Goal: Task Accomplishment & Management: Use online tool/utility

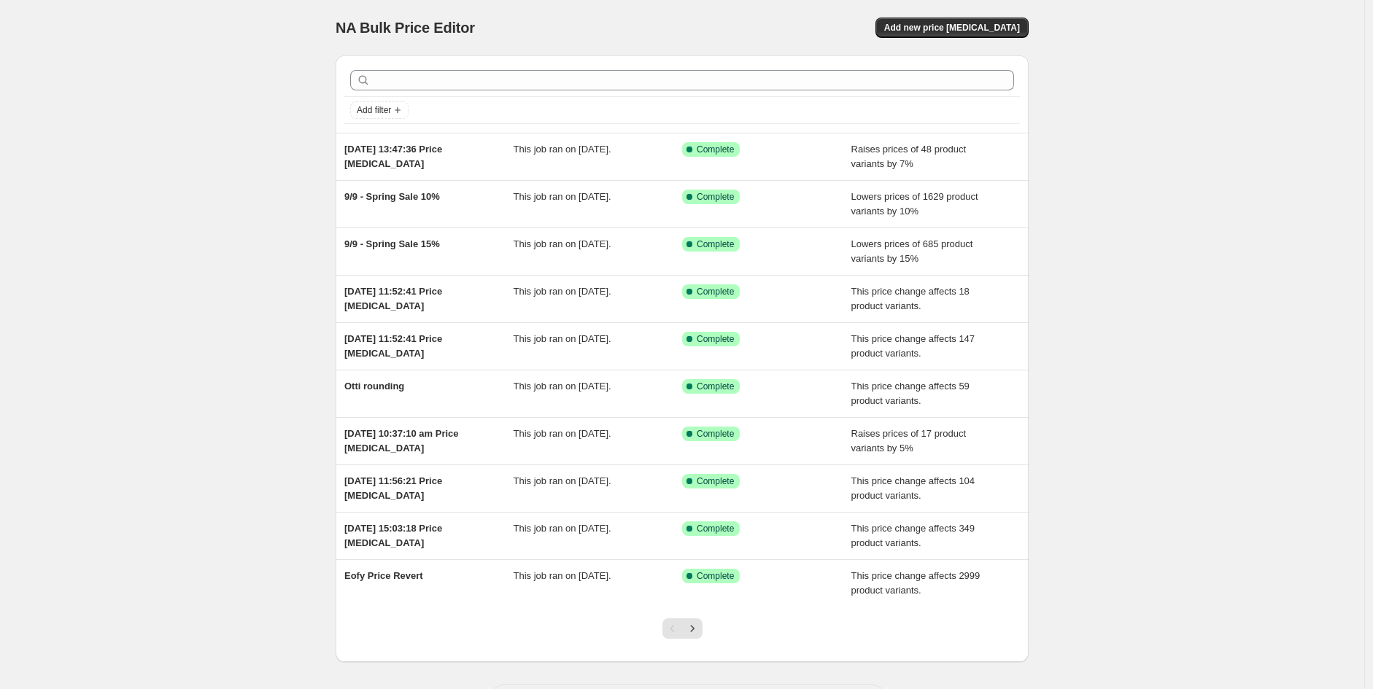
click at [1009, 6] on div "NA Bulk Price Editor. This page is ready NA Bulk Price Editor Add new price [ME…" at bounding box center [682, 27] width 693 height 55
click at [1002, 23] on span "Add new price [MEDICAL_DATA]" at bounding box center [952, 28] width 136 height 12
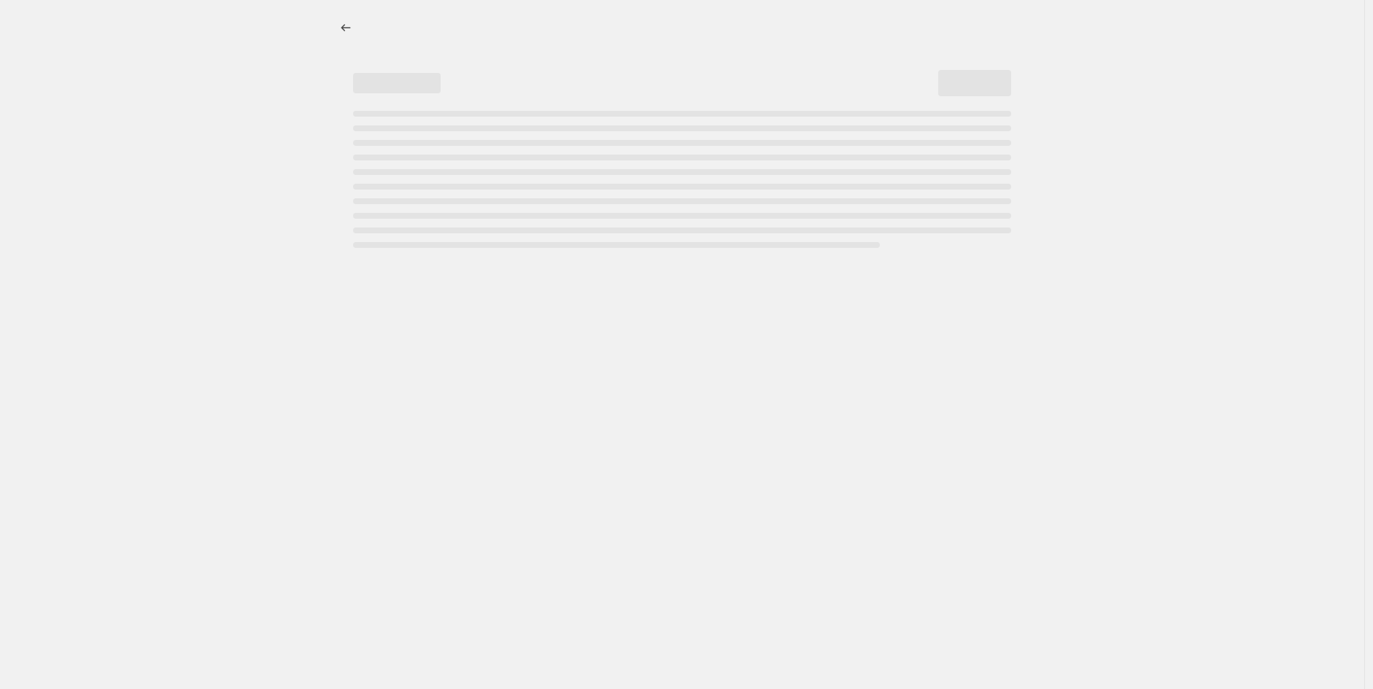
select select "percentage"
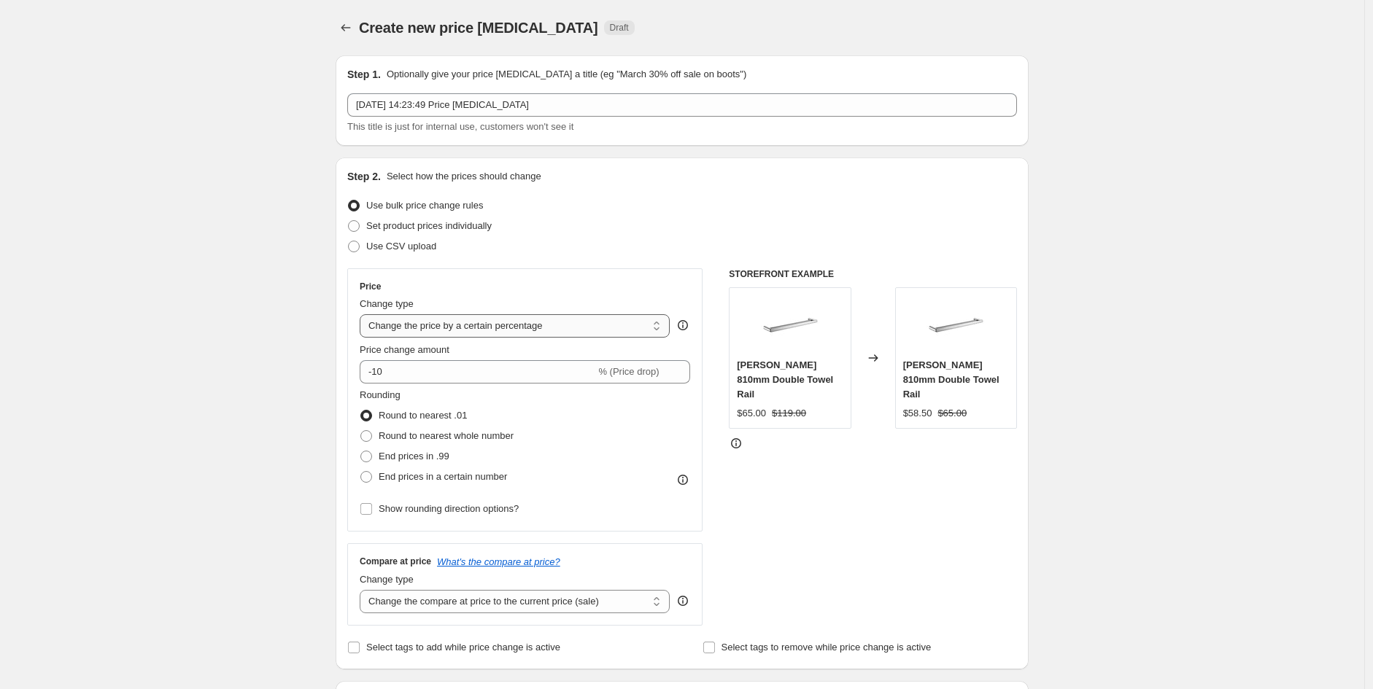
click at [516, 317] on select "Change the price to a certain amount Change the price by a certain amount Chang…" at bounding box center [515, 325] width 310 height 23
click at [363, 314] on select "Change the price to a certain amount Change the price by a certain amount Chang…" at bounding box center [515, 325] width 310 height 23
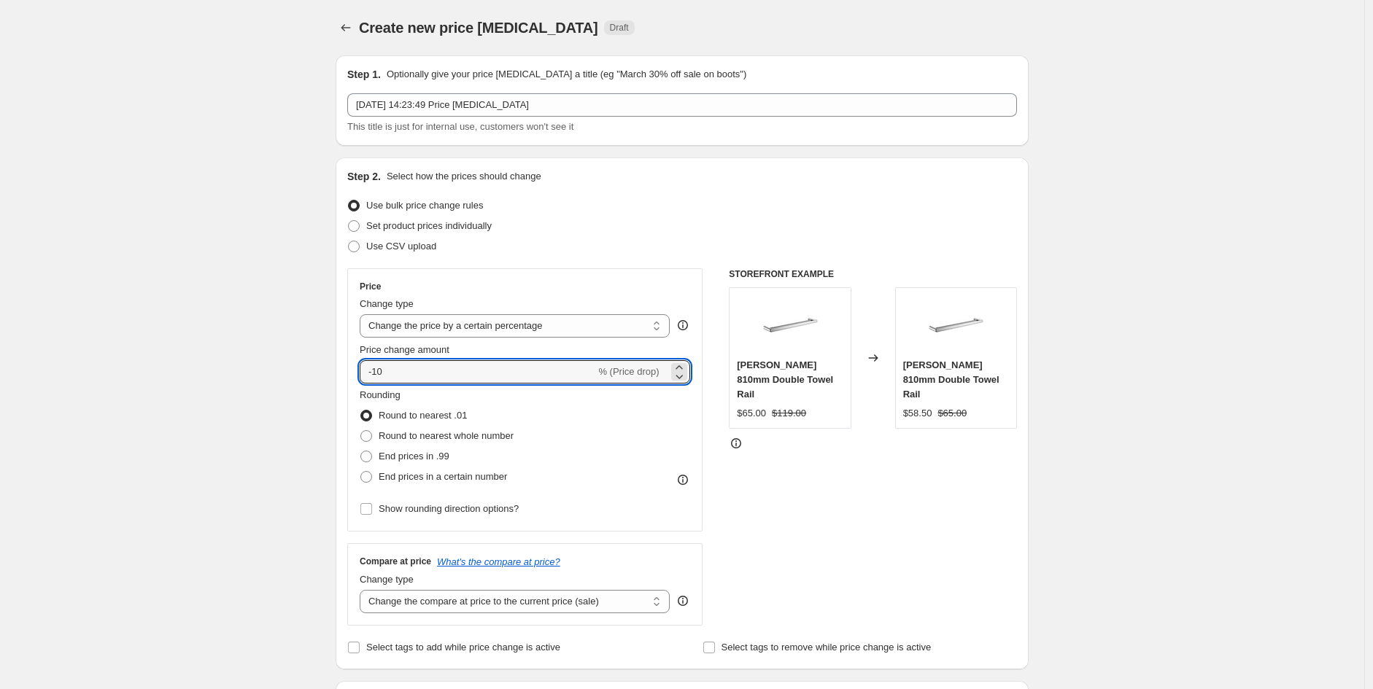
drag, startPoint x: 434, startPoint y: 381, endPoint x: 317, endPoint y: 365, distance: 117.8
type input "7"
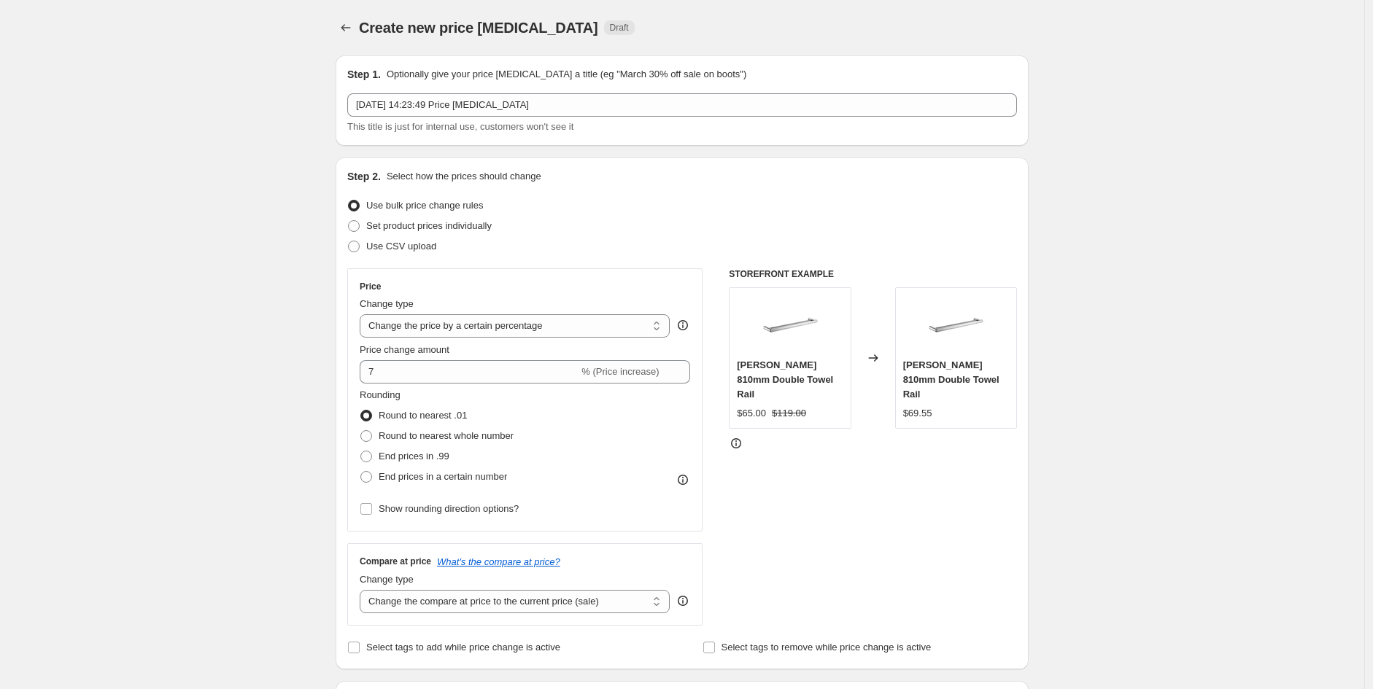
click at [755, 489] on div "STOREFRONT EXAMPLE [PERSON_NAME] 810mm Double Towel Rail $65.00 $119.00 Changed…" at bounding box center [873, 446] width 288 height 357
click at [481, 439] on span "Round to nearest whole number" at bounding box center [446, 435] width 135 height 11
click at [361, 431] on input "Round to nearest whole number" at bounding box center [360, 430] width 1 height 1
radio input "true"
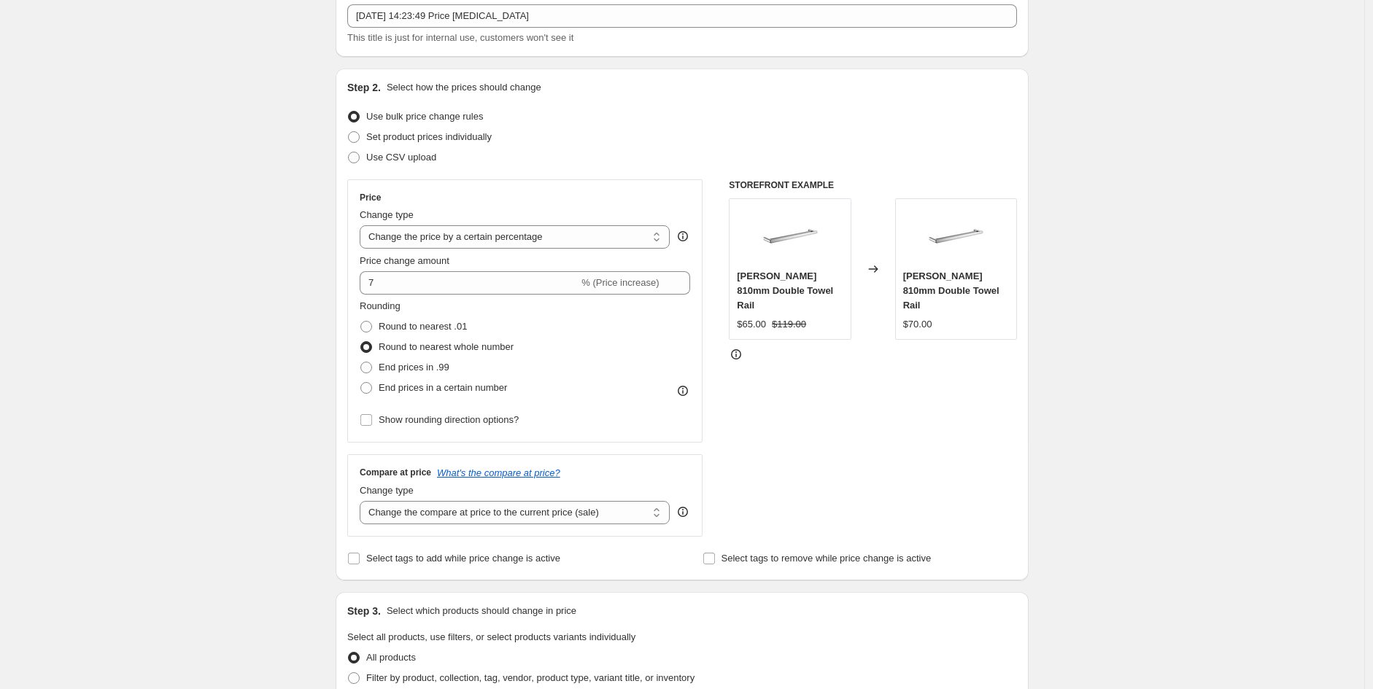
scroll to position [91, 0]
click at [442, 286] on input "7" at bounding box center [469, 280] width 219 height 23
click at [458, 420] on span "Show rounding direction options?" at bounding box center [449, 417] width 140 height 11
click at [372, 420] on input "Show rounding direction options?" at bounding box center [366, 418] width 12 height 12
checkbox input "true"
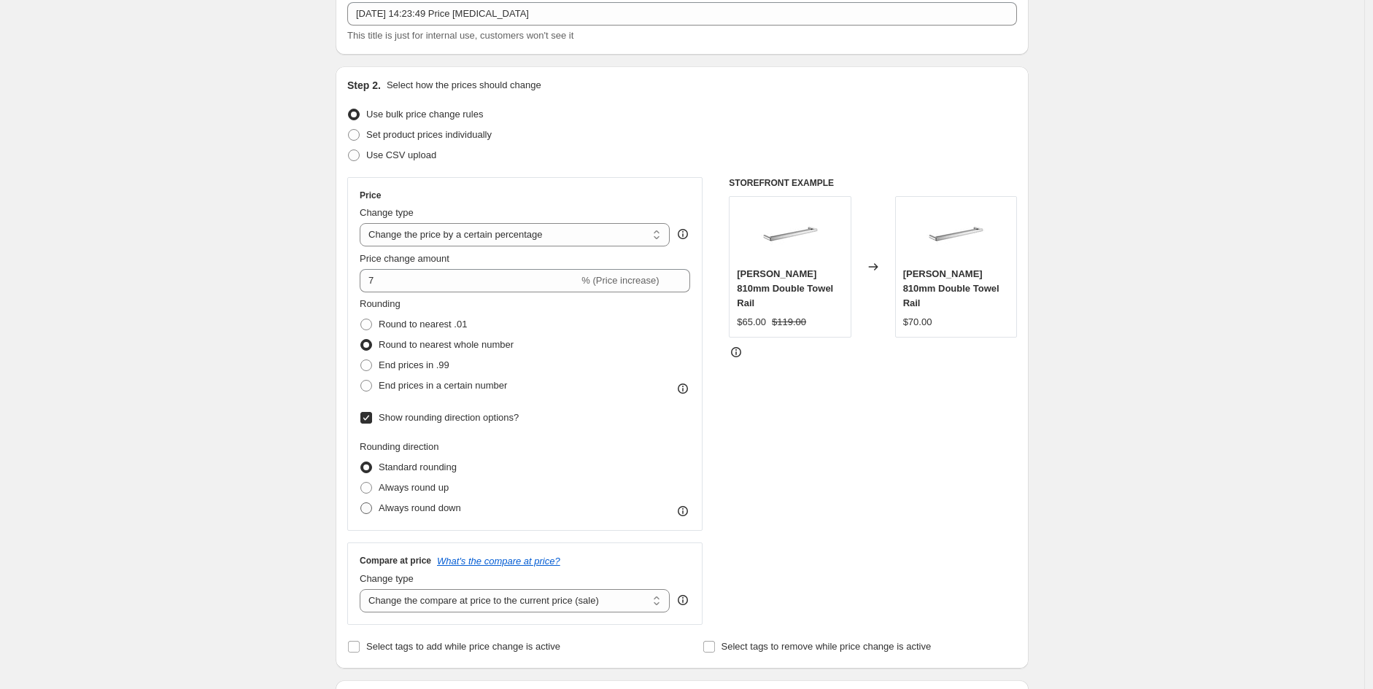
click at [442, 513] on span "Always round down" at bounding box center [420, 508] width 82 height 11
click at [361, 503] on input "Always round down" at bounding box center [360, 503] width 1 height 1
radio input "true"
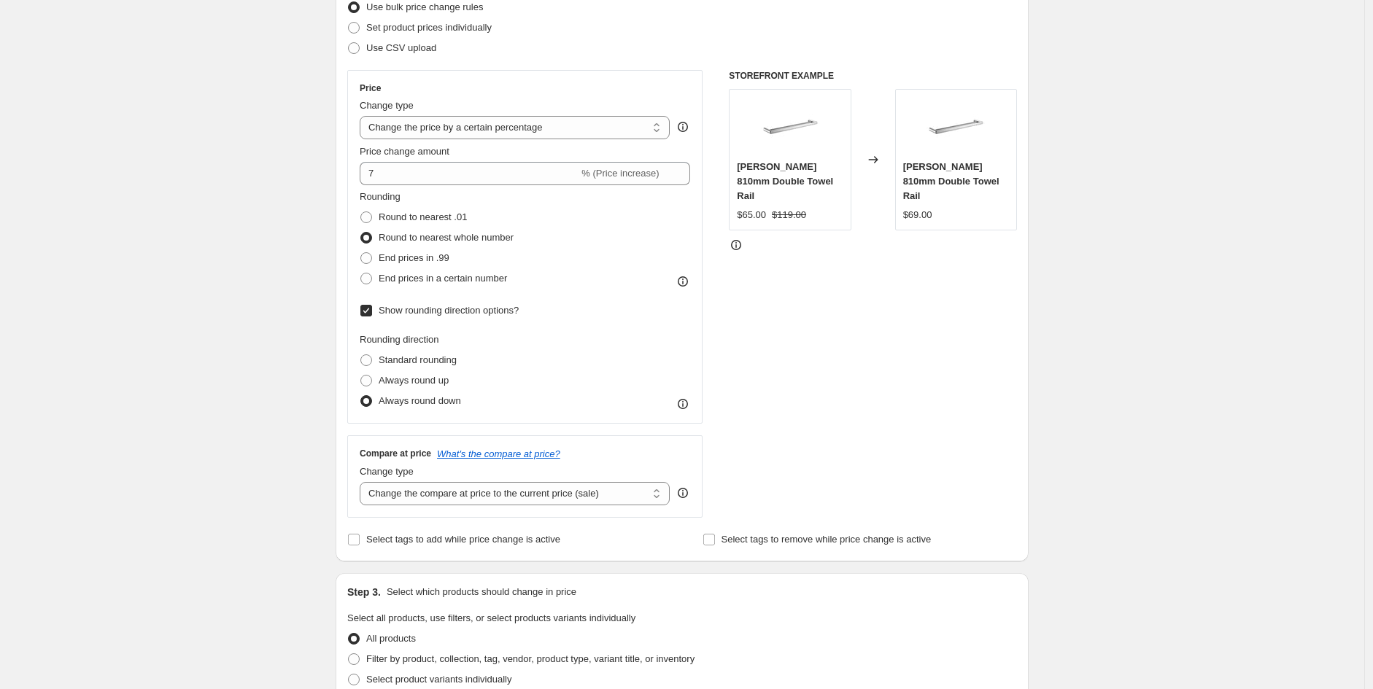
scroll to position [199, 0]
click at [560, 497] on select "Change the compare at price to the current price (sale) Change the compare at p…" at bounding box center [515, 492] width 310 height 23
select select "no_change"
click at [363, 481] on select "Change the compare at price to the current price (sale) Change the compare at p…" at bounding box center [515, 492] width 310 height 23
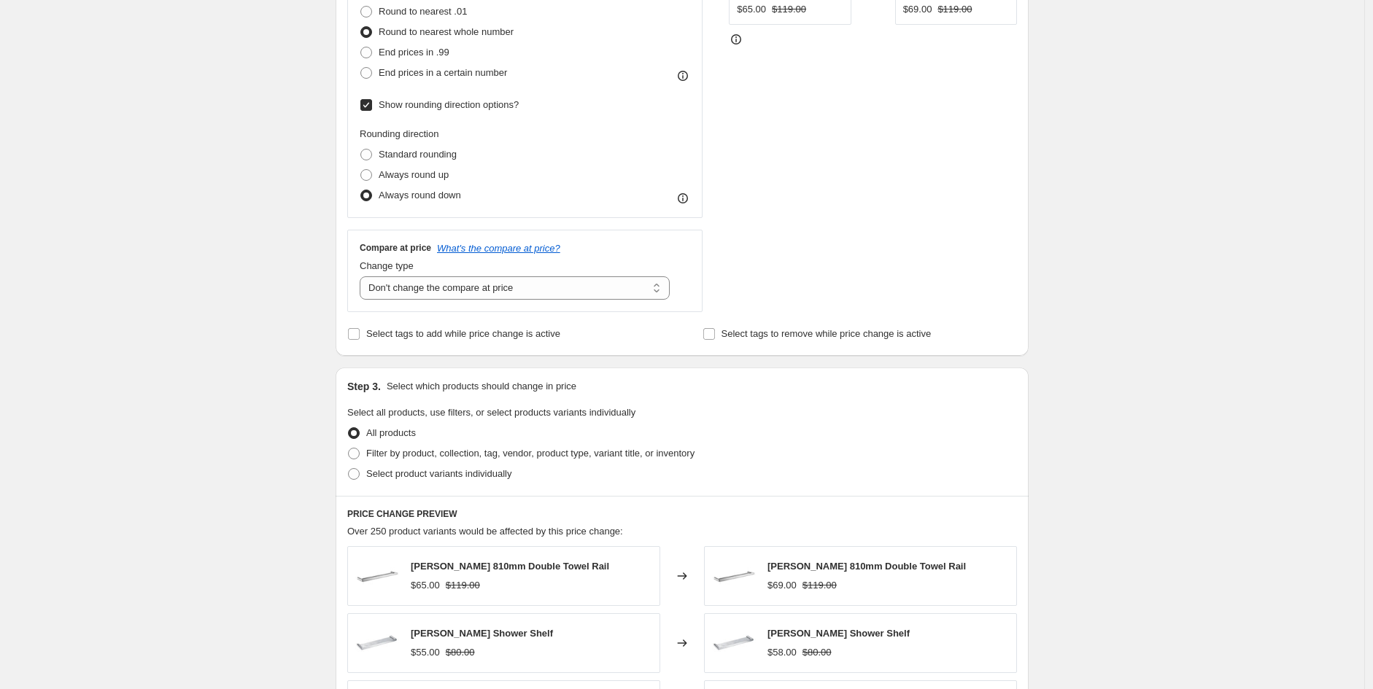
click at [593, 465] on div "Select product variants individually" at bounding box center [682, 474] width 670 height 20
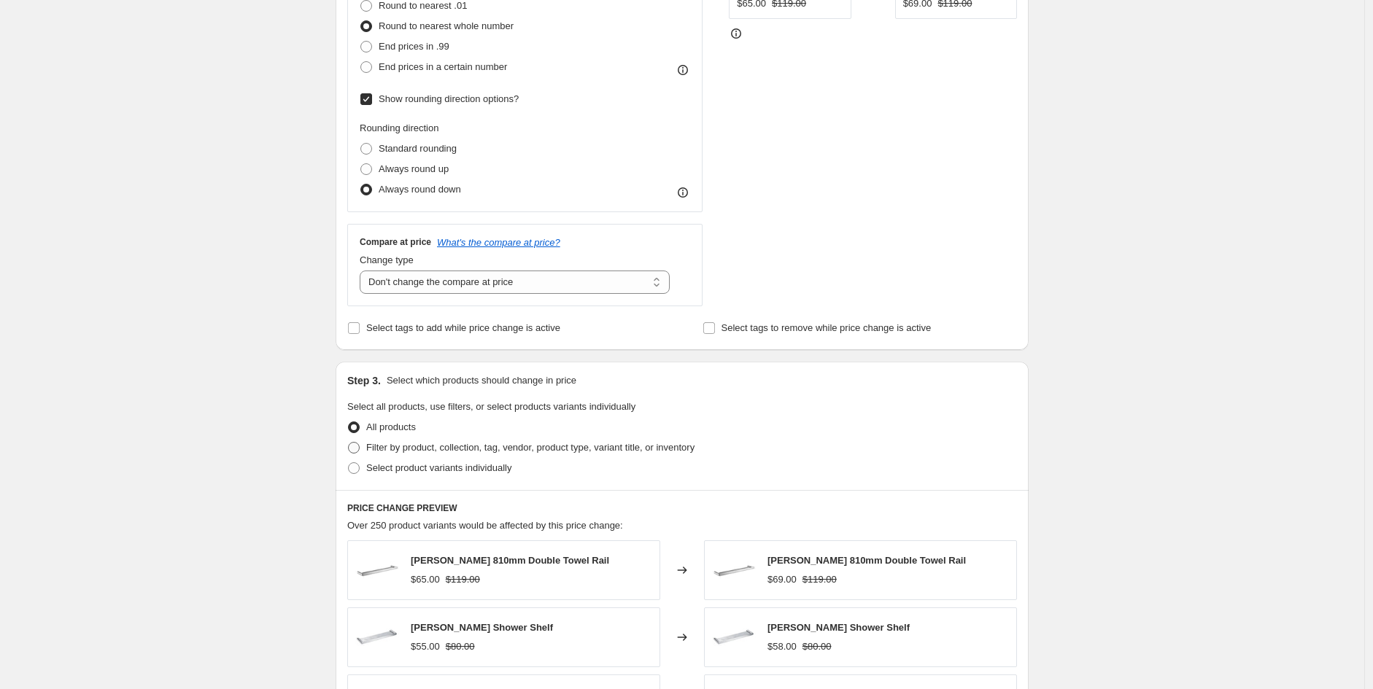
click at [593, 445] on span "Filter by product, collection, tag, vendor, product type, variant title, or inv…" at bounding box center [530, 447] width 328 height 11
click at [349, 443] on input "Filter by product, collection, tag, vendor, product type, variant title, or inv…" at bounding box center [348, 442] width 1 height 1
radio input "true"
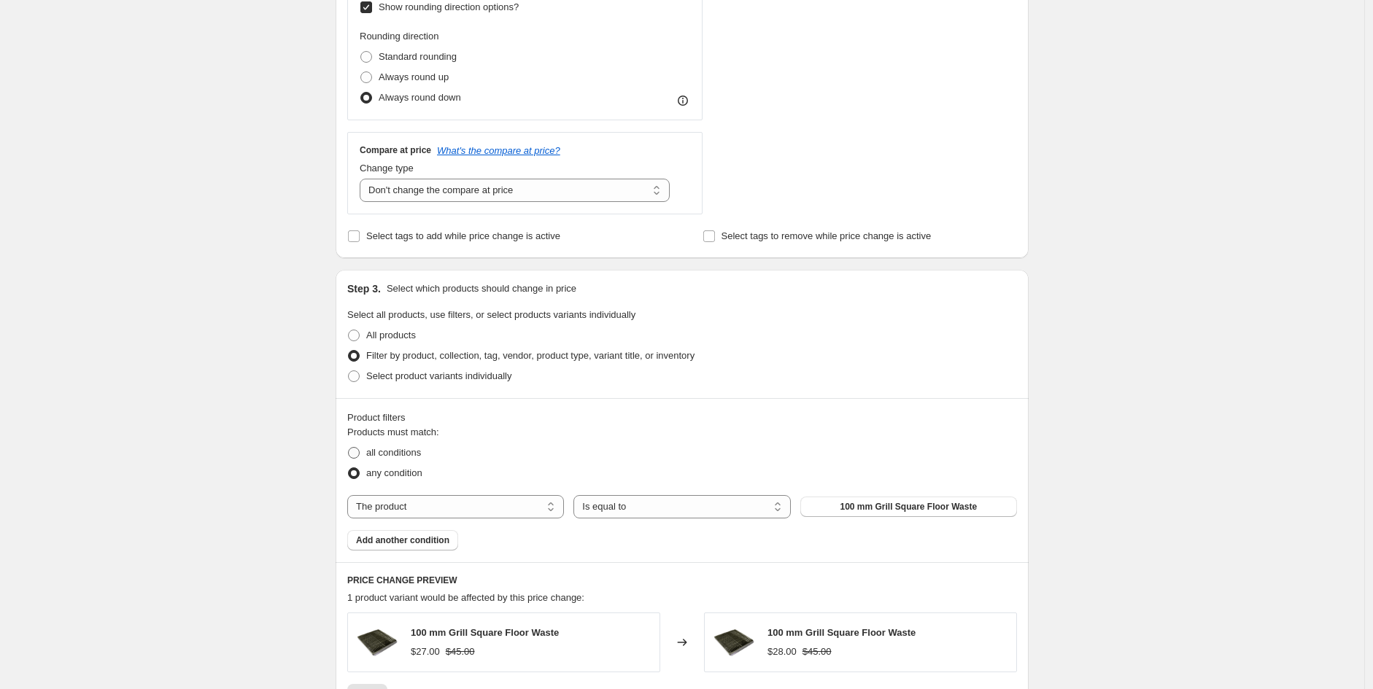
click at [416, 468] on label "any condition" at bounding box center [384, 473] width 75 height 20
click at [349, 468] on input "any condition" at bounding box center [348, 468] width 1 height 1
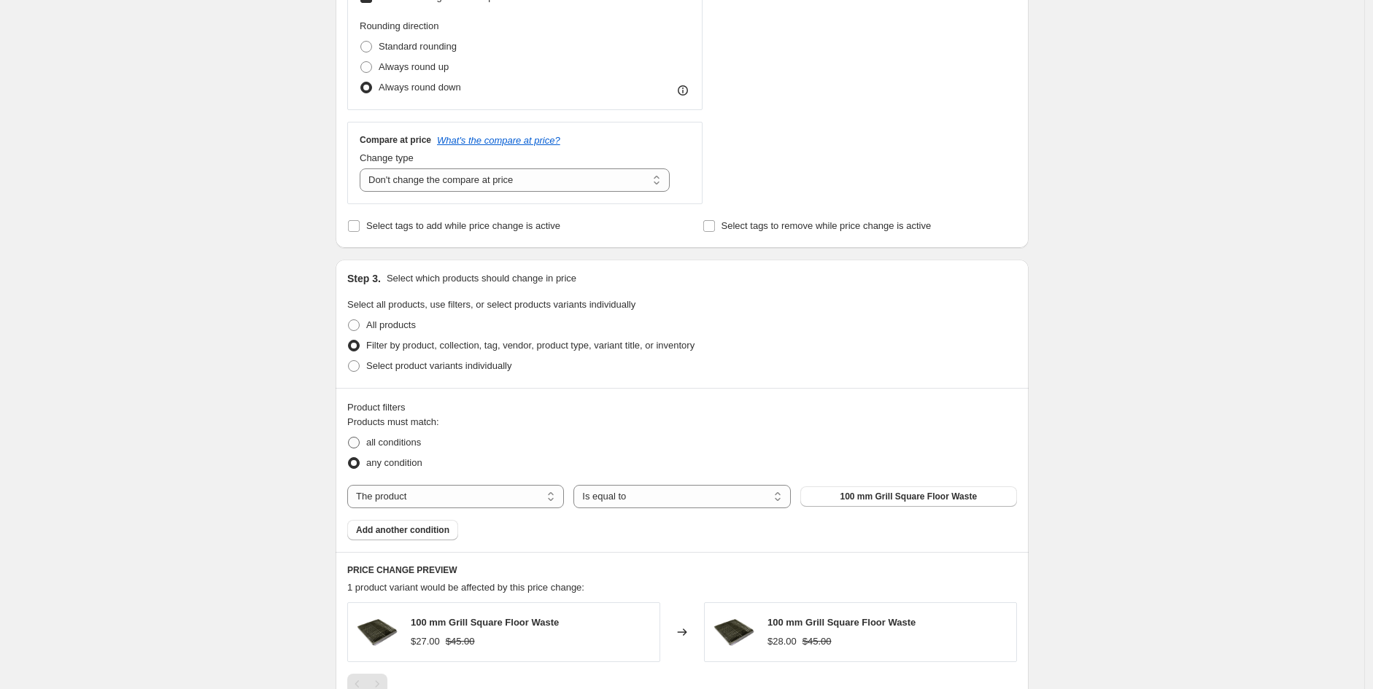
click at [402, 446] on span "all conditions" at bounding box center [393, 442] width 55 height 11
click at [349, 438] on input "all conditions" at bounding box center [348, 437] width 1 height 1
radio input "true"
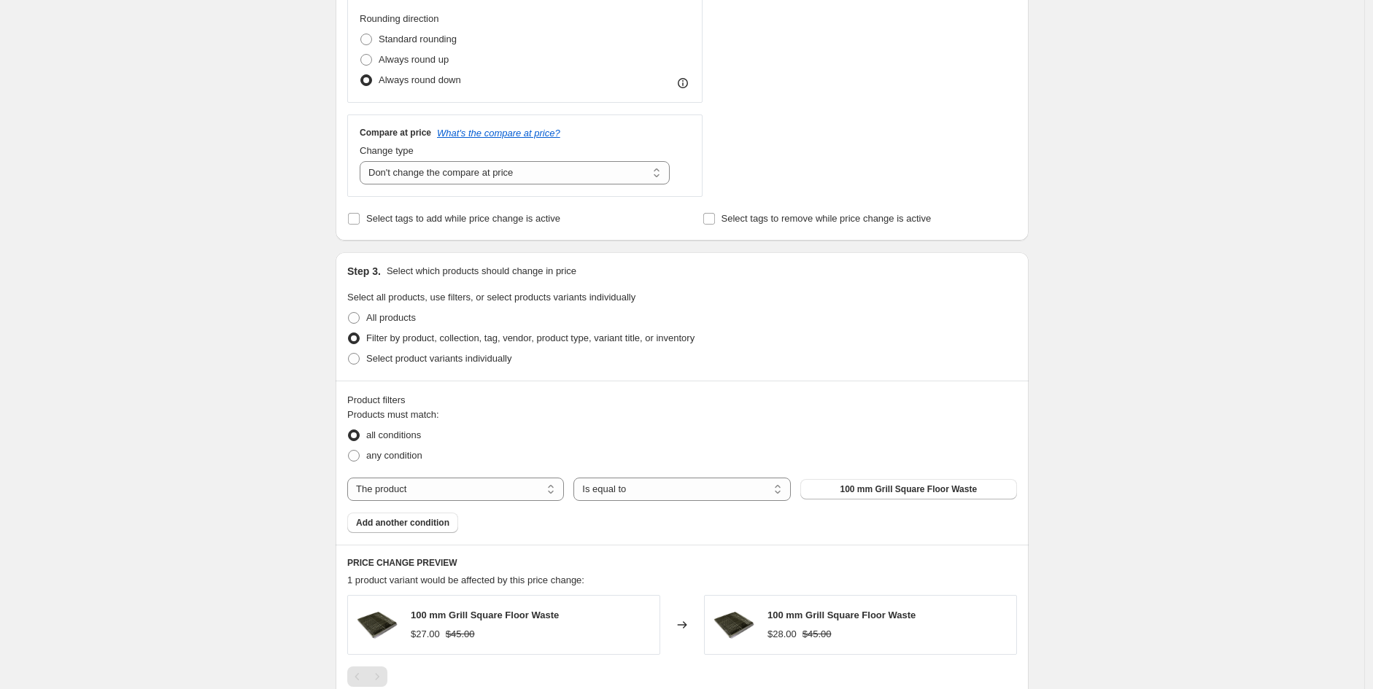
scroll to position [520, 0]
click at [442, 476] on div "Products must match: all conditions any condition The product The product's col…" at bounding box center [682, 469] width 670 height 125
click at [438, 487] on select "The product The product's collection The product's tag The product's vendor The…" at bounding box center [455, 488] width 217 height 23
select select "vendor"
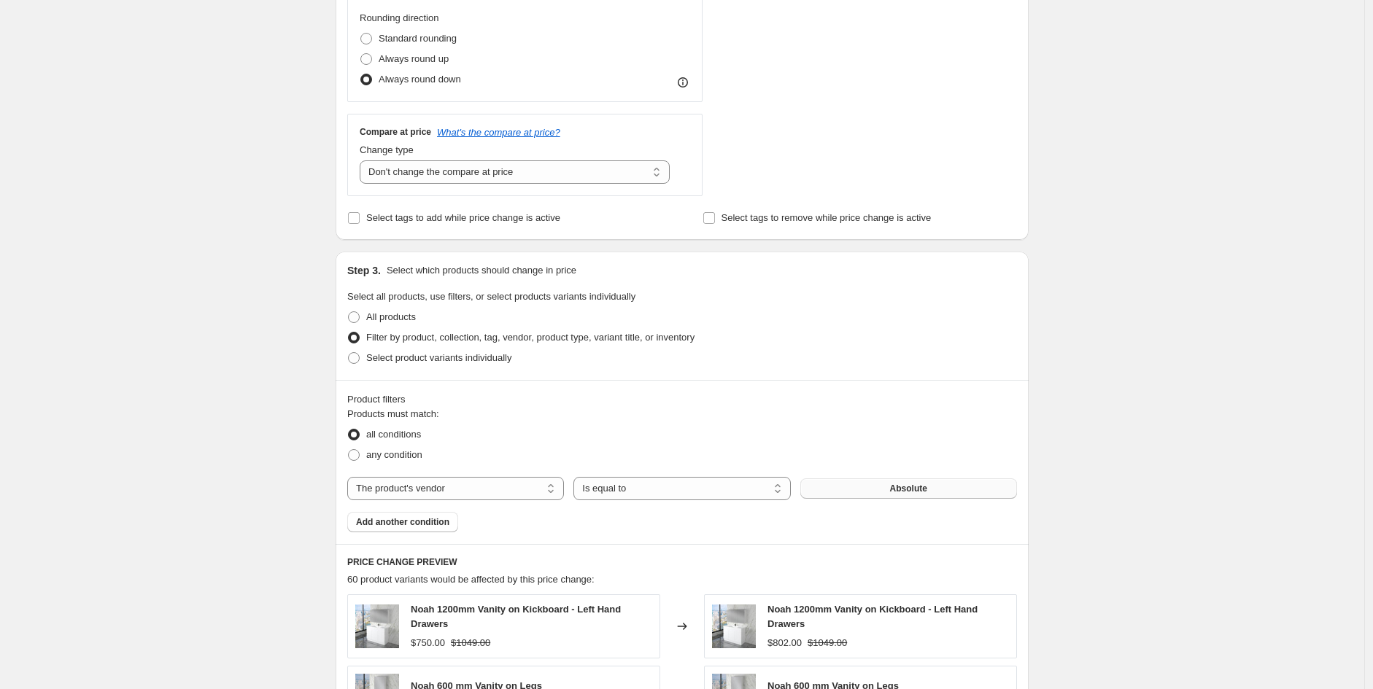
click at [931, 497] on button "Absolute" at bounding box center [908, 488] width 217 height 20
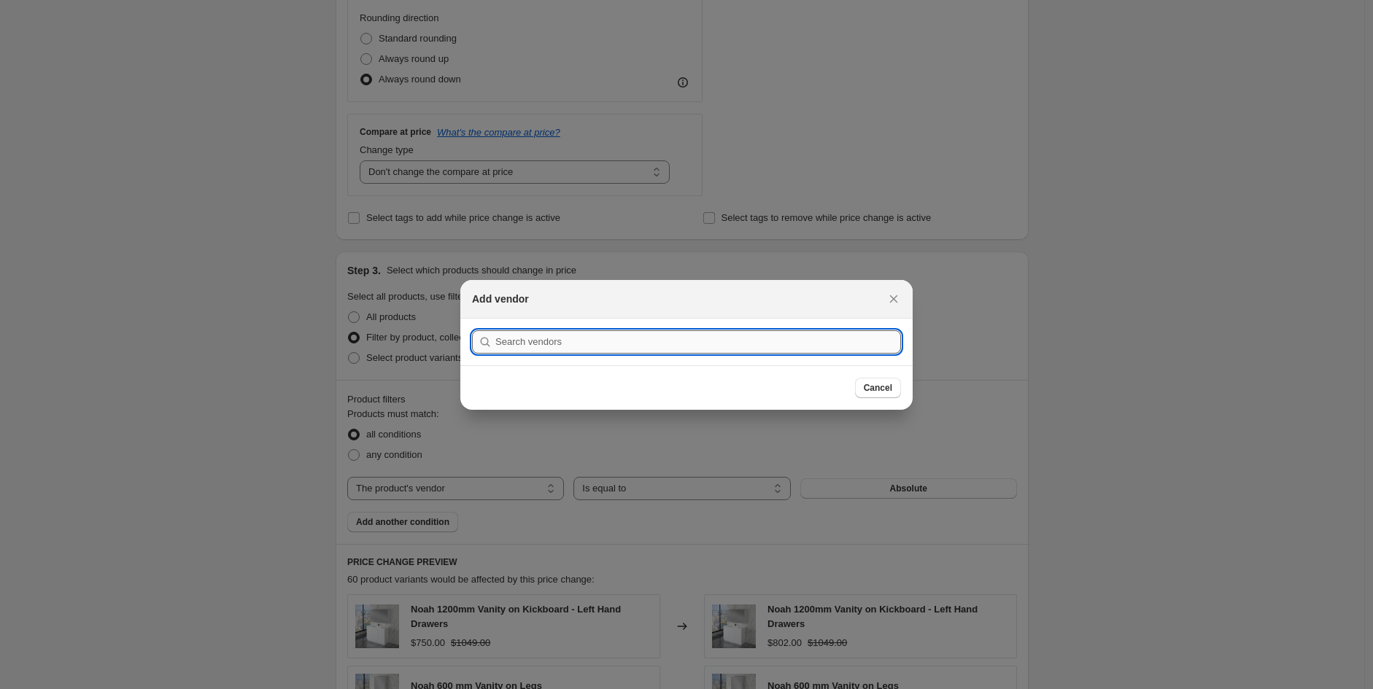
click at [659, 349] on input ":r2j:" at bounding box center [698, 341] width 406 height 23
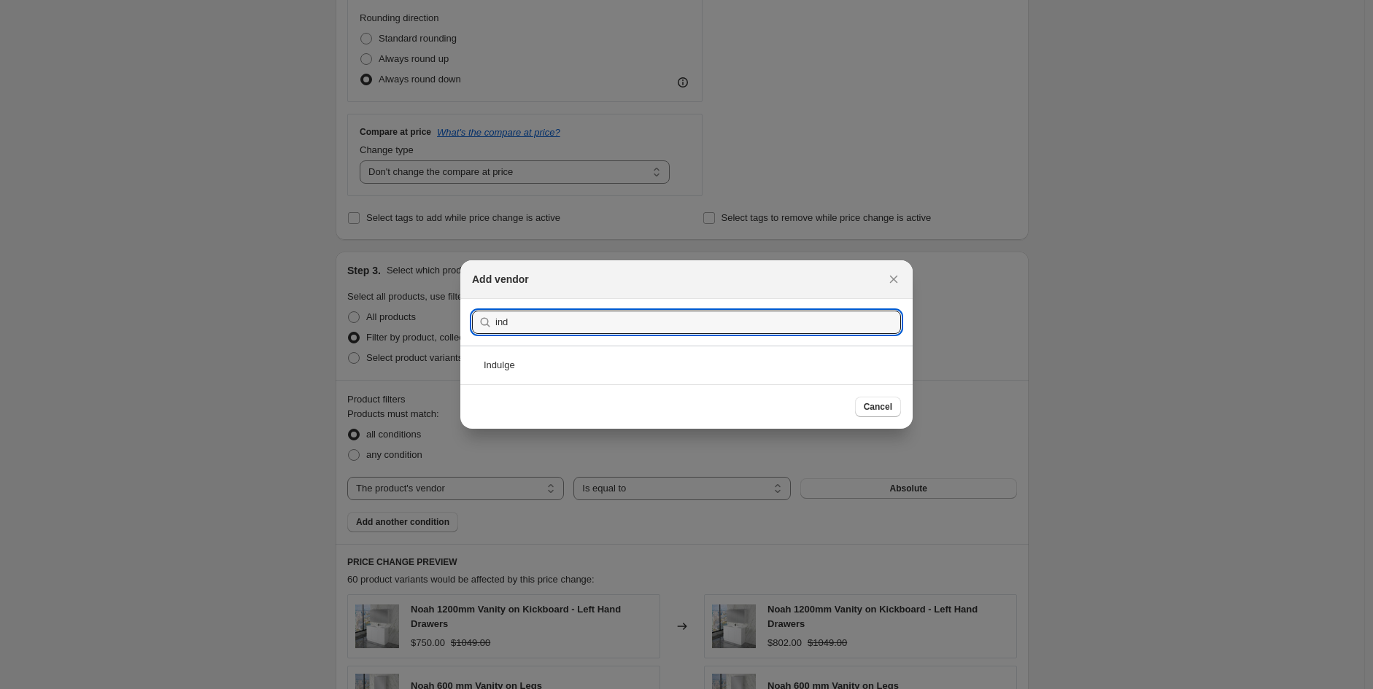
type input "ind"
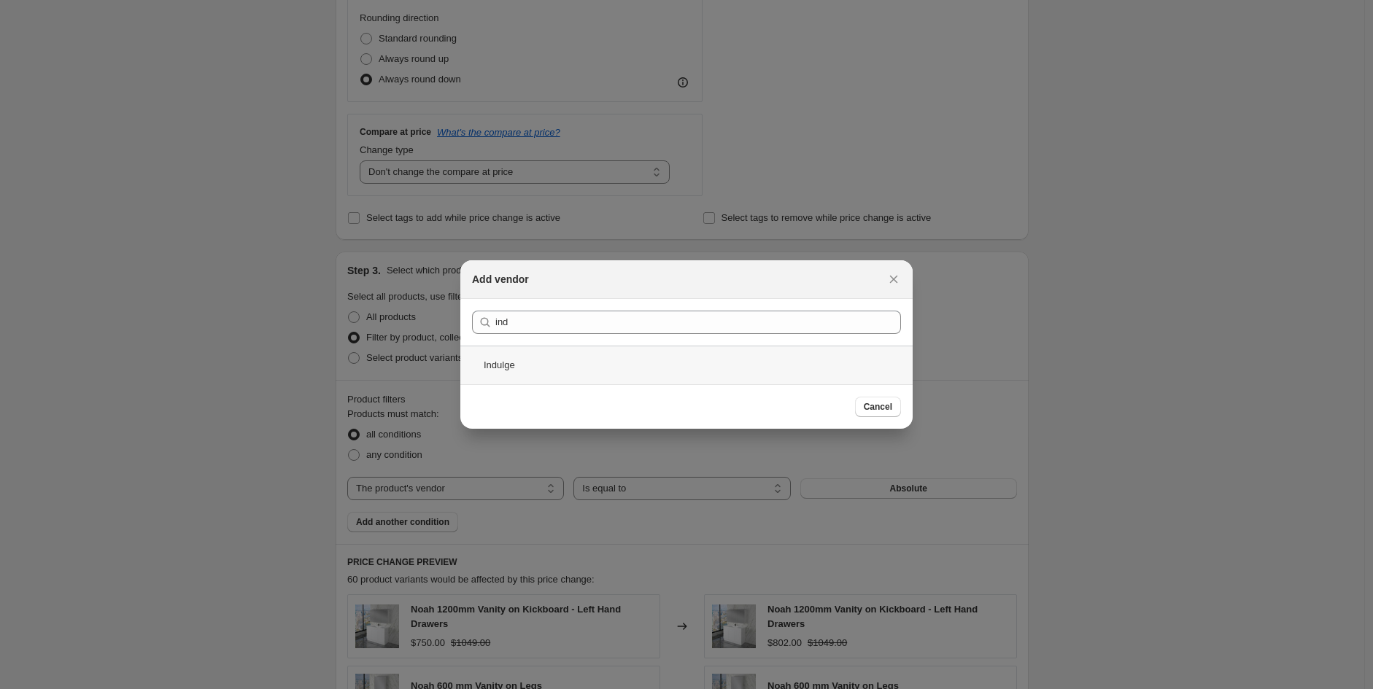
click at [659, 365] on div "Indulge" at bounding box center [686, 365] width 452 height 39
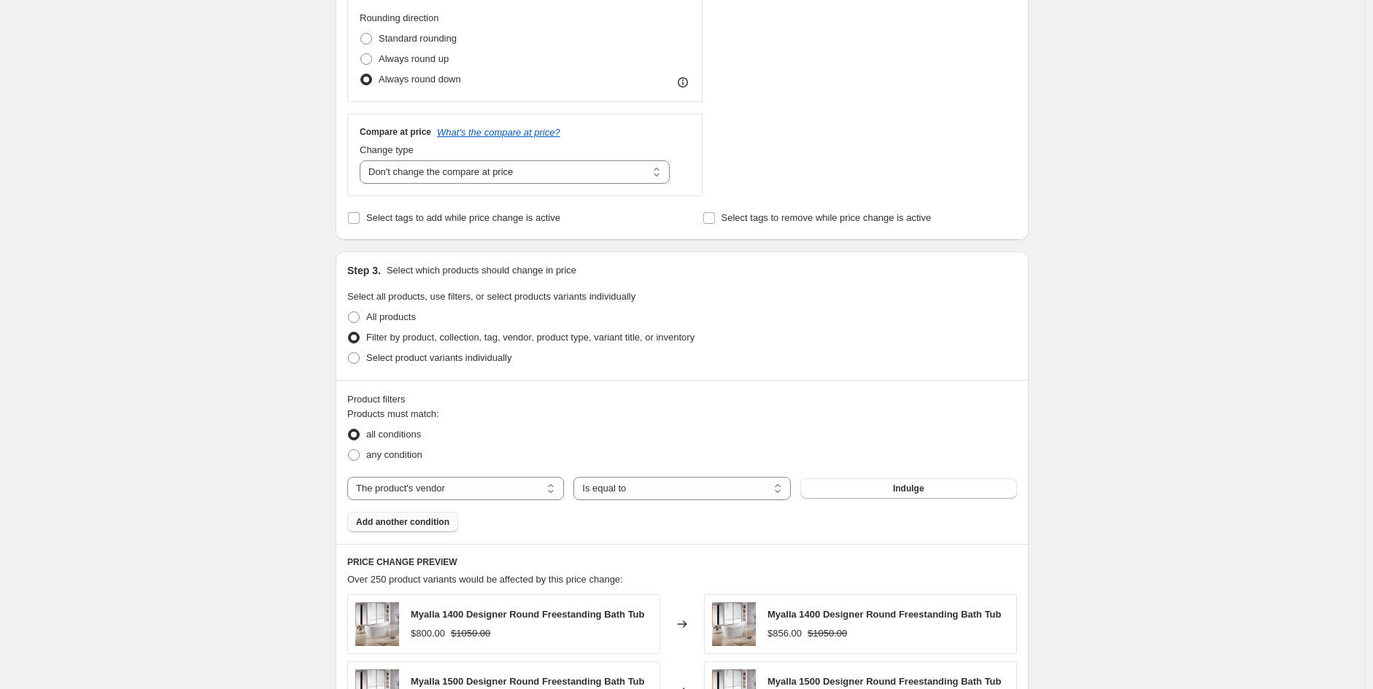
click at [405, 516] on span "Add another condition" at bounding box center [402, 522] width 93 height 12
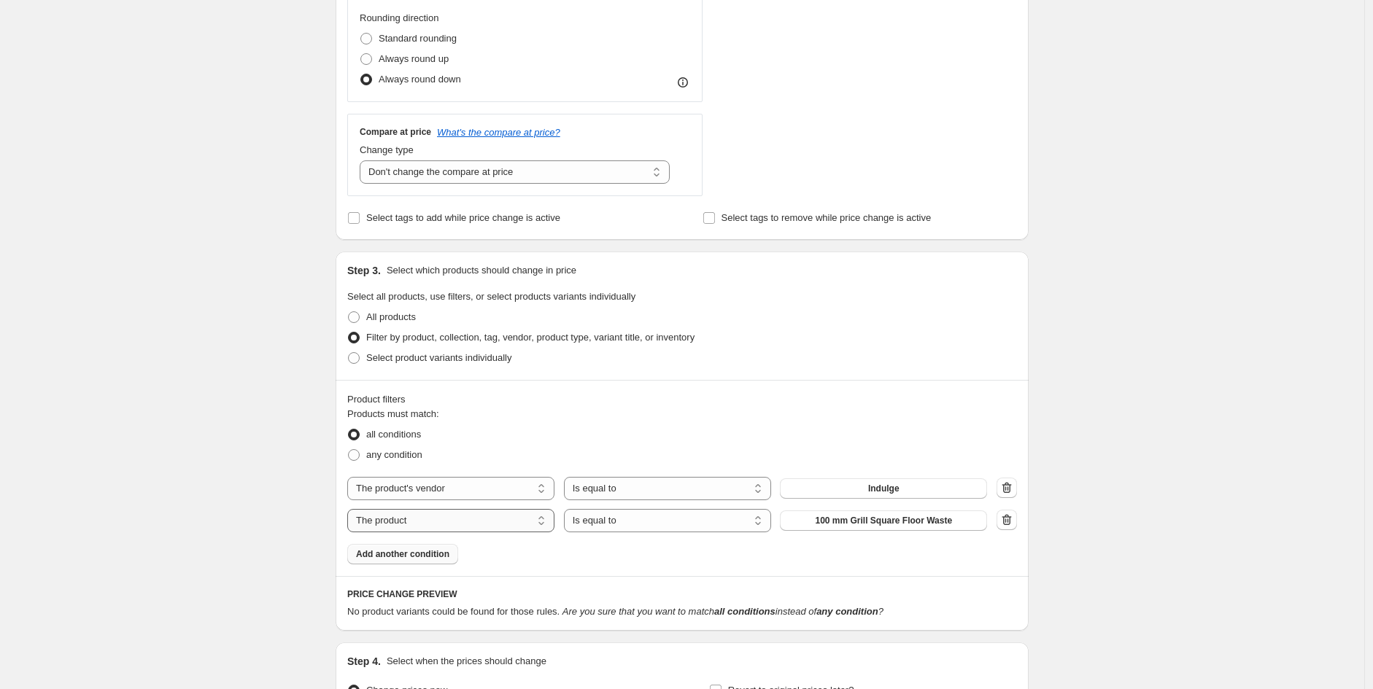
click at [431, 529] on select "The product The product's collection The product's tag The product's vendor The…" at bounding box center [450, 520] width 207 height 23
select select "product_type"
click at [865, 516] on span "Accessories" at bounding box center [884, 521] width 52 height 12
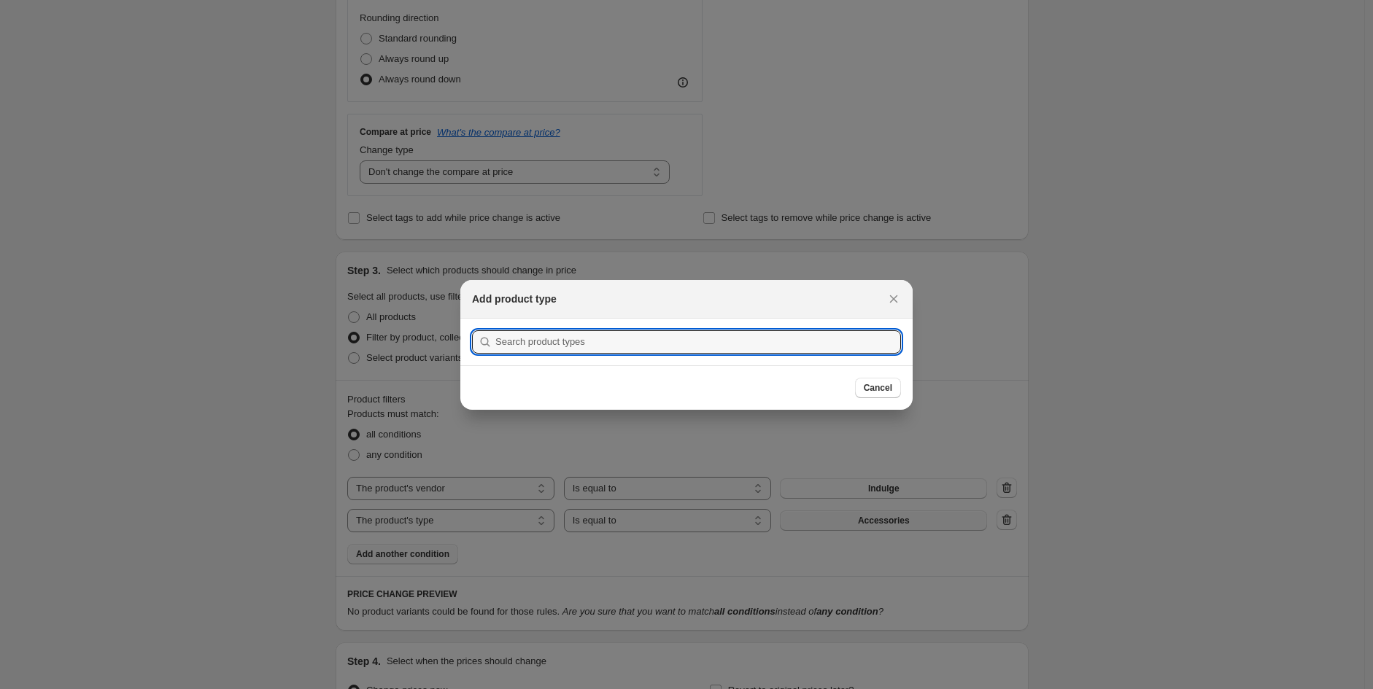
scroll to position [0, 0]
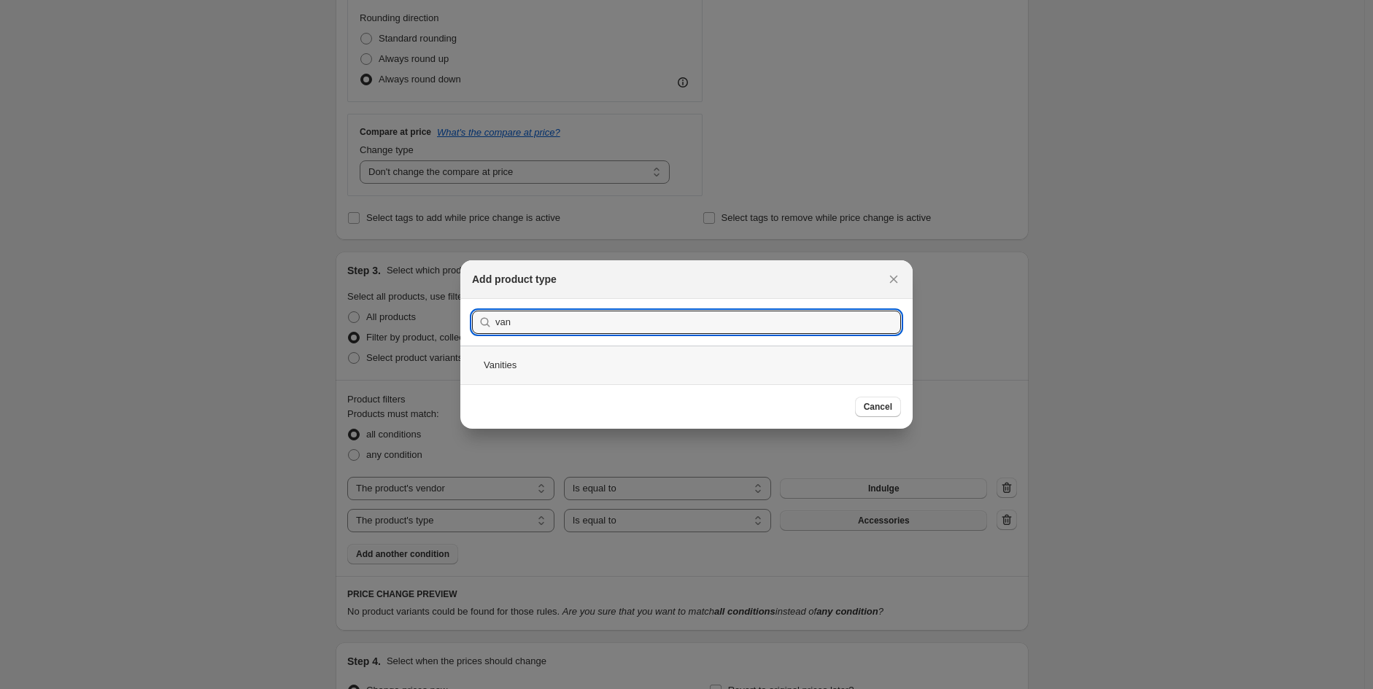
type input "van"
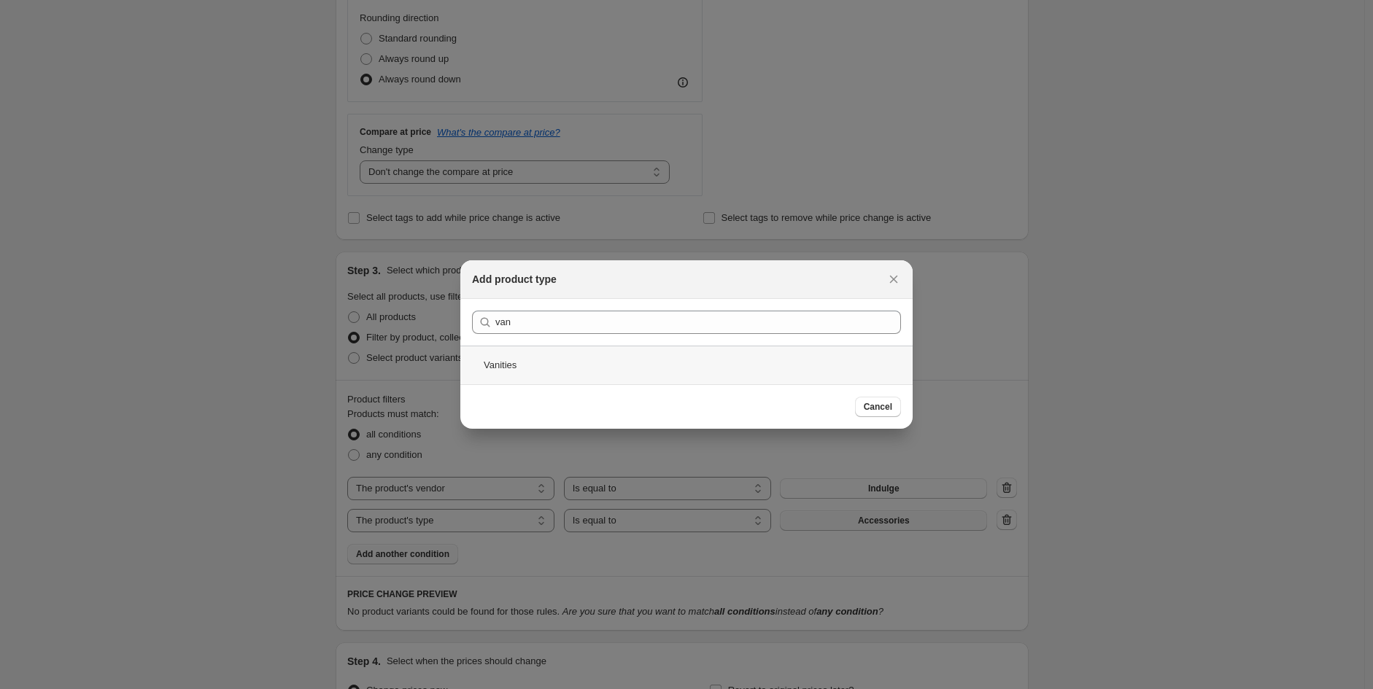
click at [580, 367] on div "Vanities" at bounding box center [686, 365] width 452 height 39
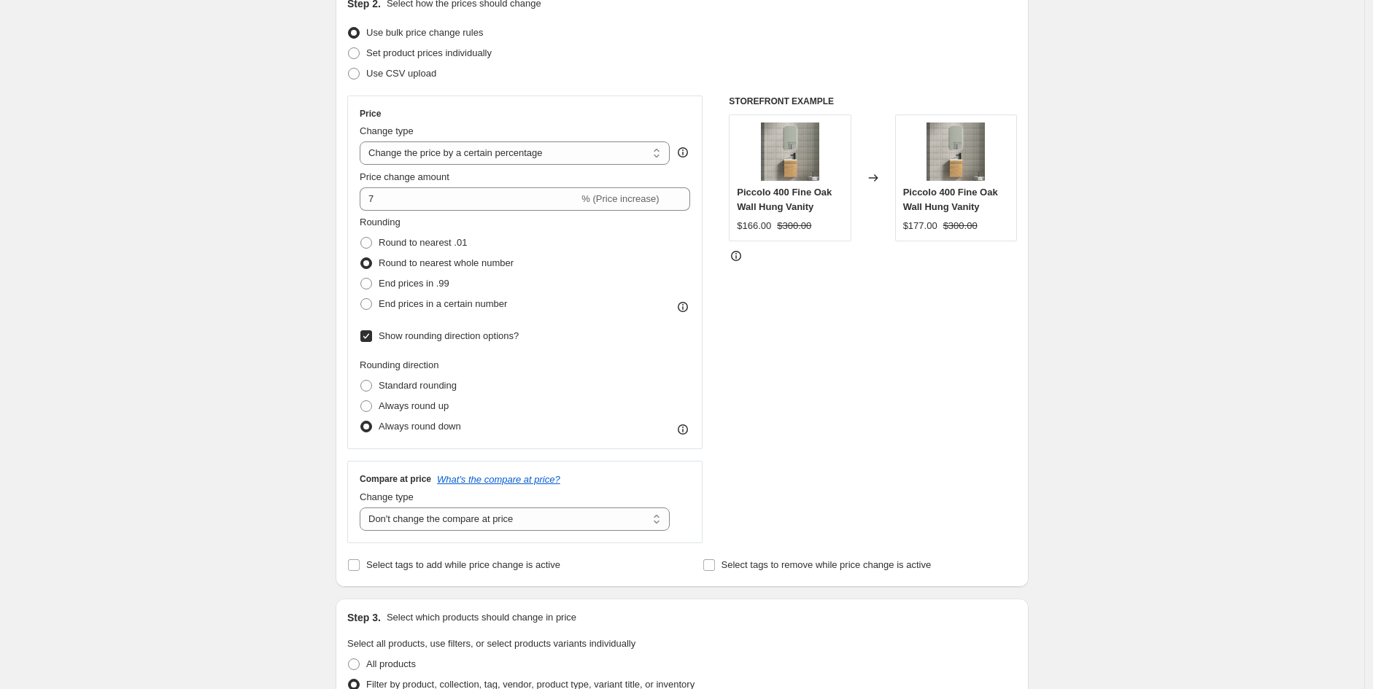
scroll to position [172, 0]
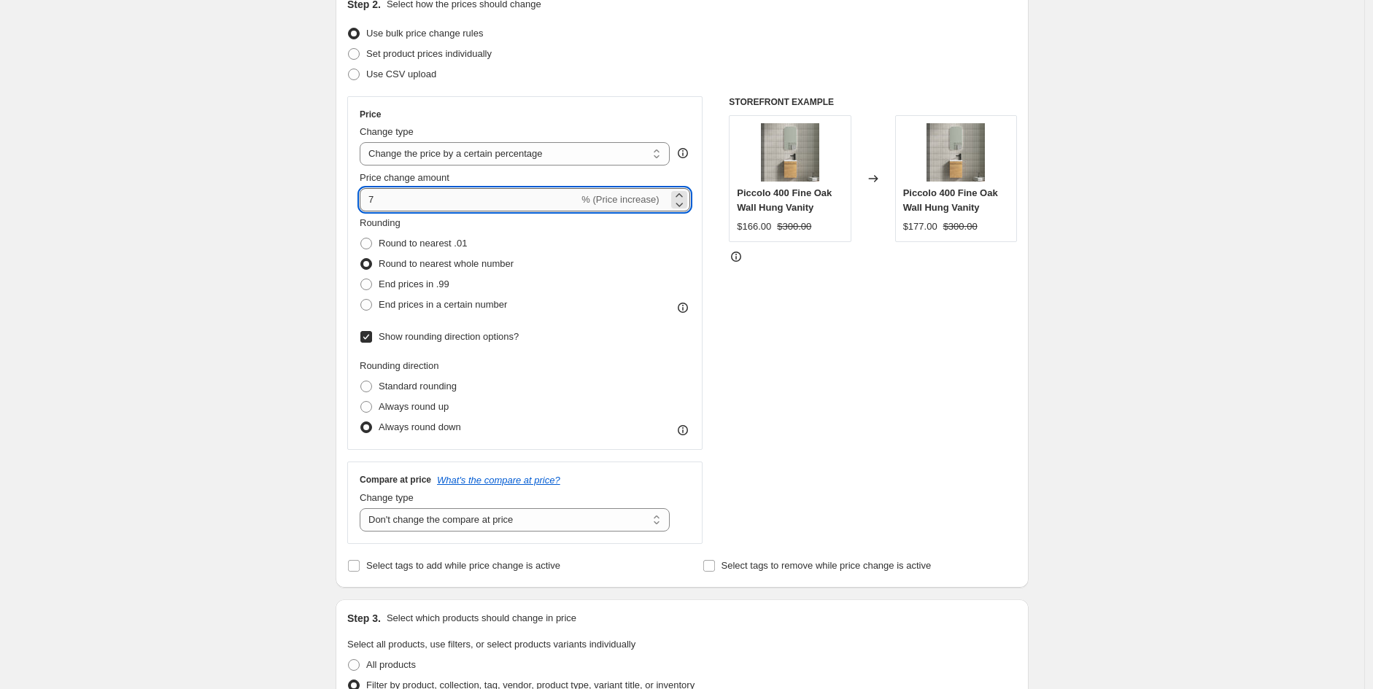
click at [438, 198] on input "7" at bounding box center [469, 199] width 219 height 23
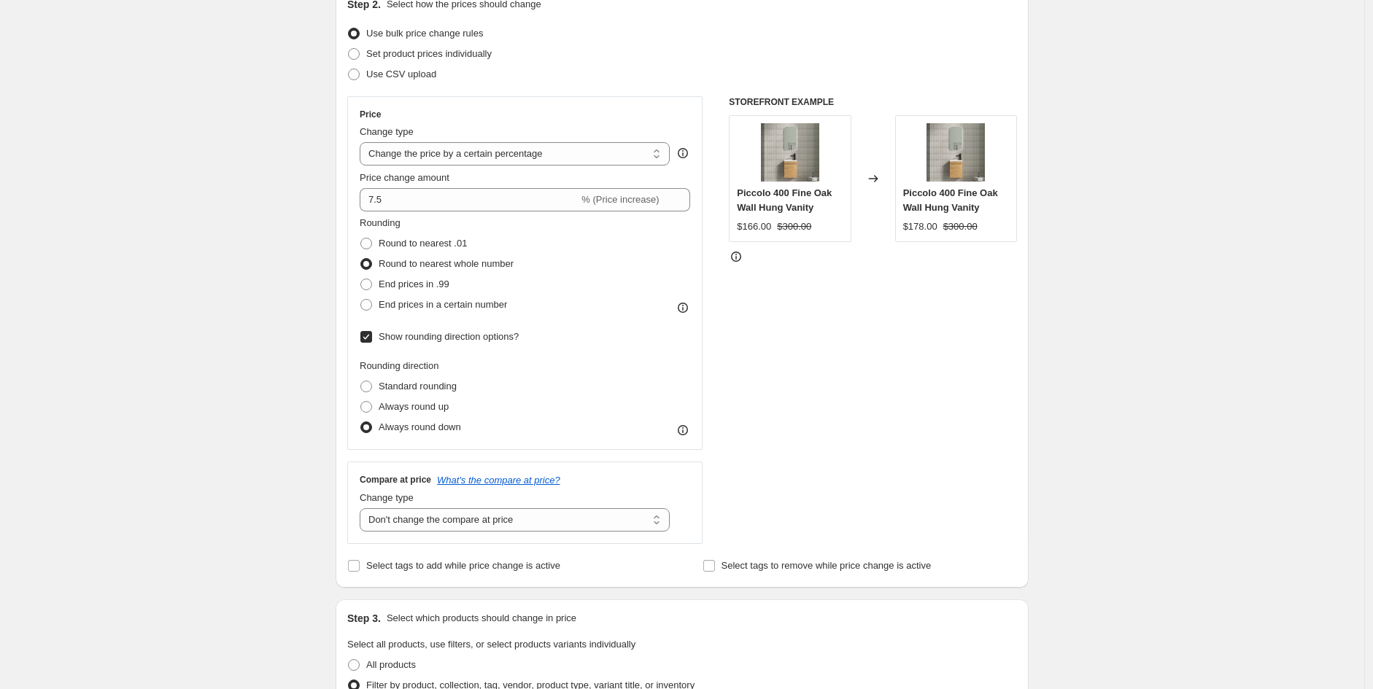
click at [1320, 281] on div "Create new price [MEDICAL_DATA]. This page is ready Create new price [MEDICAL_D…" at bounding box center [682, 700] width 1364 height 1745
click at [908, 331] on div "STOREFRONT EXAMPLE Piccolo 400 Fine Oak Wall Hung Vanity $166.00 $300.00 Change…" at bounding box center [873, 320] width 288 height 448
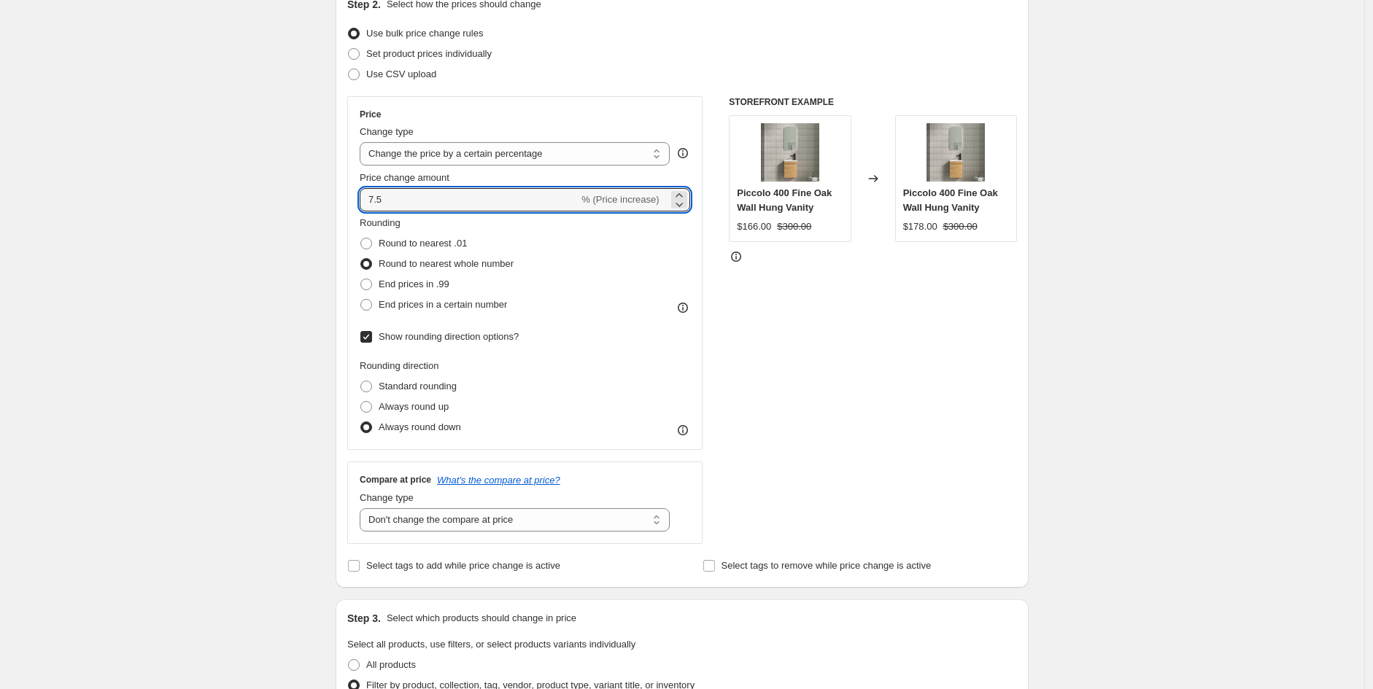
drag, startPoint x: 418, startPoint y: 190, endPoint x: 287, endPoint y: 190, distance: 131.3
click at [287, 190] on div "Create new price [MEDICAL_DATA]. This page is ready Create new price [MEDICAL_D…" at bounding box center [682, 700] width 1364 height 1745
type input "8"
click at [1011, 394] on div "STOREFRONT EXAMPLE Piccolo 400 Fine Oak Wall Hung Vanity $166.00 $300.00 Change…" at bounding box center [873, 320] width 288 height 448
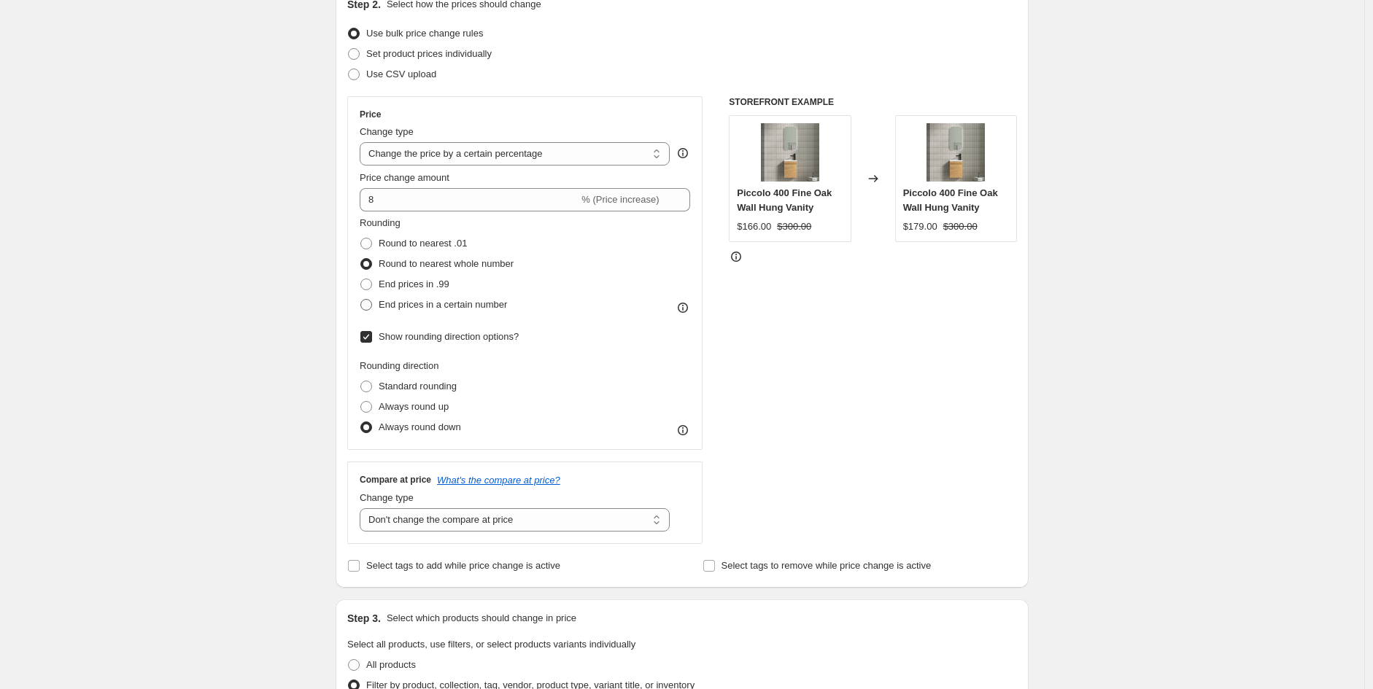
click at [496, 311] on span "End prices in a certain number" at bounding box center [443, 305] width 128 height 15
click at [361, 300] on input "End prices in a certain number" at bounding box center [360, 299] width 1 height 1
radio input "true"
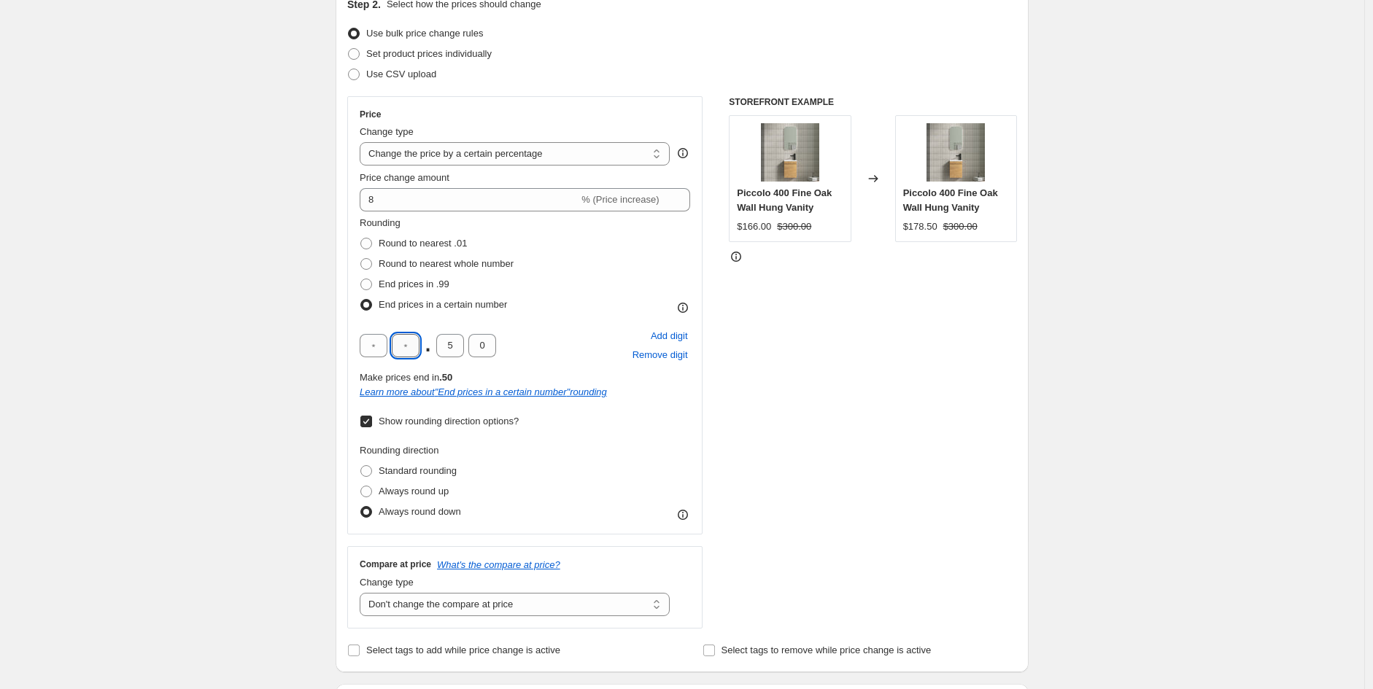
click at [410, 346] on input "text" at bounding box center [406, 345] width 28 height 23
type input "5"
type input "0"
click at [894, 468] on div "STOREFRONT EXAMPLE Piccolo 400 Fine Oak Wall Hung Vanity $166.00 $300.00 Change…" at bounding box center [873, 362] width 288 height 532
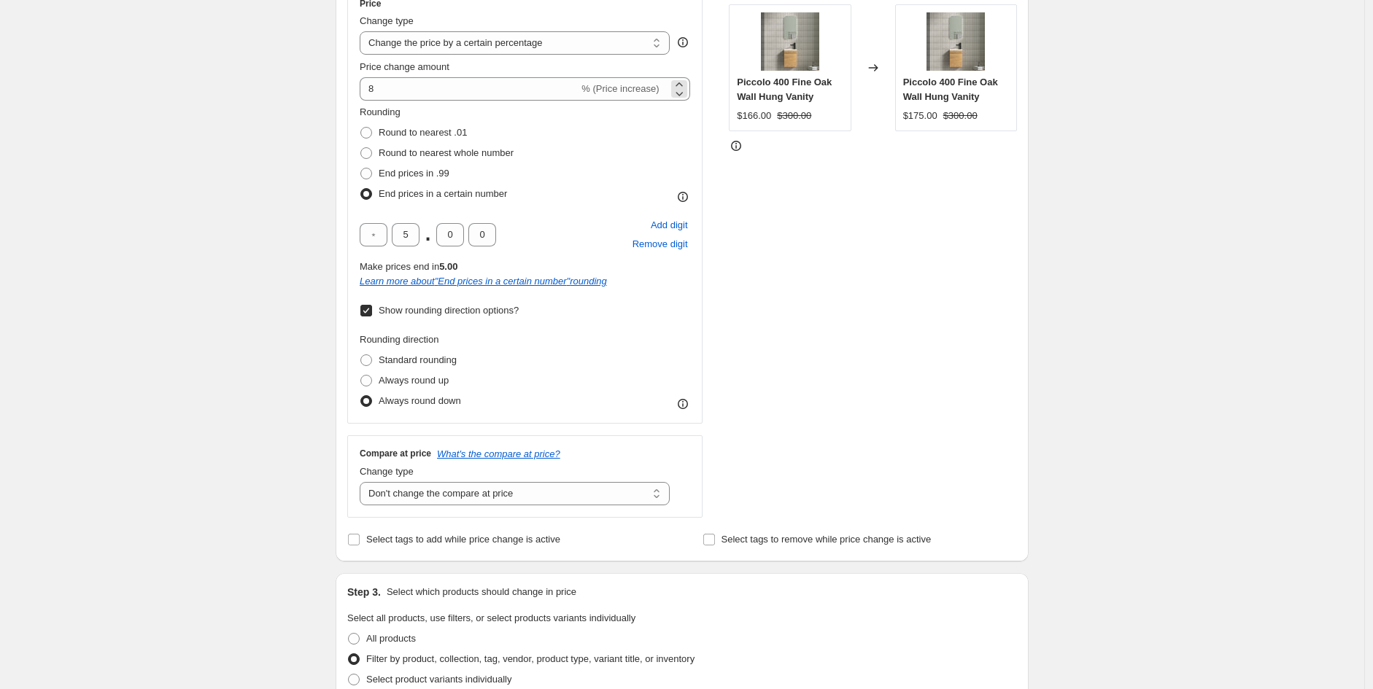
scroll to position [282, 0]
click at [500, 487] on select "Change the compare at price to the current price (sale) Change the compare at p…" at bounding box center [515, 494] width 310 height 23
select select "percentage"
click at [363, 483] on select "Change the compare at price to the current price (sale) Change the compare at p…" at bounding box center [515, 494] width 310 height 23
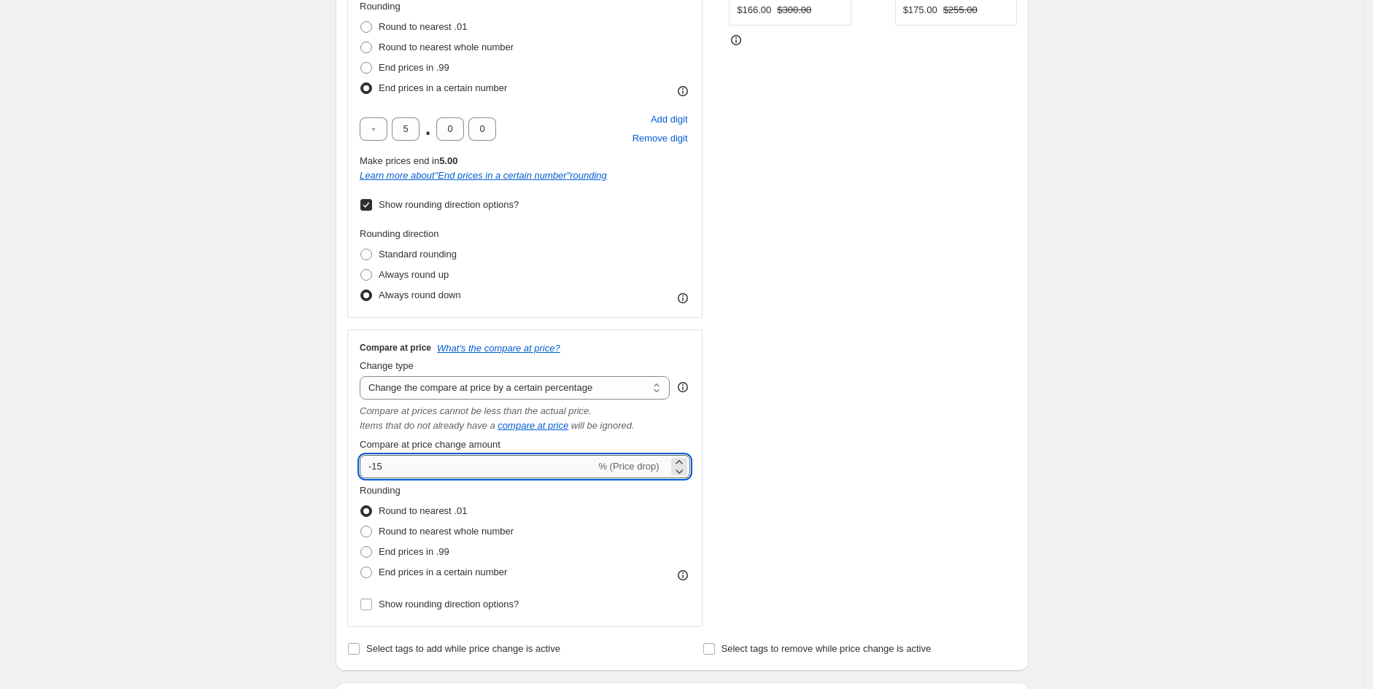
scroll to position [390, 0]
drag, startPoint x: 463, startPoint y: 462, endPoint x: 352, endPoint y: 457, distance: 111.7
click at [352, 457] on div "Compare at price What's the compare at price? Change type Change the compare at…" at bounding box center [524, 478] width 355 height 298
type input "5"
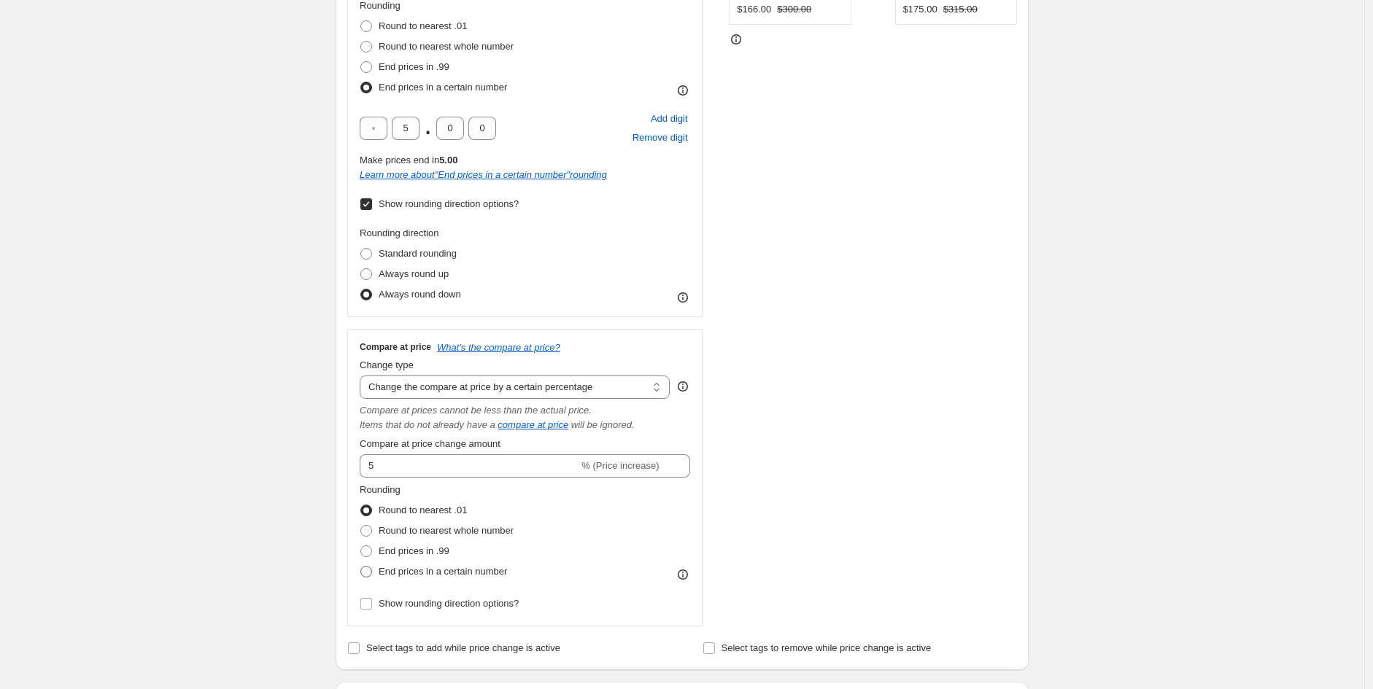
click at [460, 571] on span "End prices in a certain number" at bounding box center [443, 571] width 128 height 11
click at [361, 567] on input "End prices in a certain number" at bounding box center [360, 566] width 1 height 1
radio input "true"
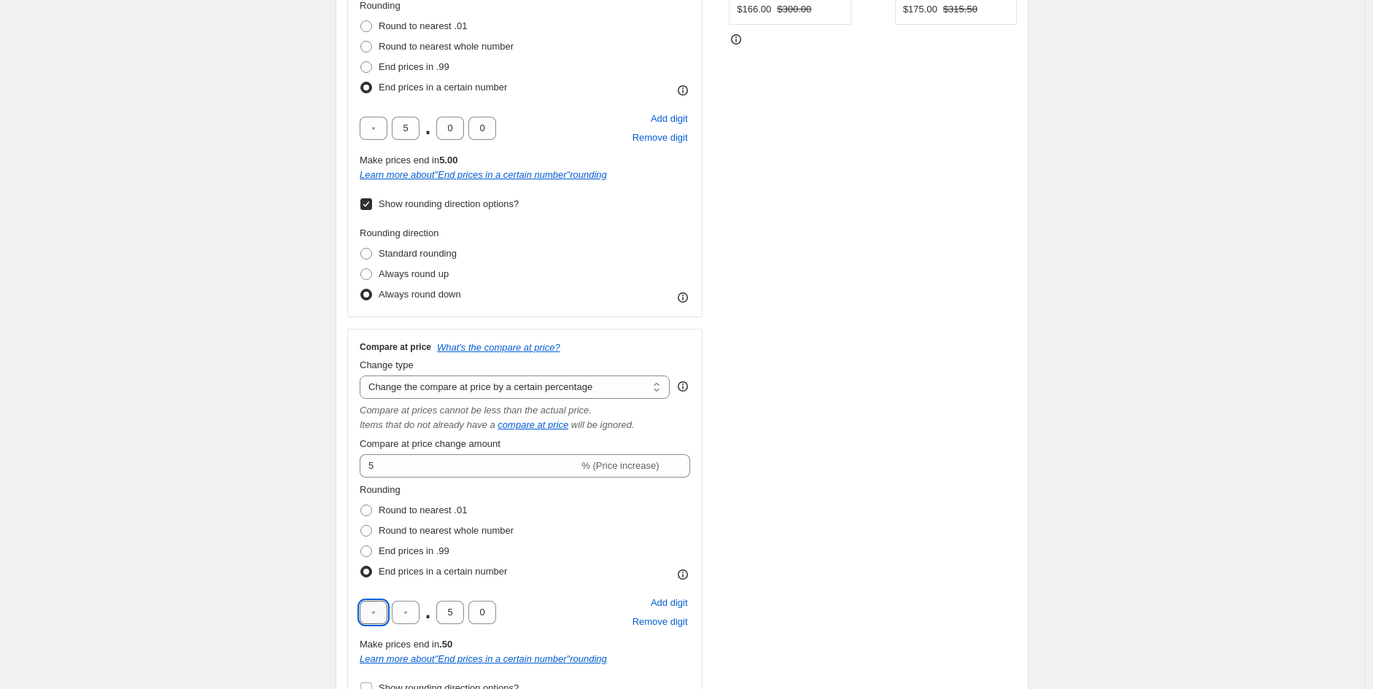
click at [381, 616] on input "text" at bounding box center [374, 612] width 28 height 23
click at [418, 613] on input "text" at bounding box center [406, 612] width 28 height 23
type input "0"
click at [489, 612] on input "0" at bounding box center [482, 612] width 28 height 23
click at [413, 579] on span "End prices in a certain number" at bounding box center [443, 572] width 128 height 15
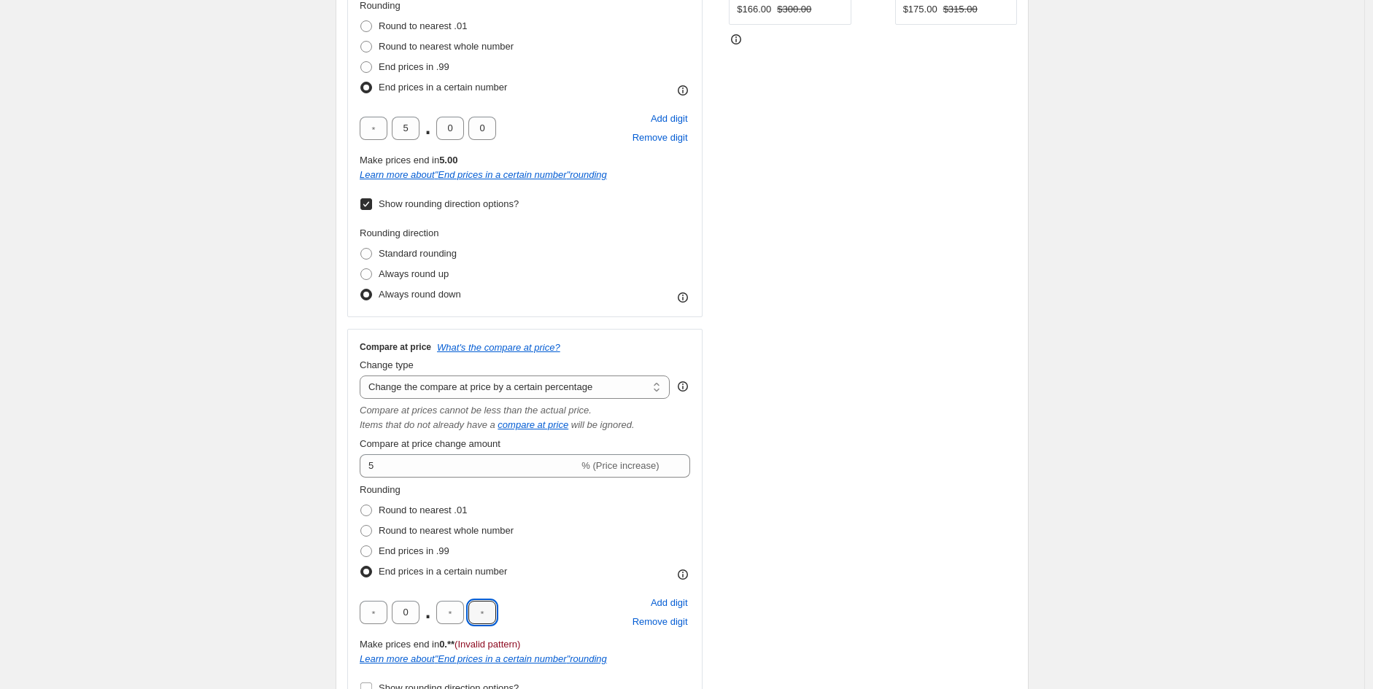
click at [361, 567] on input "End prices in a certain number" at bounding box center [360, 566] width 1 height 1
click at [381, 621] on input "text" at bounding box center [374, 612] width 28 height 23
type input "5"
click at [857, 562] on div "STOREFRONT EXAMPLE Piccolo 400 Fine Oak Wall Hung Vanity $166.00 $300.00 Change…" at bounding box center [873, 295] width 288 height 832
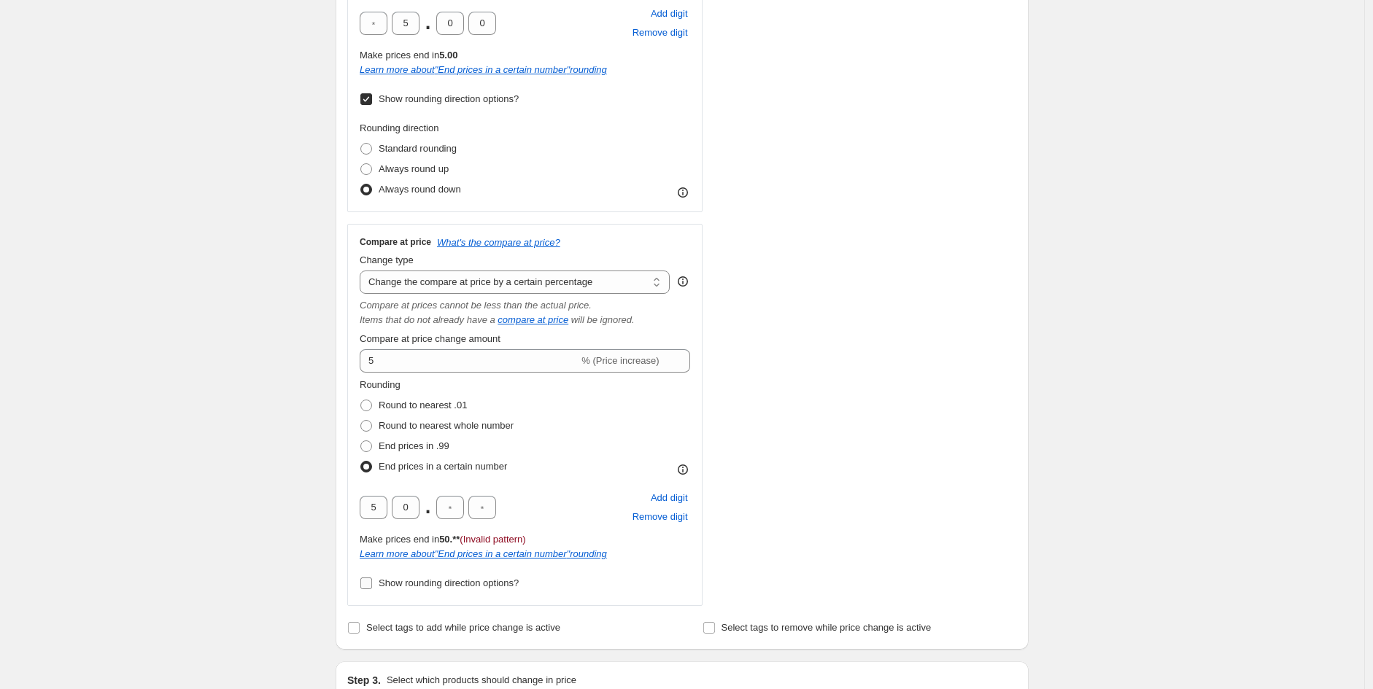
scroll to position [497, 0]
click at [447, 583] on span "Show rounding direction options?" at bounding box center [449, 581] width 140 height 11
click at [372, 583] on input "Show rounding direction options?" at bounding box center [366, 582] width 12 height 12
checkbox input "true"
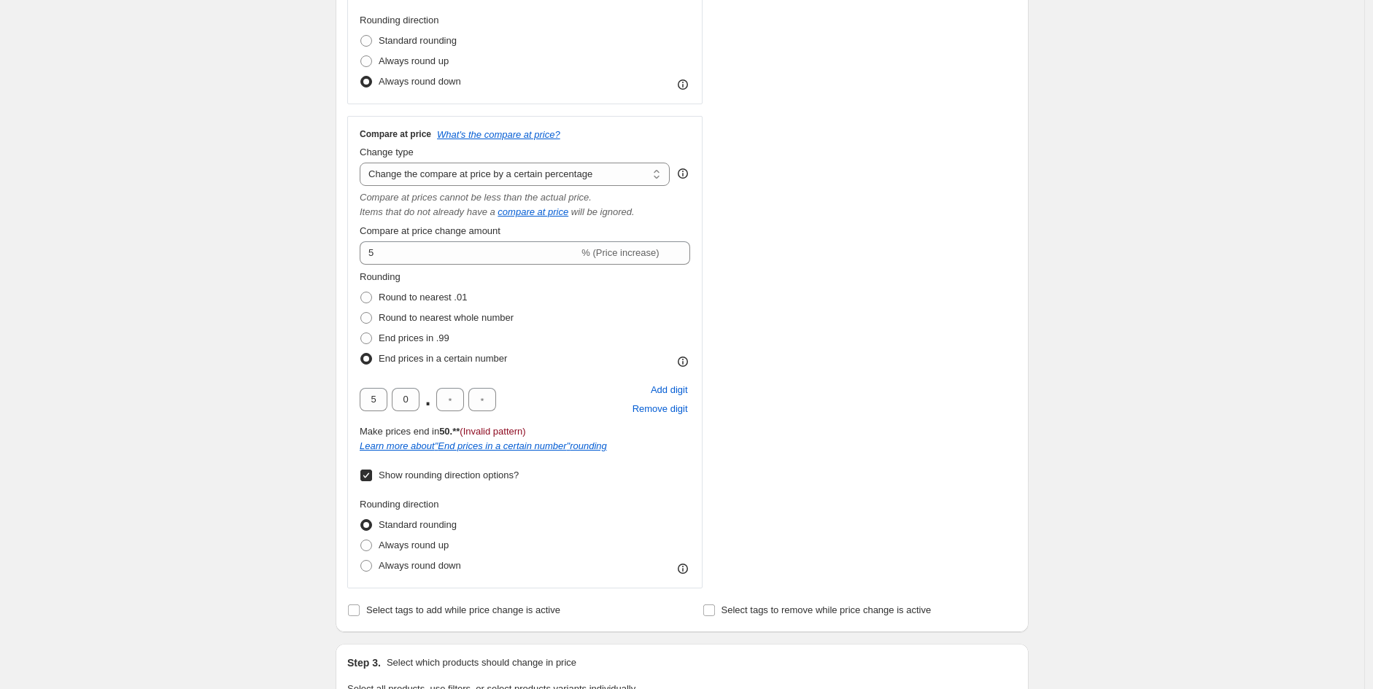
scroll to position [603, 0]
click at [418, 550] on span "Always round up" at bounding box center [414, 544] width 70 height 11
click at [361, 540] on input "Always round up" at bounding box center [360, 539] width 1 height 1
radio input "true"
click at [1037, 428] on div "Create new price [MEDICAL_DATA]. This page is ready Create new price [MEDICAL_D…" at bounding box center [682, 507] width 728 height 2220
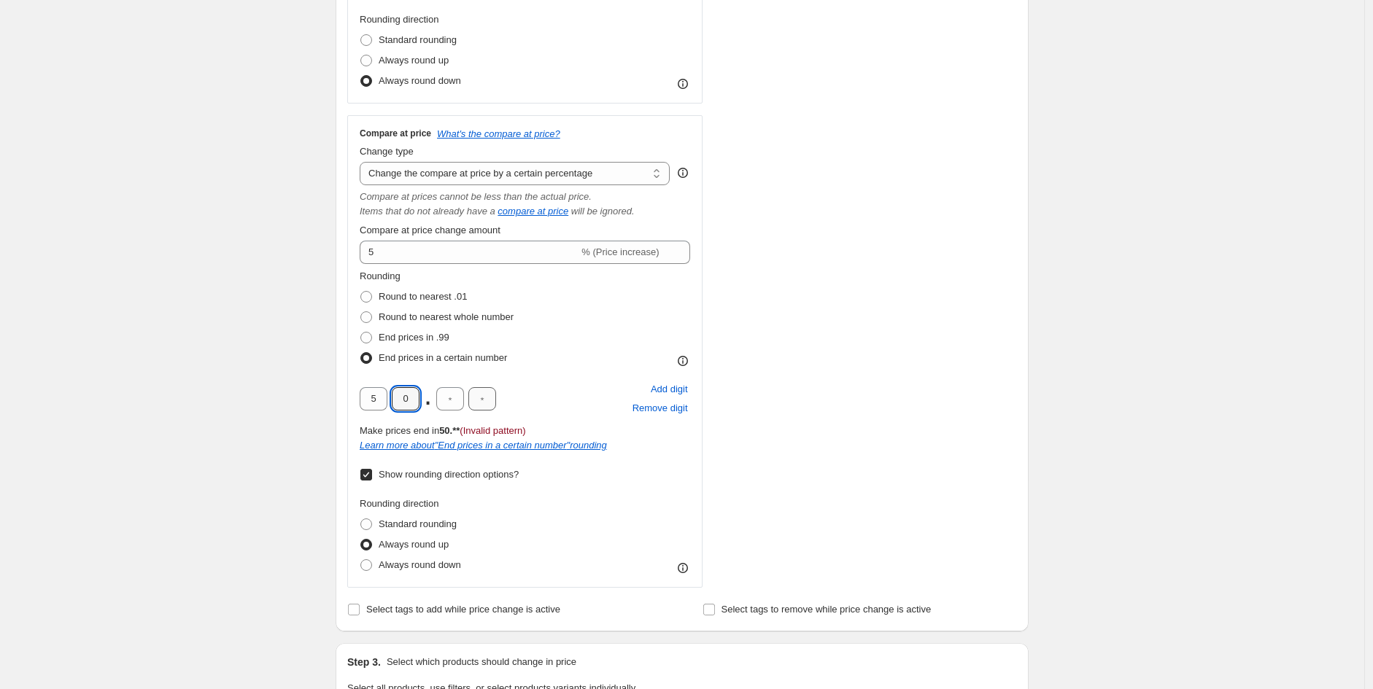
drag, startPoint x: 413, startPoint y: 398, endPoint x: 476, endPoint y: 398, distance: 63.5
click at [446, 398] on div "5 0 ." at bounding box center [428, 398] width 136 height 23
click at [476, 395] on input "text" at bounding box center [482, 398] width 28 height 23
click at [471, 400] on input "0" at bounding box center [482, 398] width 28 height 23
type input "0"
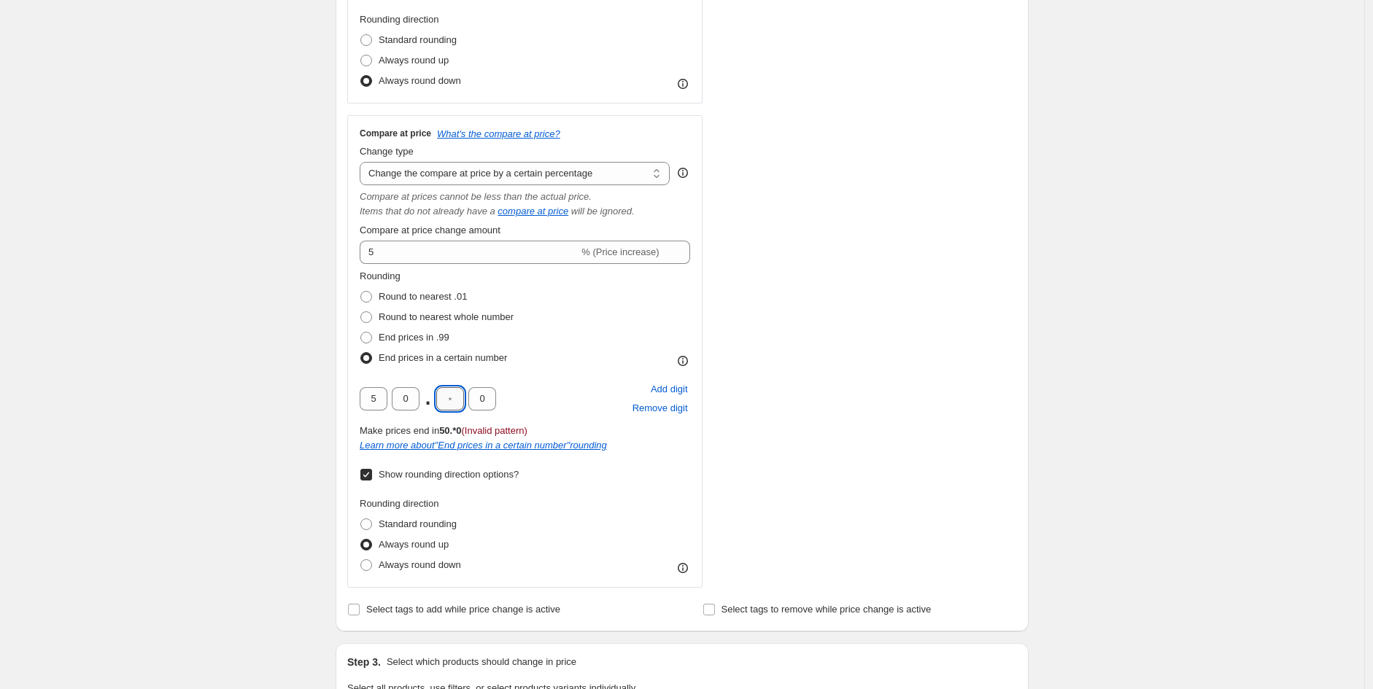
click at [455, 403] on input "text" at bounding box center [450, 398] width 28 height 23
type input "0"
click at [907, 498] on div "STOREFRONT EXAMPLE Piccolo 400 Fine Oak Wall Hung Vanity $166.00 $300.00 Change…" at bounding box center [873, 126] width 288 height 923
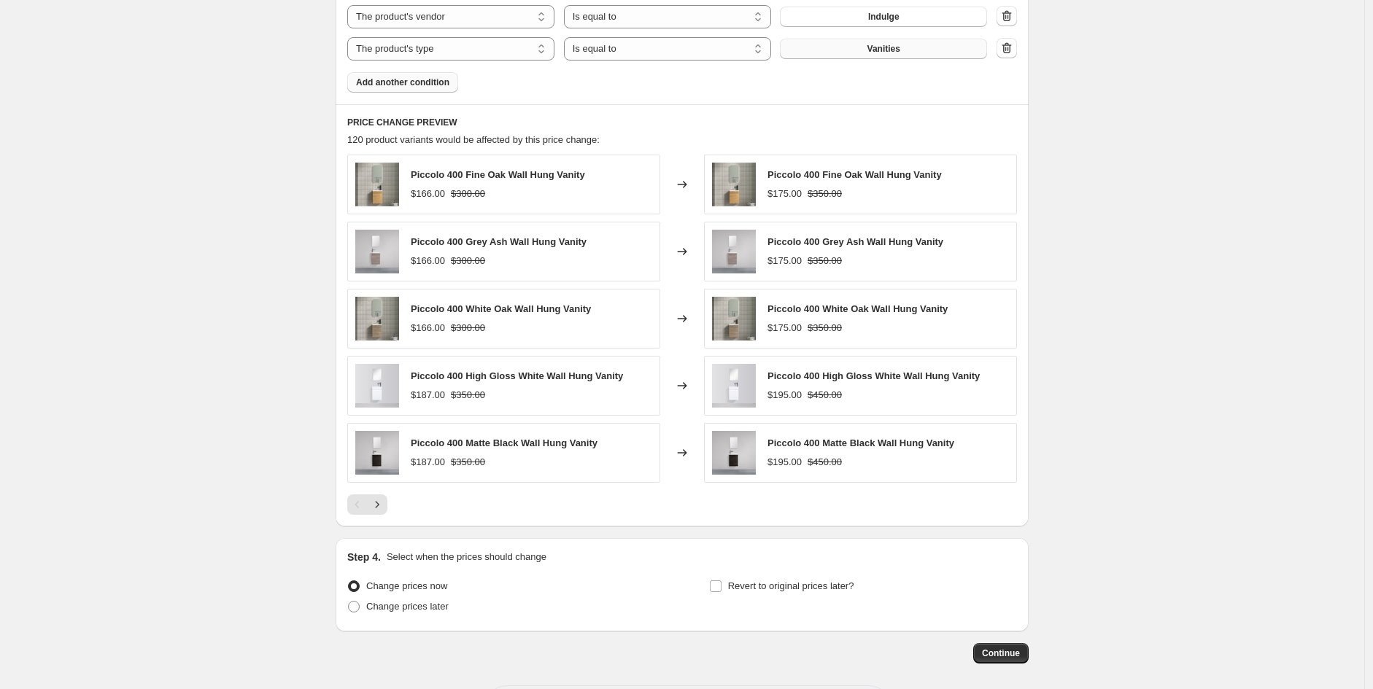
scroll to position [1468, 0]
click at [379, 504] on icon "Next" at bounding box center [378, 503] width 4 height 7
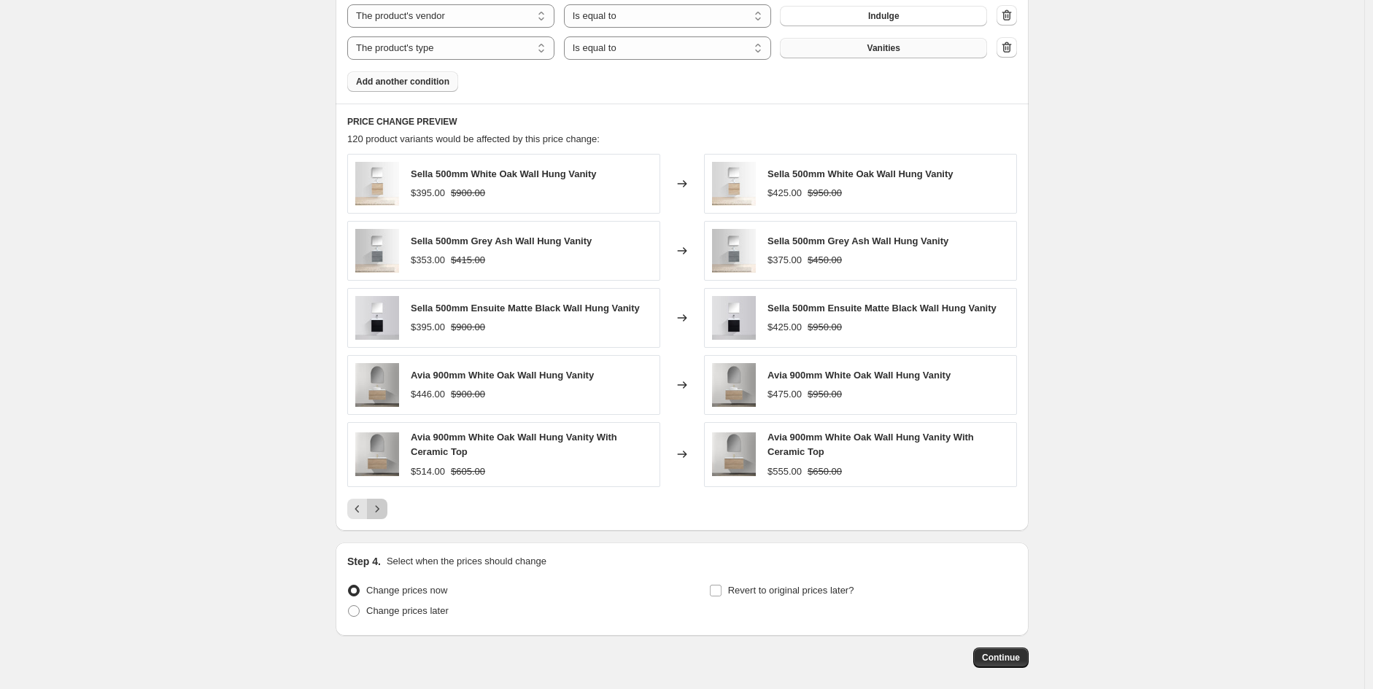
click at [384, 516] on icon "Next" at bounding box center [377, 509] width 15 height 15
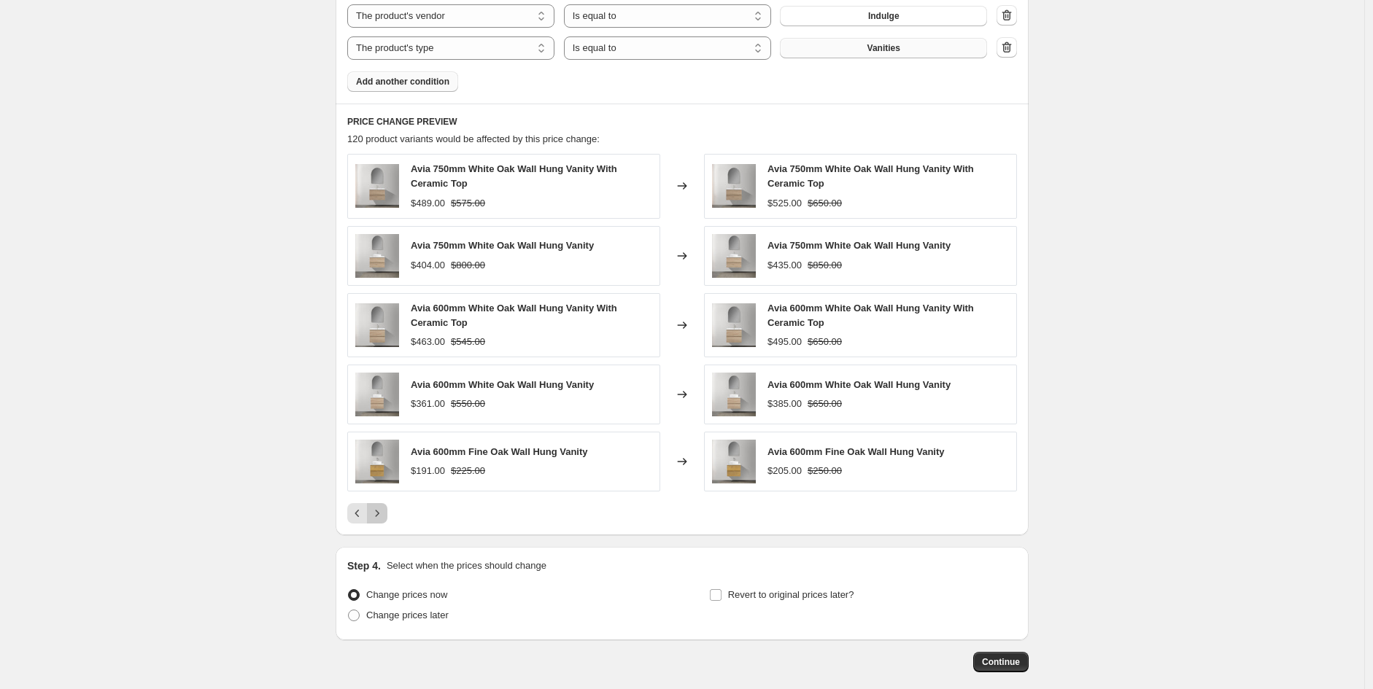
click at [384, 517] on icon "Next" at bounding box center [377, 513] width 15 height 15
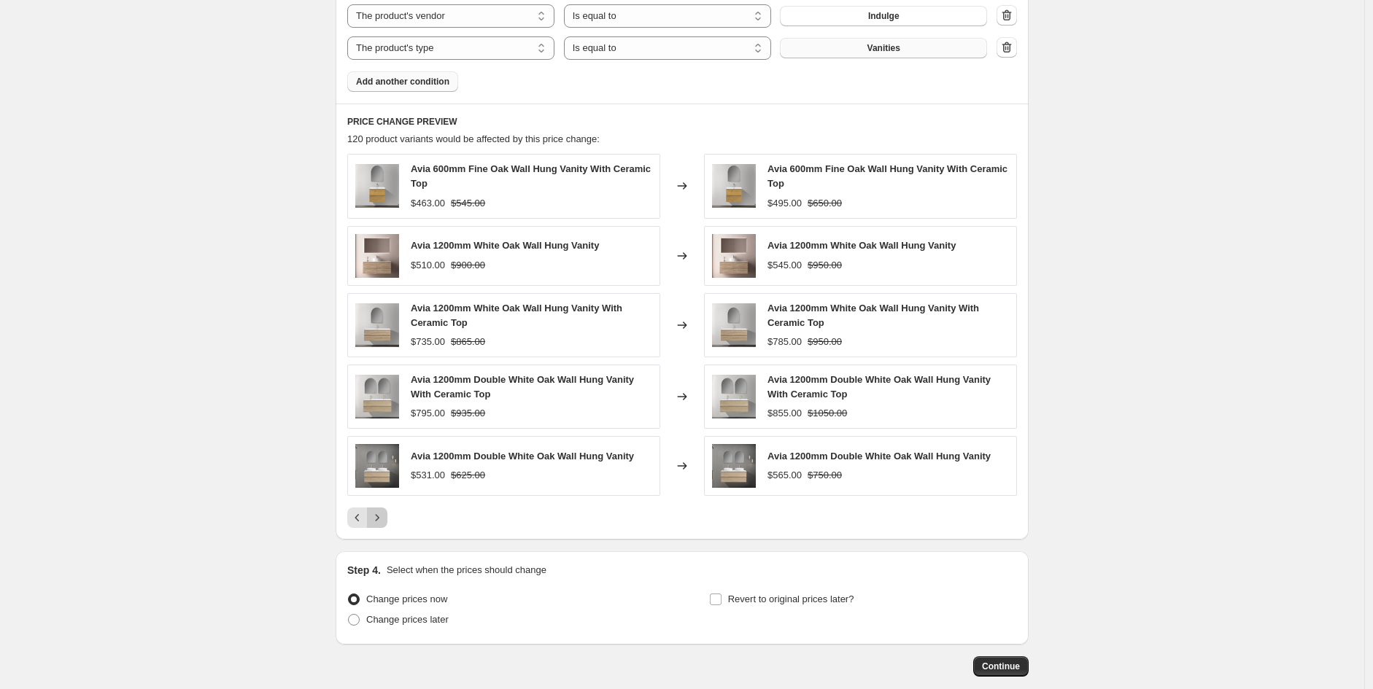
click at [384, 520] on icon "Next" at bounding box center [377, 518] width 15 height 15
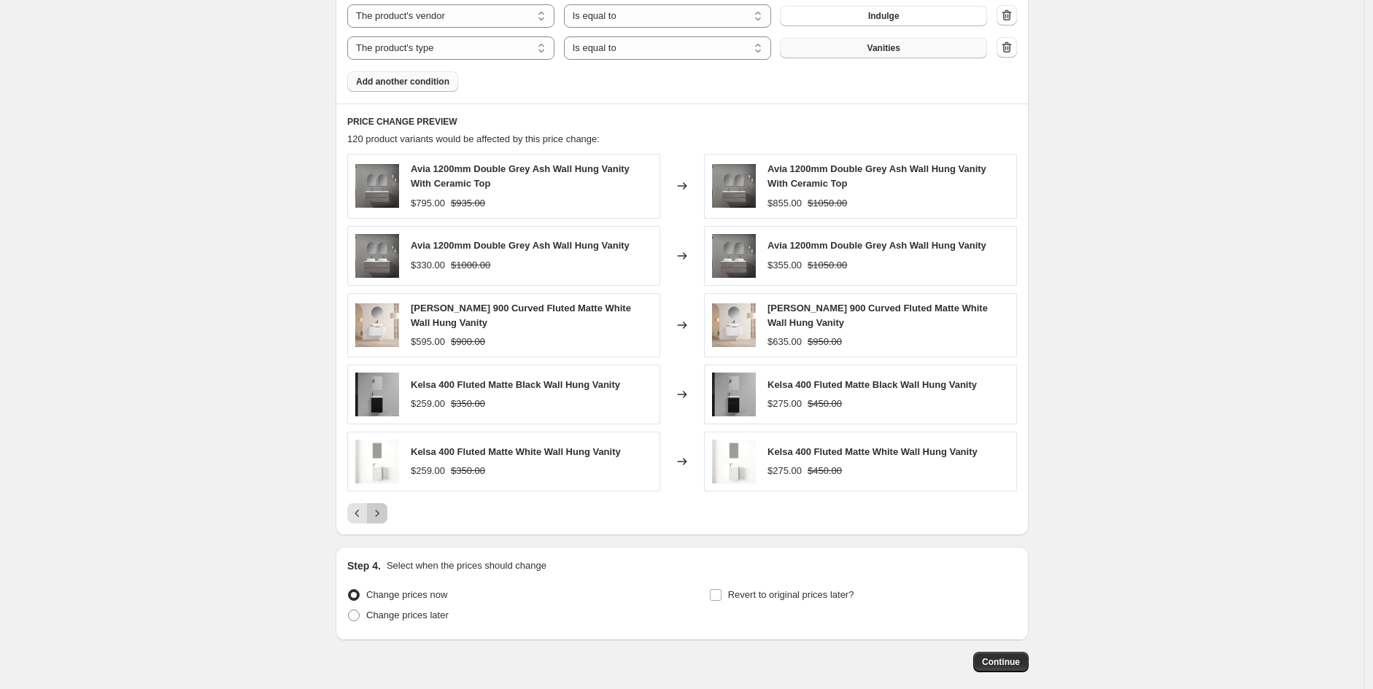
click at [381, 524] on button "Next" at bounding box center [377, 513] width 20 height 20
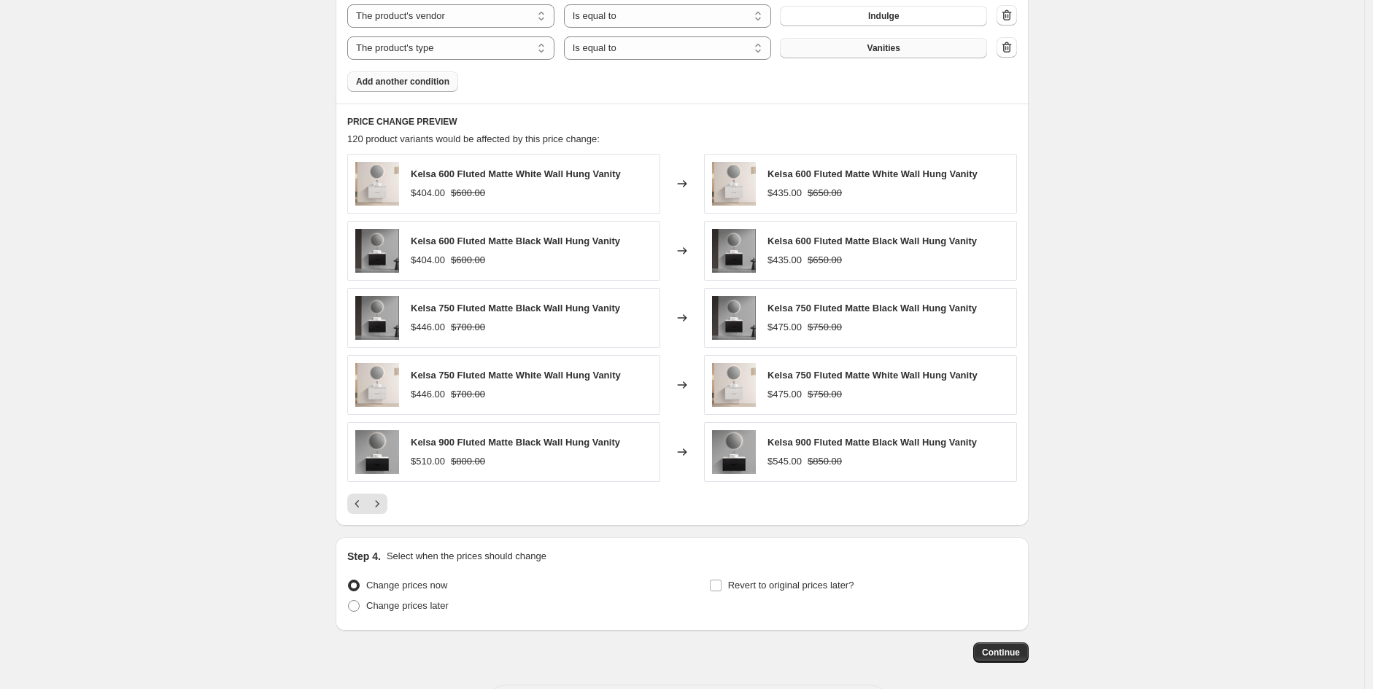
click at [381, 524] on div "PRICE CHANGE PREVIEW 120 product variants would be affected by this price chang…" at bounding box center [682, 315] width 693 height 422
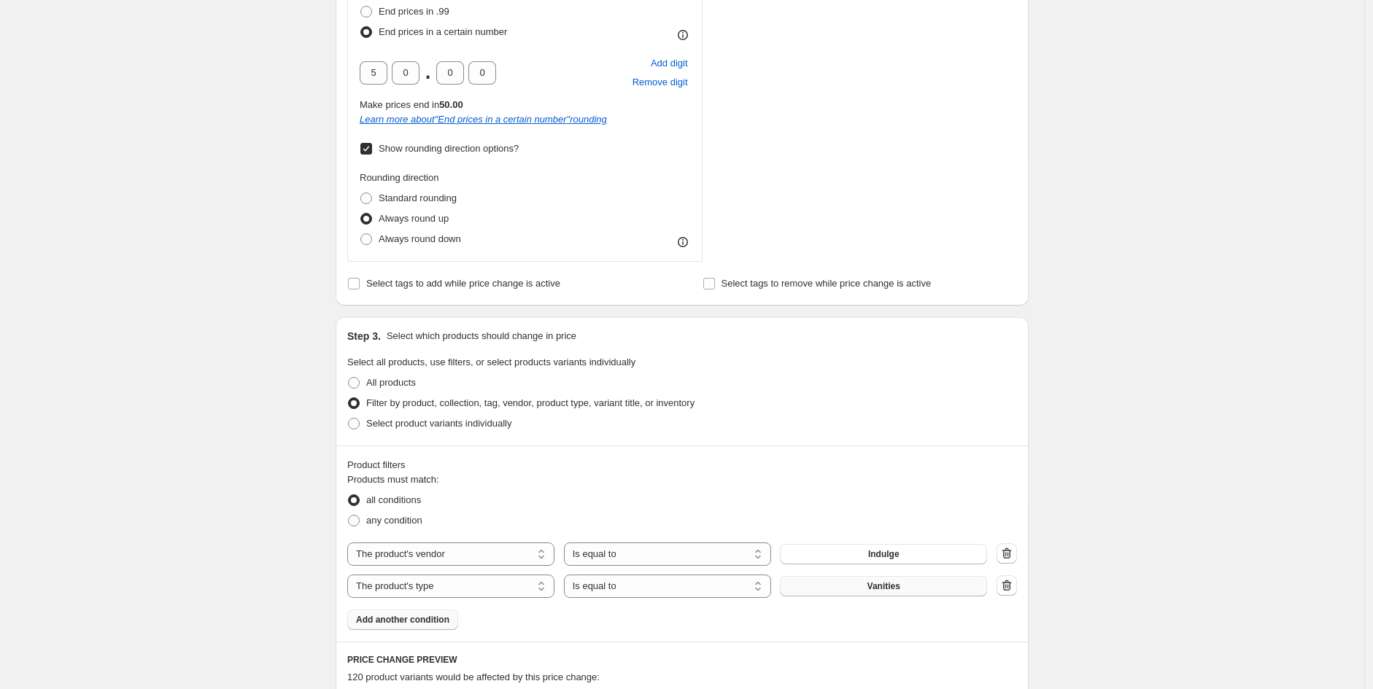
scroll to position [929, 0]
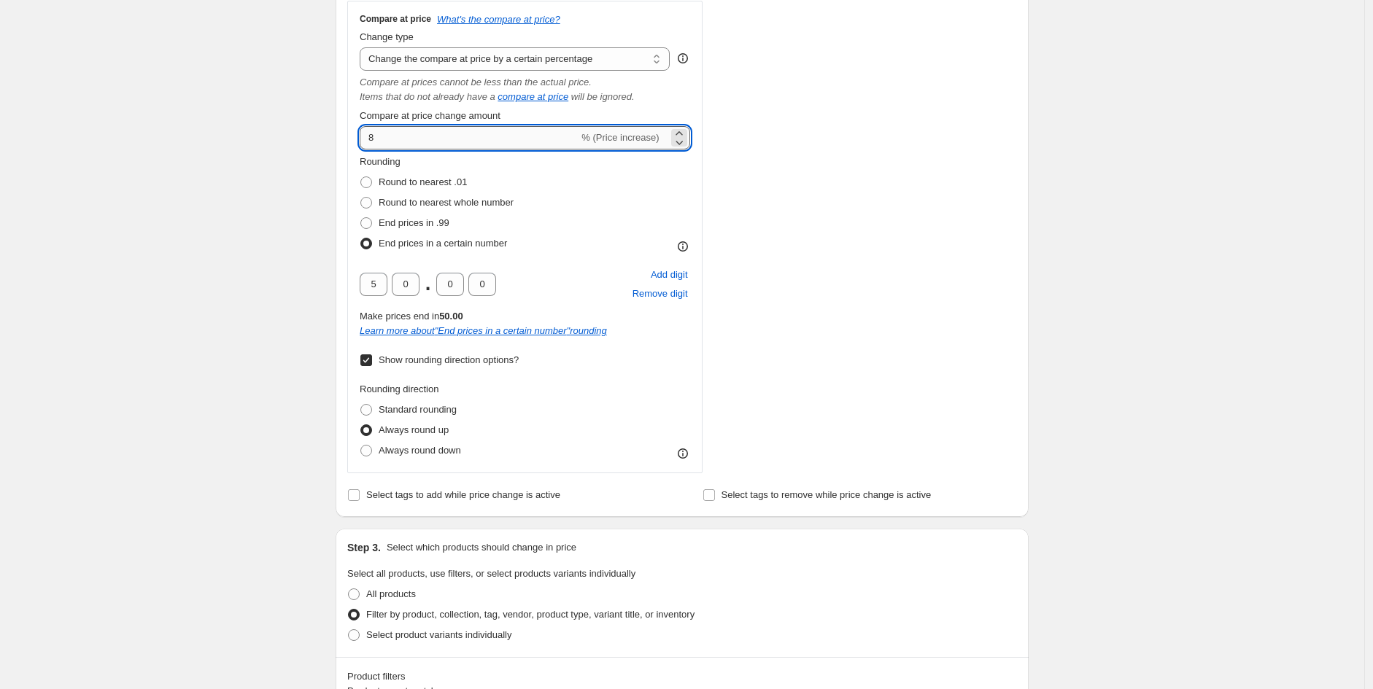
click at [455, 138] on input "8" at bounding box center [469, 137] width 219 height 23
type input "1"
type input "4"
click at [794, 182] on div "STOREFRONT EXAMPLE Kelsa 600 Fluted Matte White Wall Hung Vanity $404.00 $600.0…" at bounding box center [873, 12] width 288 height 923
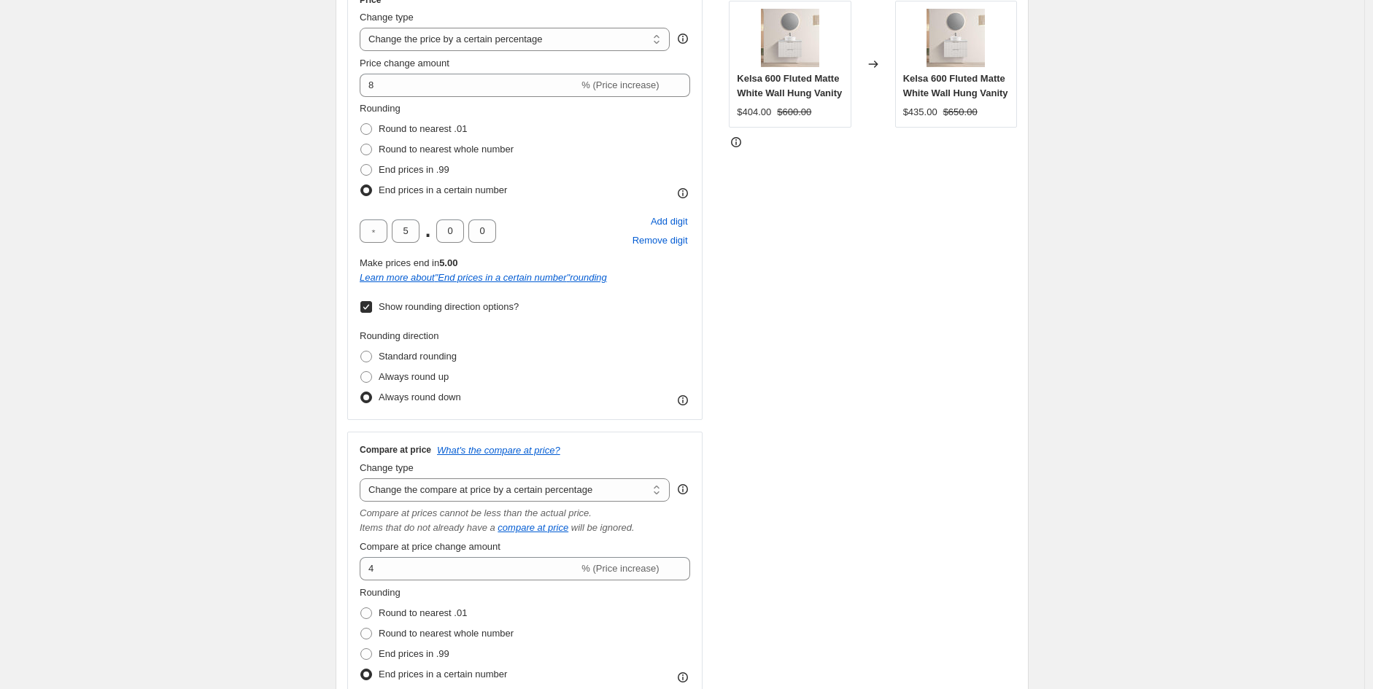
scroll to position [286, 0]
click at [443, 157] on span "Round to nearest whole number" at bounding box center [446, 150] width 135 height 15
click at [361, 145] on input "Round to nearest whole number" at bounding box center [360, 144] width 1 height 1
radio input "true"
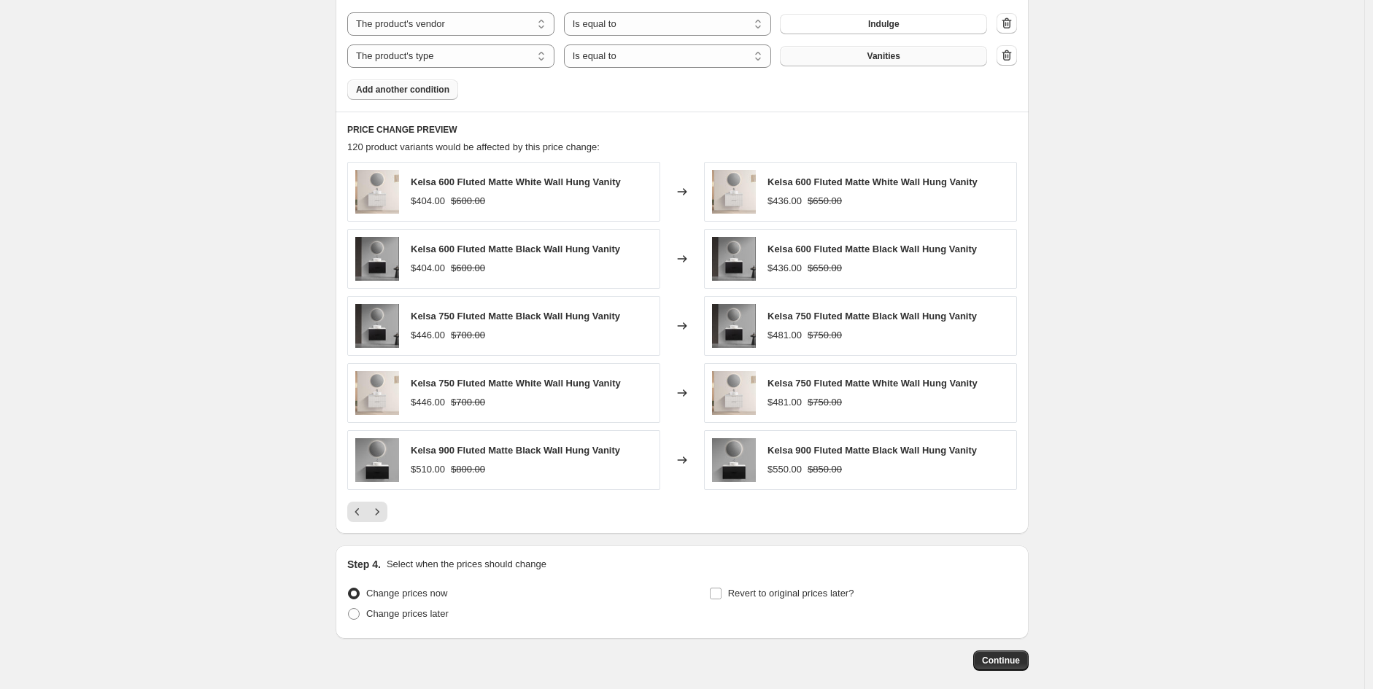
scroll to position [1379, 0]
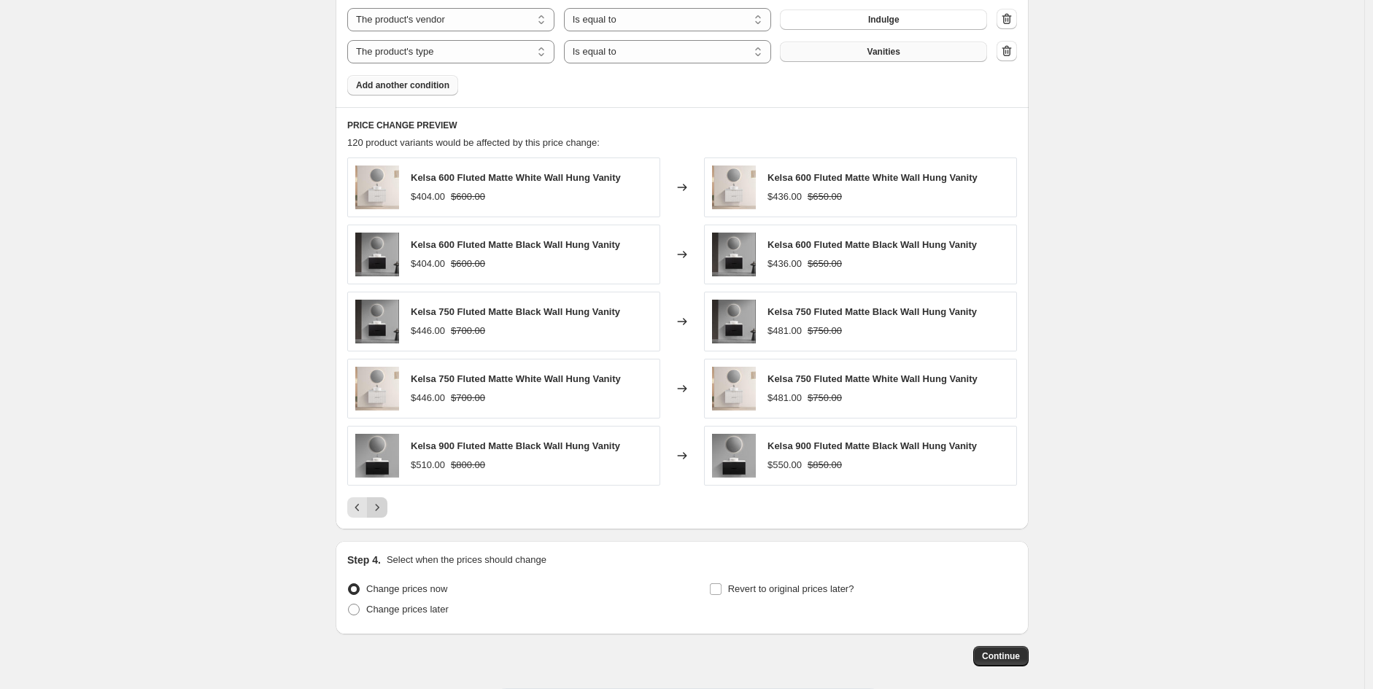
click at [376, 504] on icon "Next" at bounding box center [377, 507] width 15 height 15
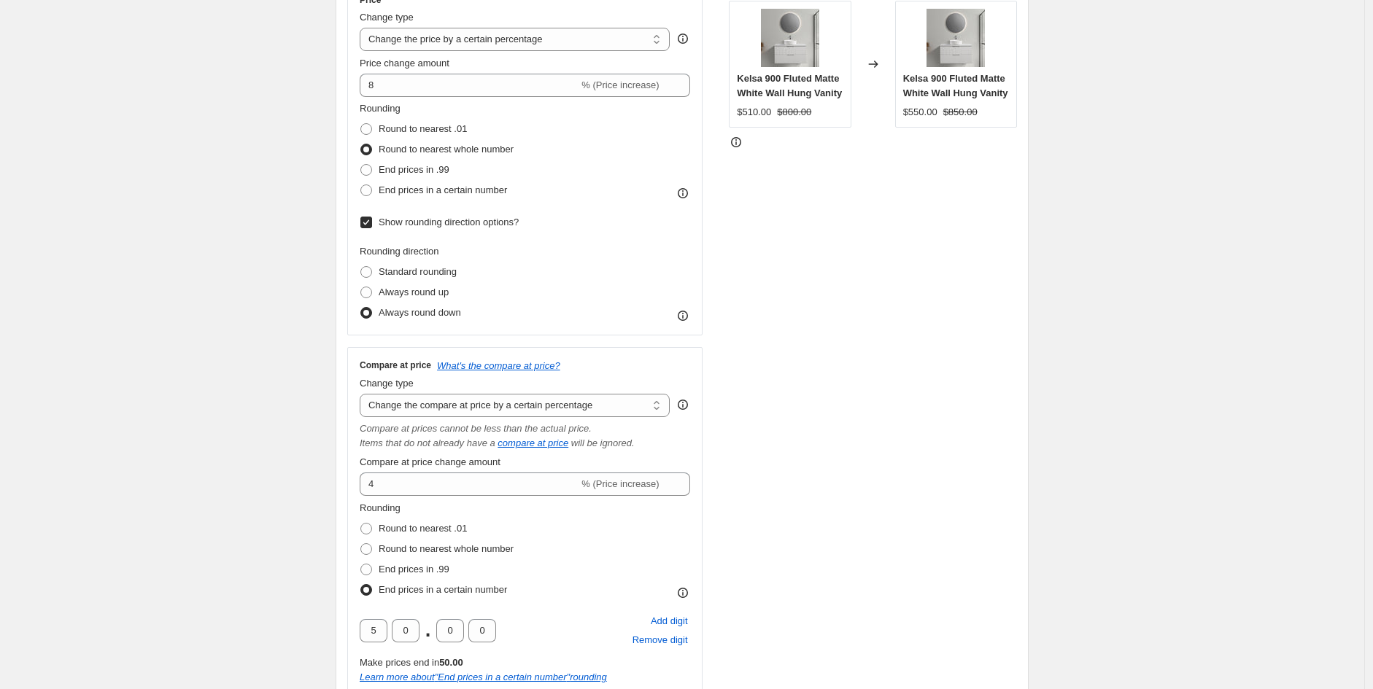
scroll to position [285, 0]
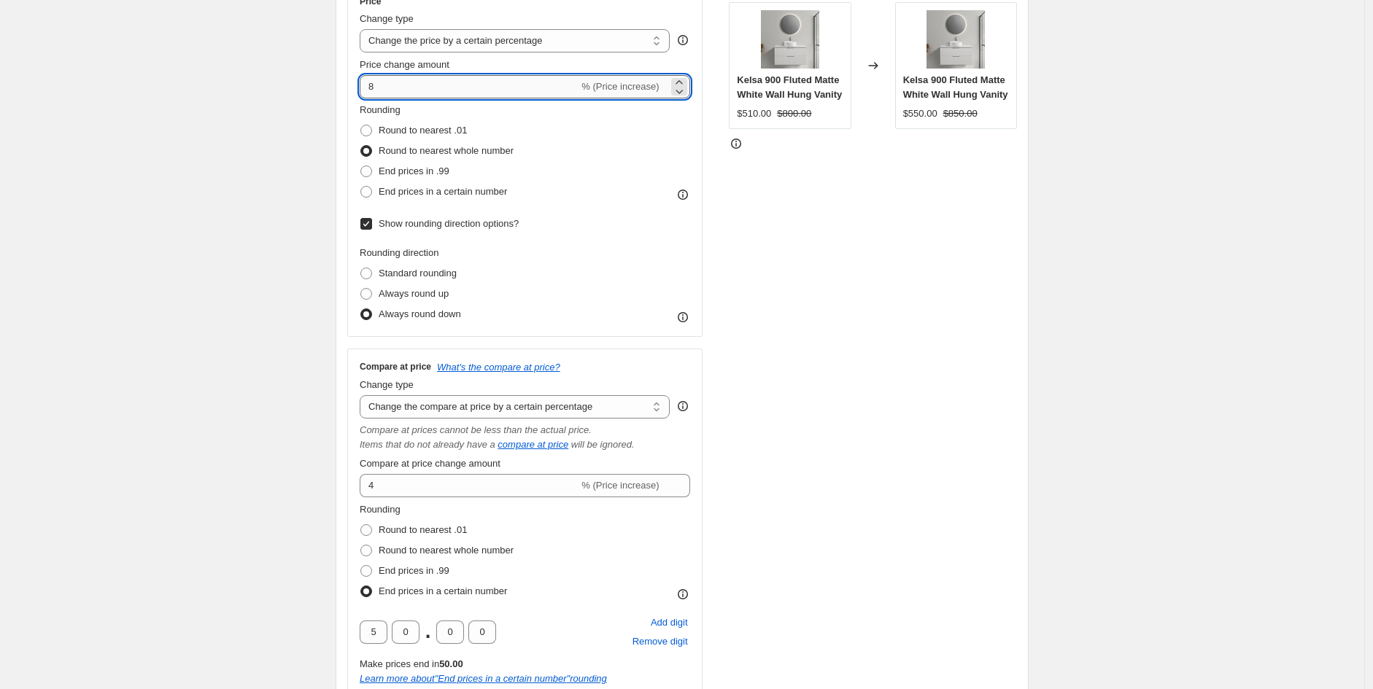
click at [430, 79] on input "8" at bounding box center [469, 86] width 219 height 23
type input "7"
click at [1017, 339] on div "STOREFRONT EXAMPLE Kelsa 900 Fluted Matte White Wall Hung Vanity $510.00 $800.0…" at bounding box center [873, 402] width 288 height 838
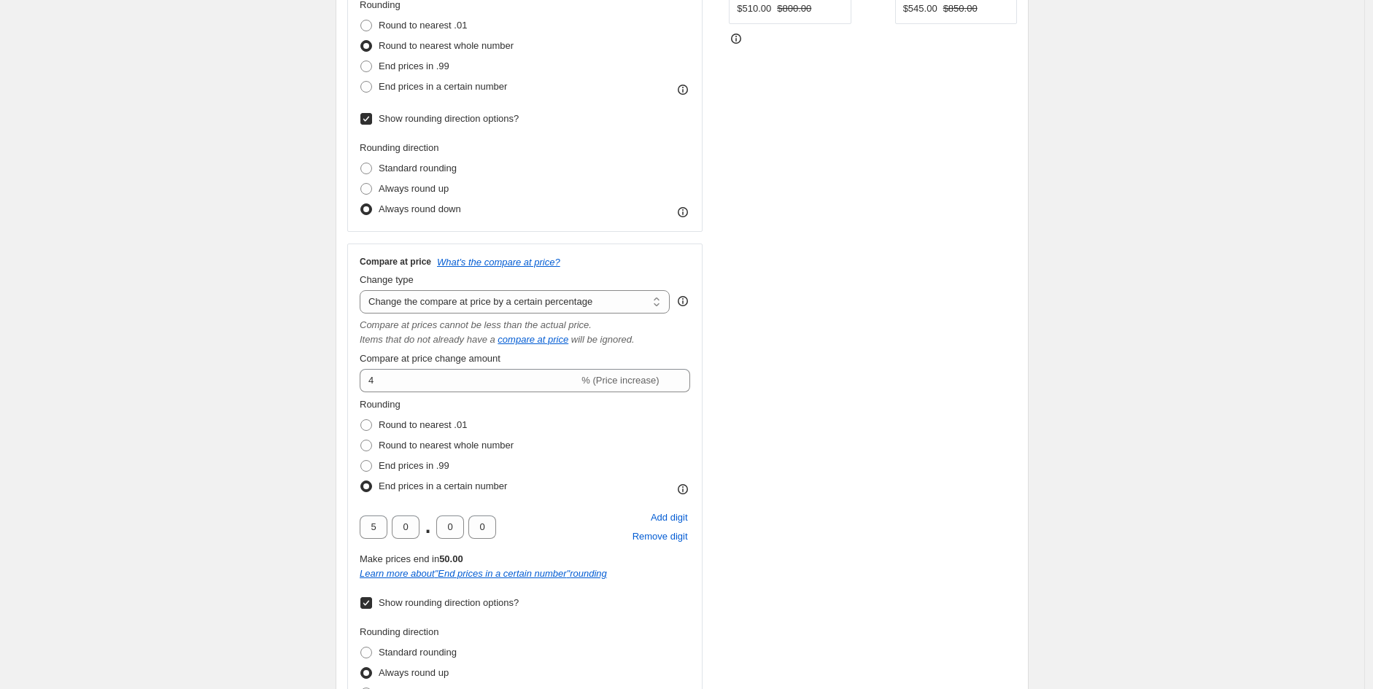
scroll to position [391, 0]
click at [672, 533] on span "Remove digit" at bounding box center [659, 536] width 55 height 15
type input "0"
click at [668, 511] on span "Add digit" at bounding box center [669, 517] width 37 height 15
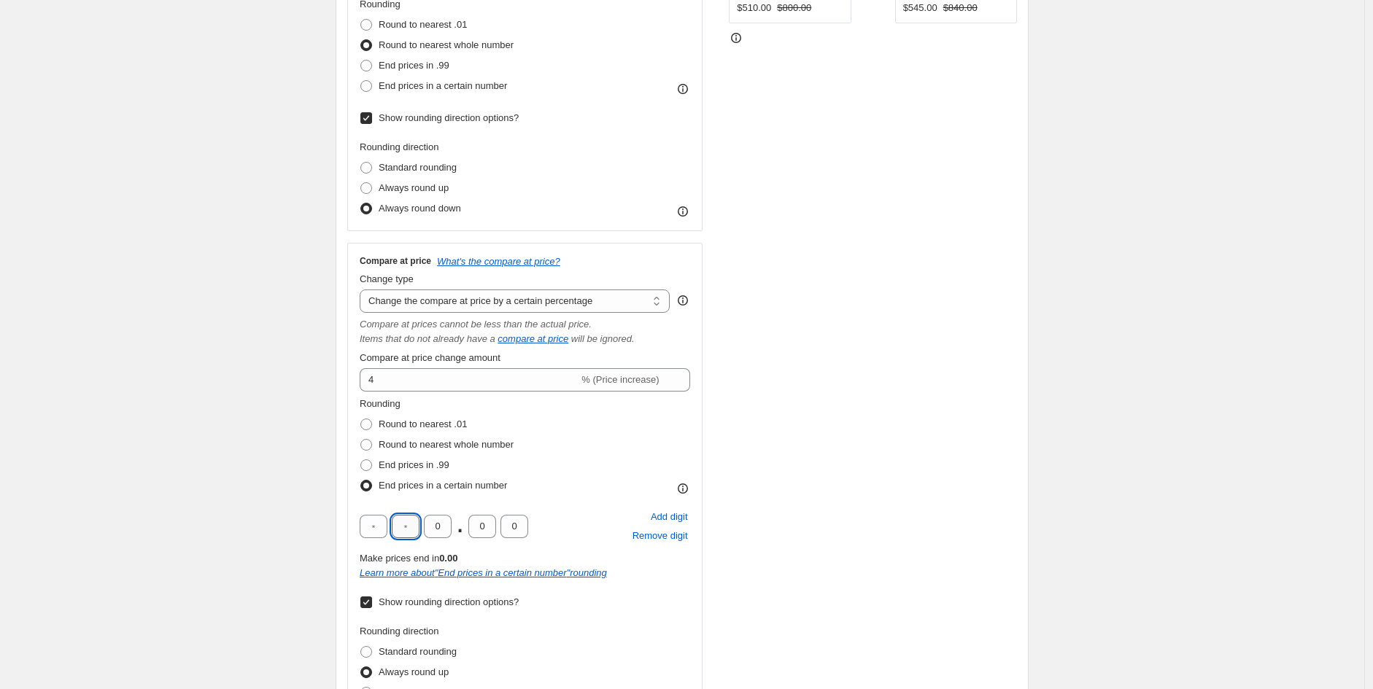
click at [417, 528] on input "text" at bounding box center [406, 526] width 28 height 23
type input "5"
click at [795, 554] on div "STOREFRONT EXAMPLE Kelsa 900 Fluted Matte White Wall Hung Vanity $510.00 $800.0…" at bounding box center [873, 296] width 288 height 838
click at [673, 536] on span "Remove digit" at bounding box center [659, 536] width 55 height 15
type input "5"
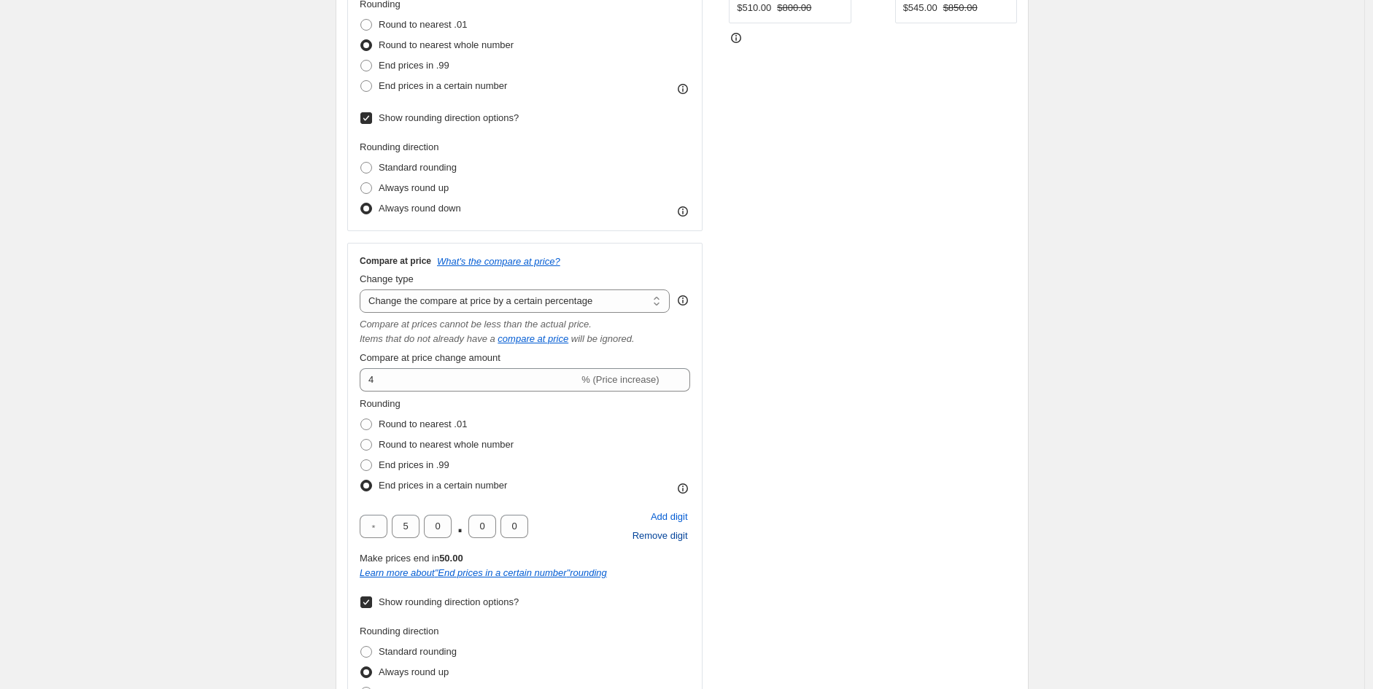
type input "0"
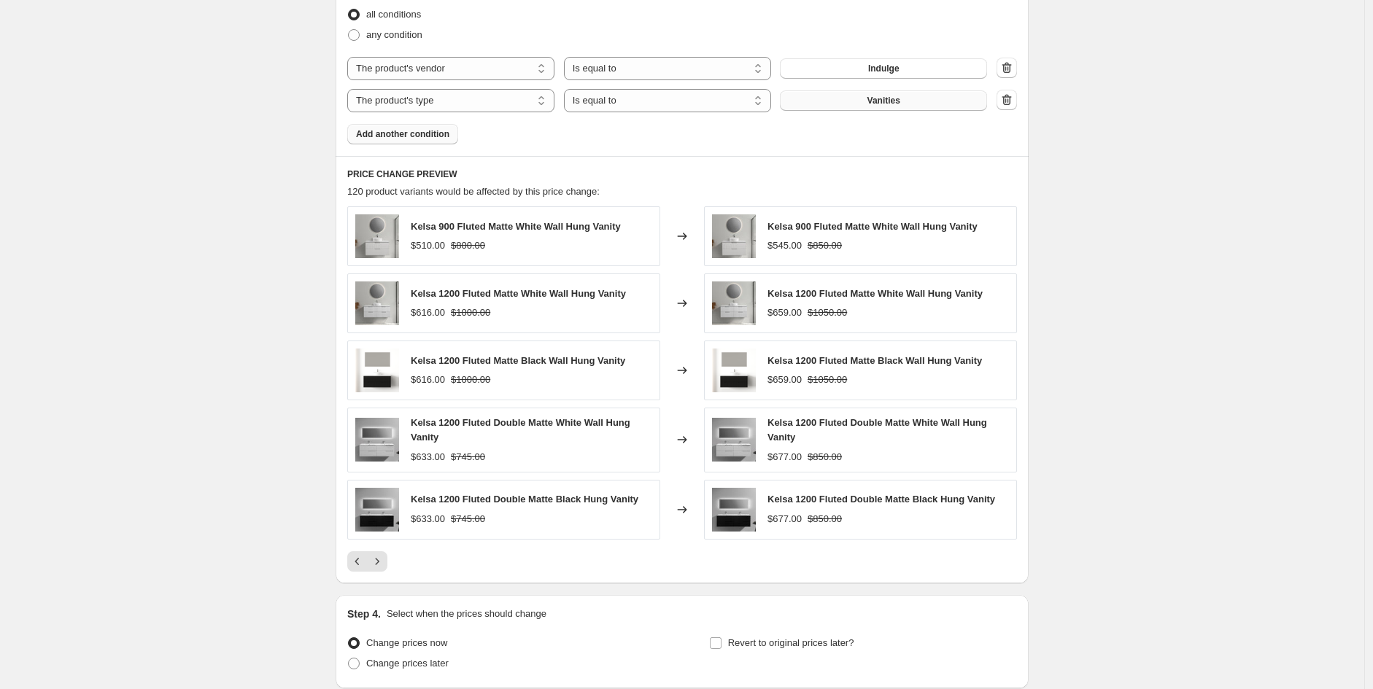
scroll to position [1452, 0]
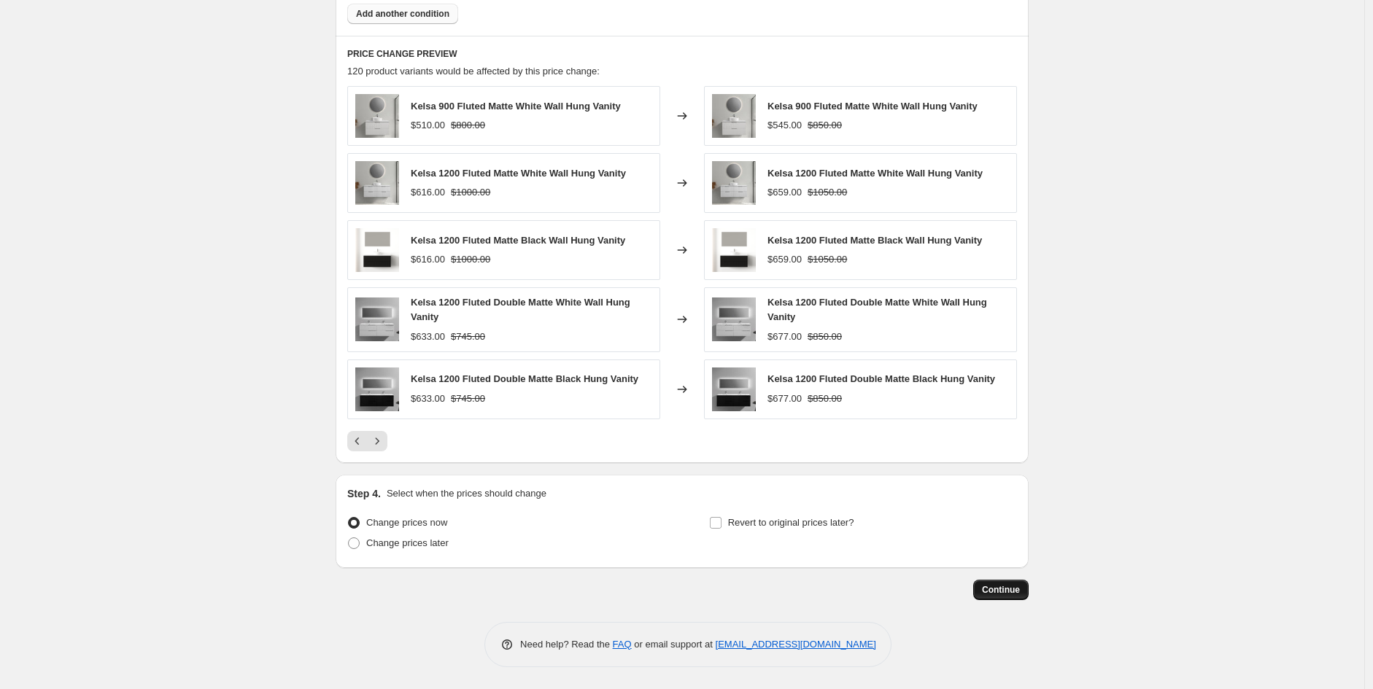
click at [1024, 591] on button "Continue" at bounding box center [1000, 590] width 55 height 20
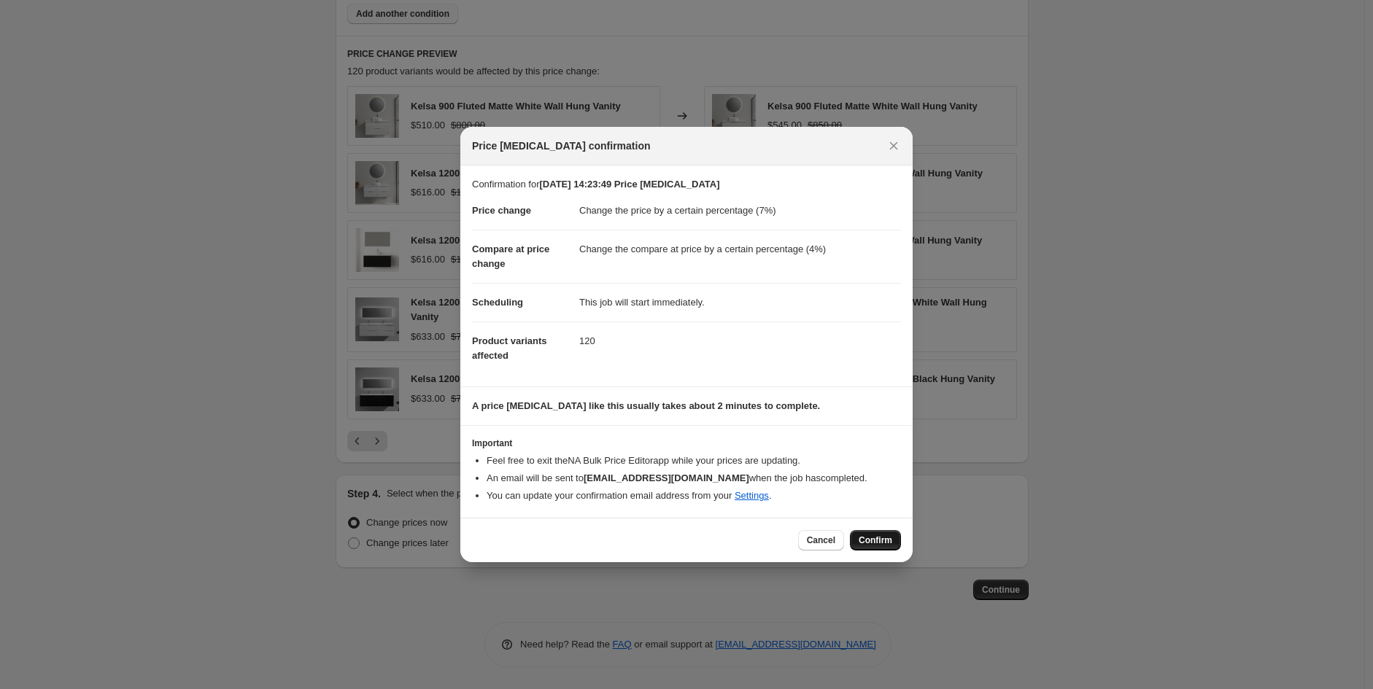
click at [886, 537] on span "Confirm" at bounding box center [876, 541] width 34 height 12
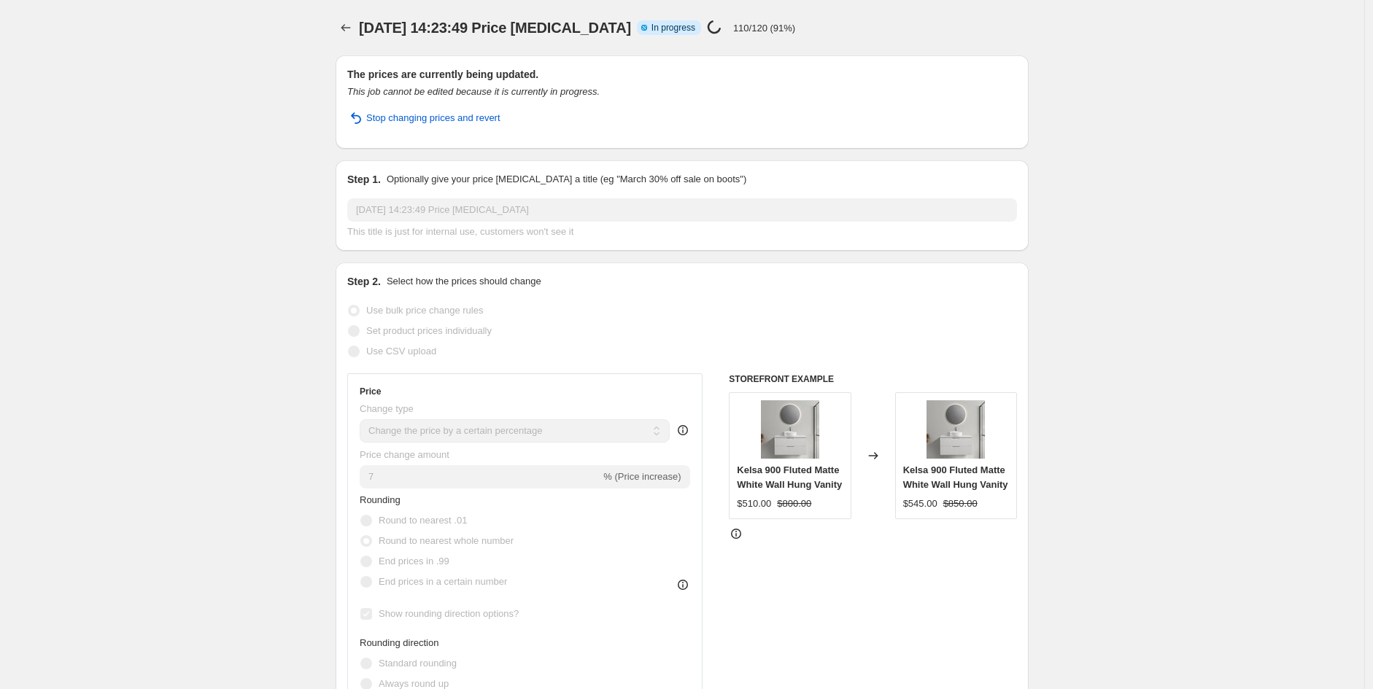
select select "percentage"
select select "vendor"
select select "product_type"
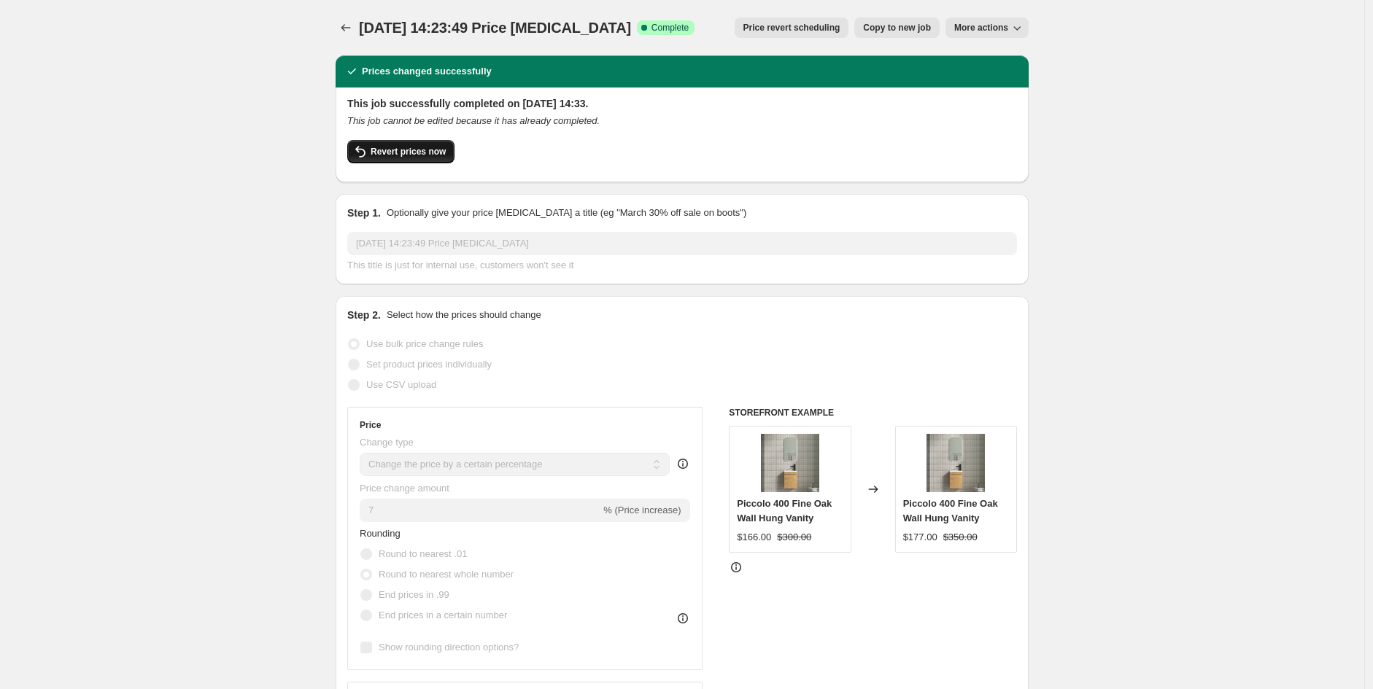
click at [431, 153] on span "Revert prices now" at bounding box center [408, 152] width 75 height 12
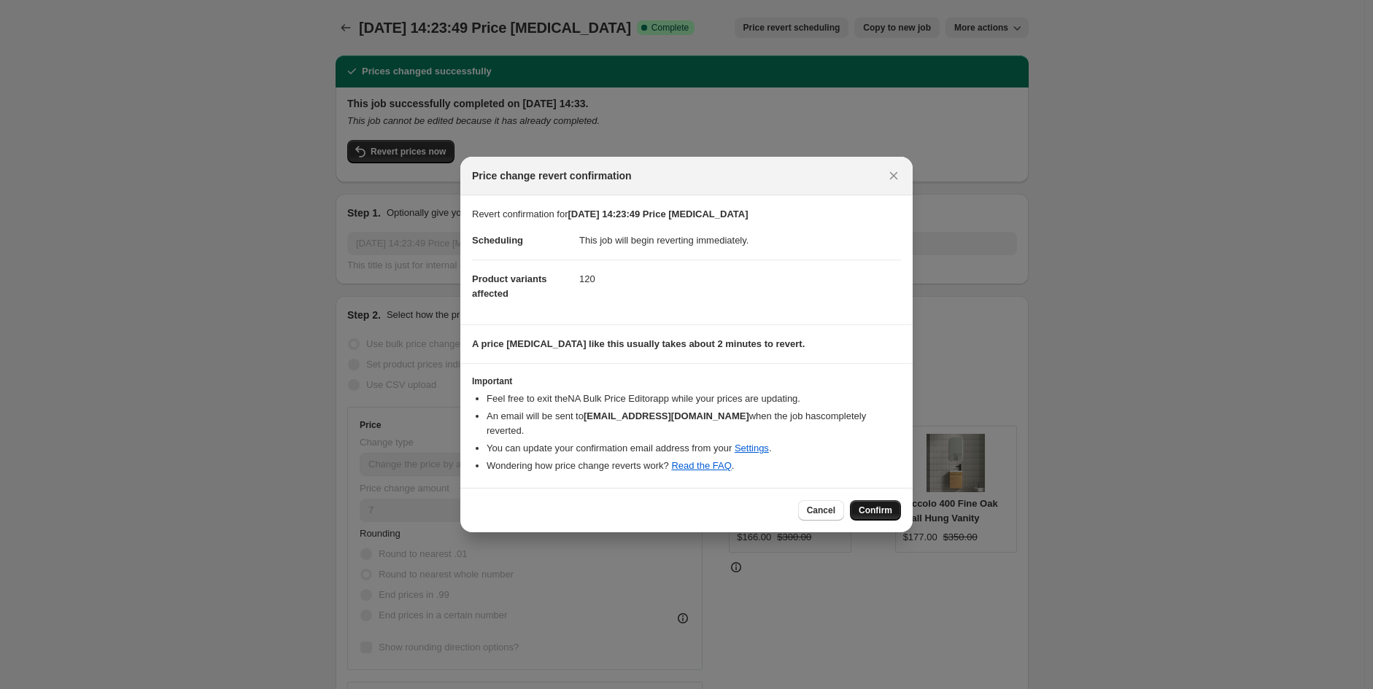
click at [868, 505] on span "Confirm" at bounding box center [876, 511] width 34 height 12
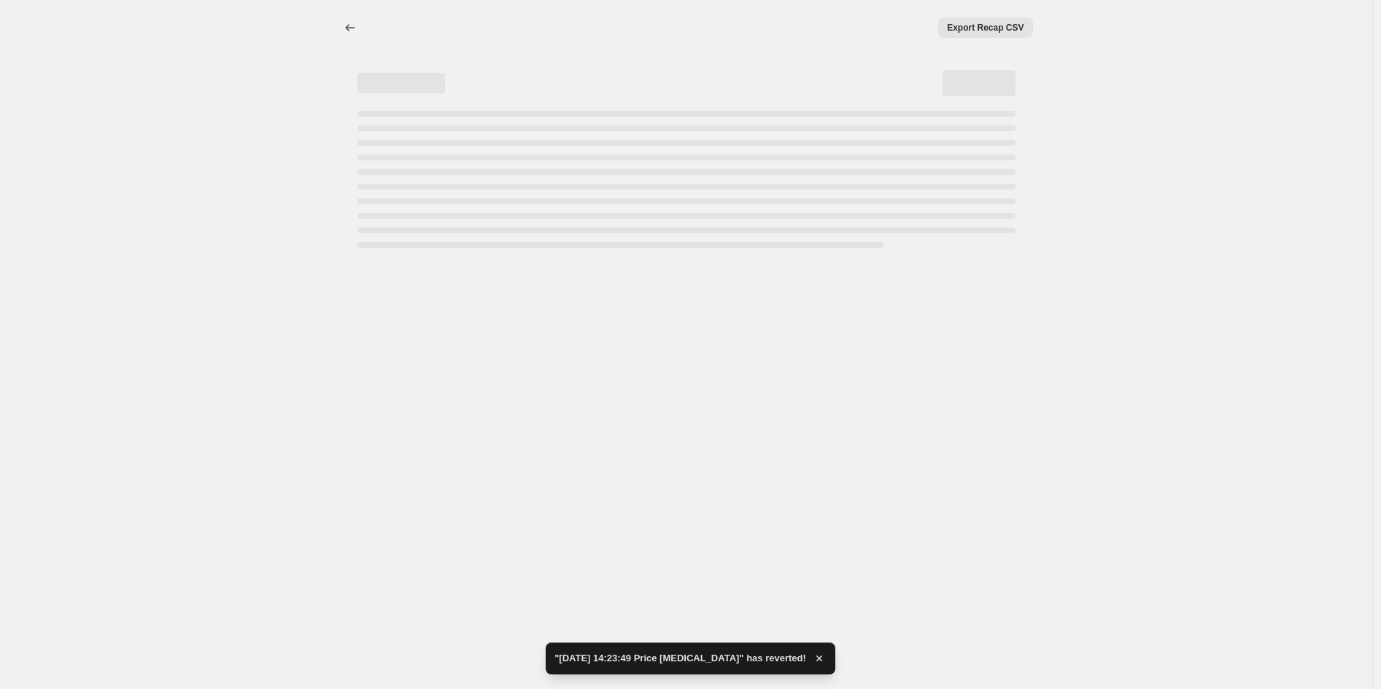
select select "percentage"
select select "vendor"
select select "product_type"
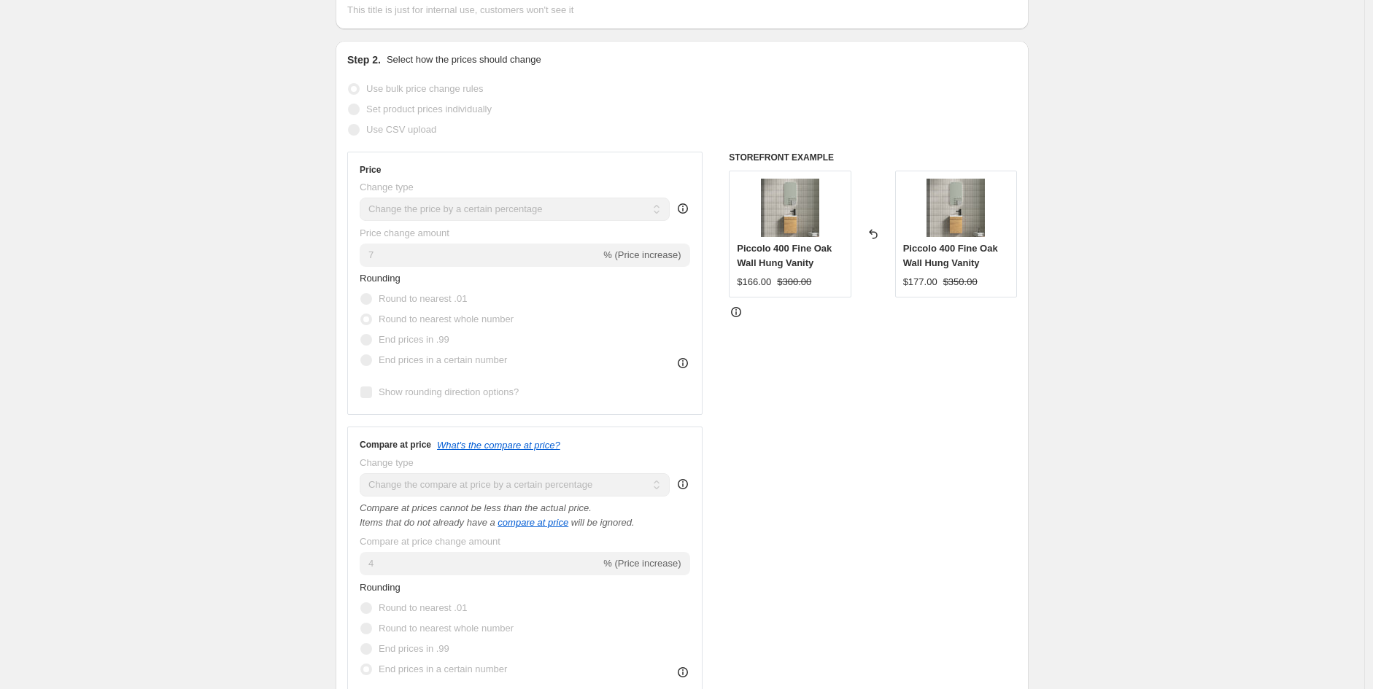
drag, startPoint x: 879, startPoint y: 407, endPoint x: 879, endPoint y: 388, distance: 19.0
click at [879, 388] on div "STOREFRONT EXAMPLE Piccolo 400 Fine Oak Wall Hung Vanity $166.00 $300.00 Revert…" at bounding box center [873, 480] width 288 height 657
click at [411, 62] on div "Step 2. Select how the prices should change Use bulk price change rules Set pro…" at bounding box center [682, 444] width 670 height 788
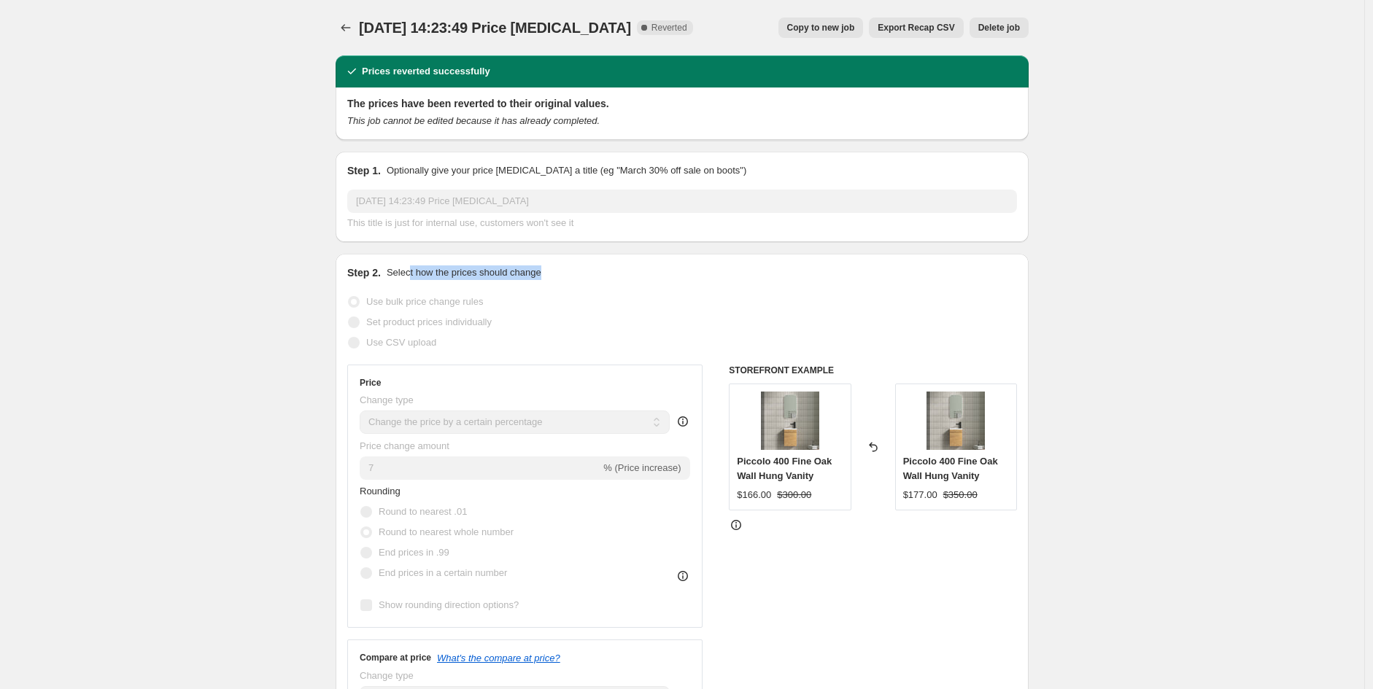
click at [691, 254] on div "Step 2. Select how the prices should change Use bulk price change rules Set pro…" at bounding box center [682, 660] width 693 height 812
click at [832, 29] on span "Copy to new job" at bounding box center [821, 28] width 68 height 12
select select "percentage"
select select "vendor"
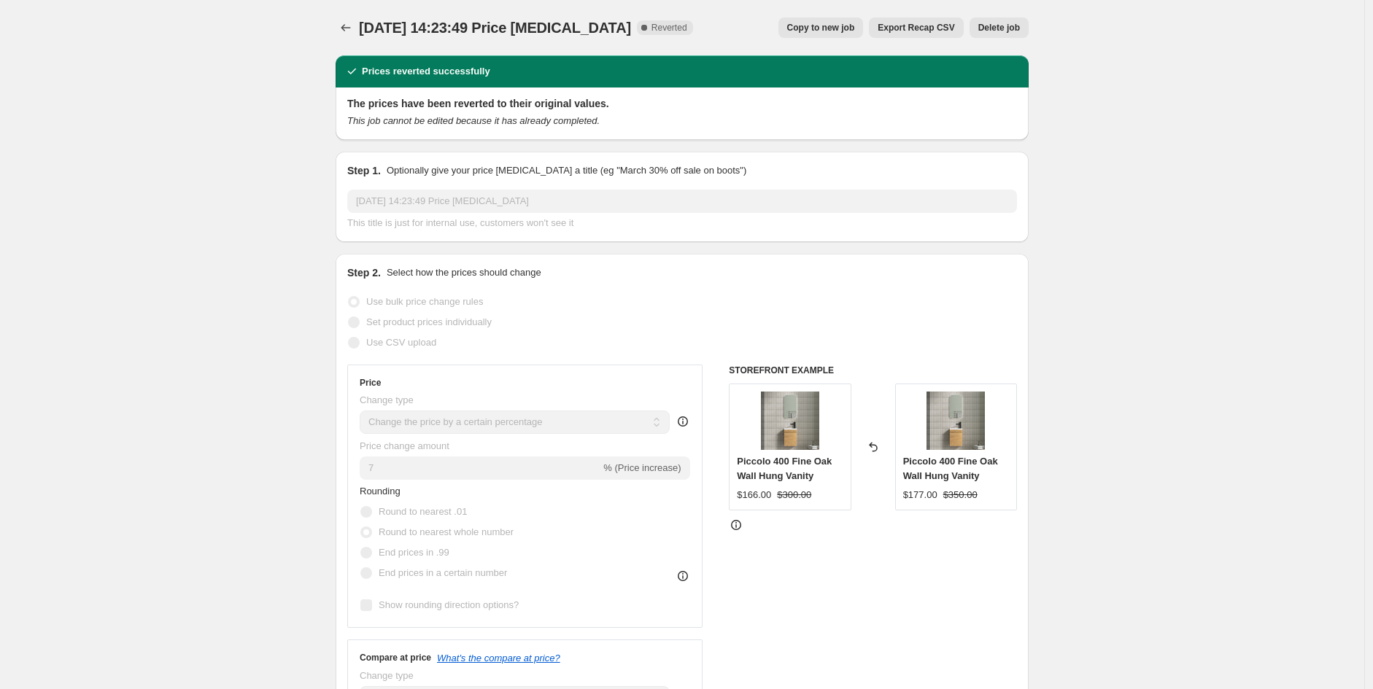
select select "product_type"
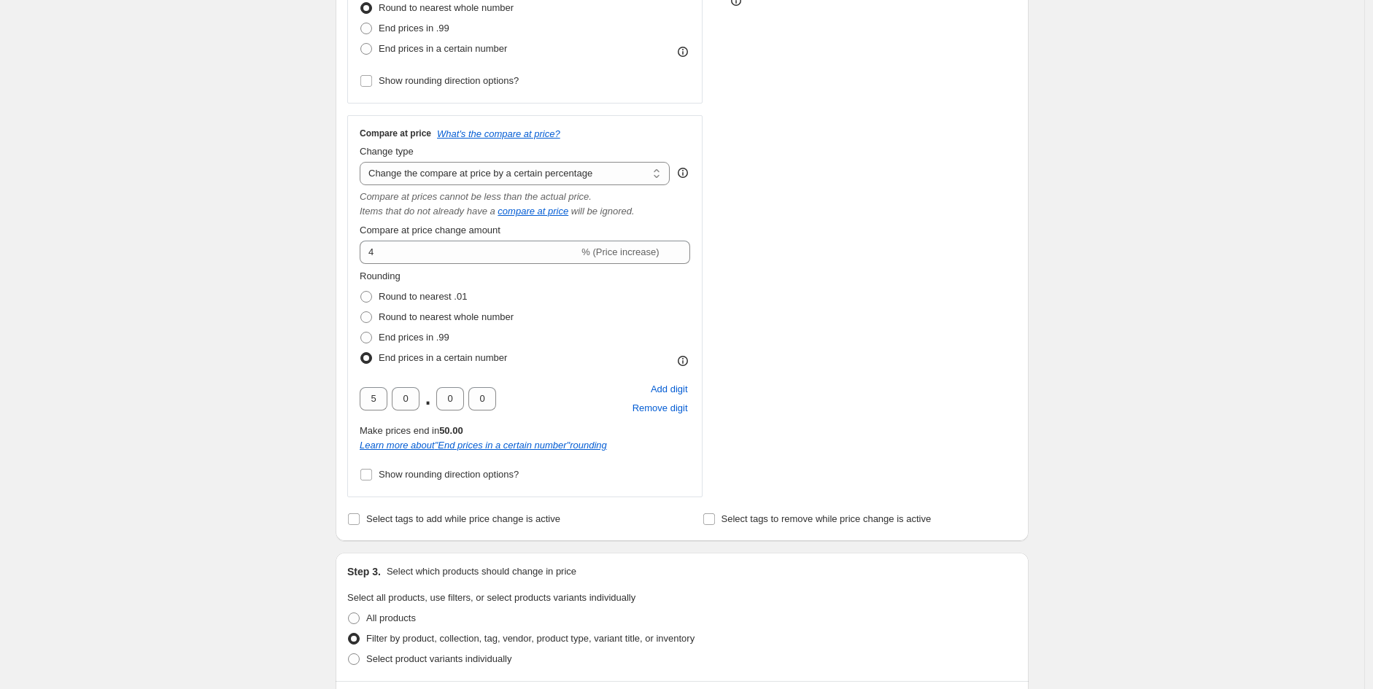
scroll to position [427, 0]
click at [657, 411] on span "Remove digit" at bounding box center [659, 409] width 55 height 15
type input "0"
click at [445, 476] on span "Show rounding direction options?" at bounding box center [449, 475] width 140 height 11
click at [372, 476] on input "Show rounding direction options?" at bounding box center [366, 476] width 12 height 12
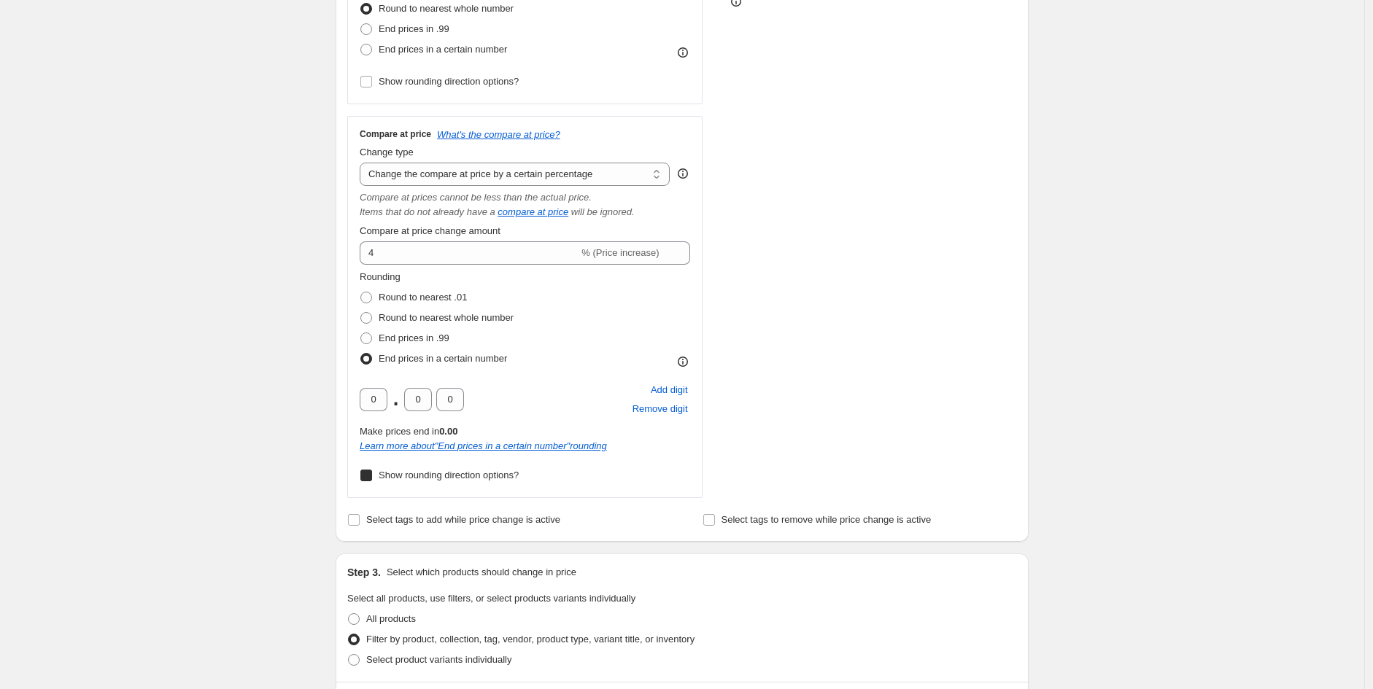
checkbox input "true"
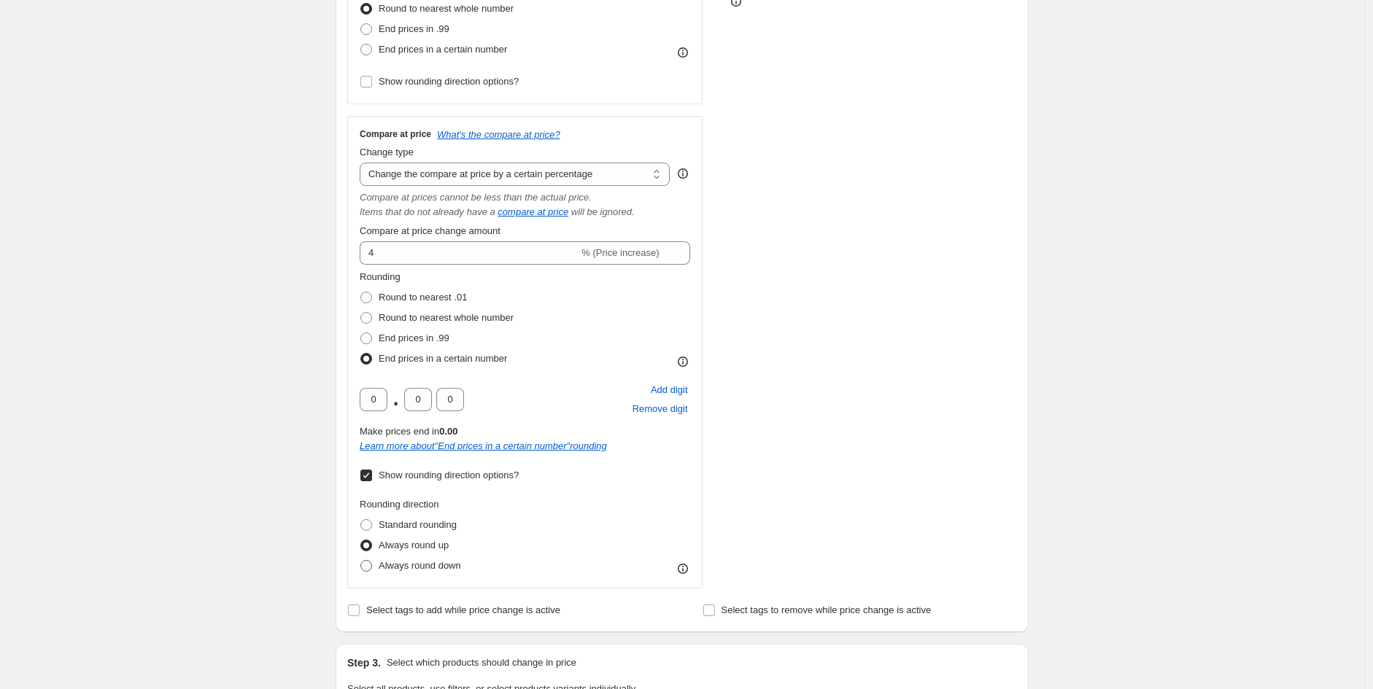
click at [428, 568] on span "Always round down" at bounding box center [420, 565] width 82 height 11
click at [361, 561] on input "Always round down" at bounding box center [360, 560] width 1 height 1
radio input "true"
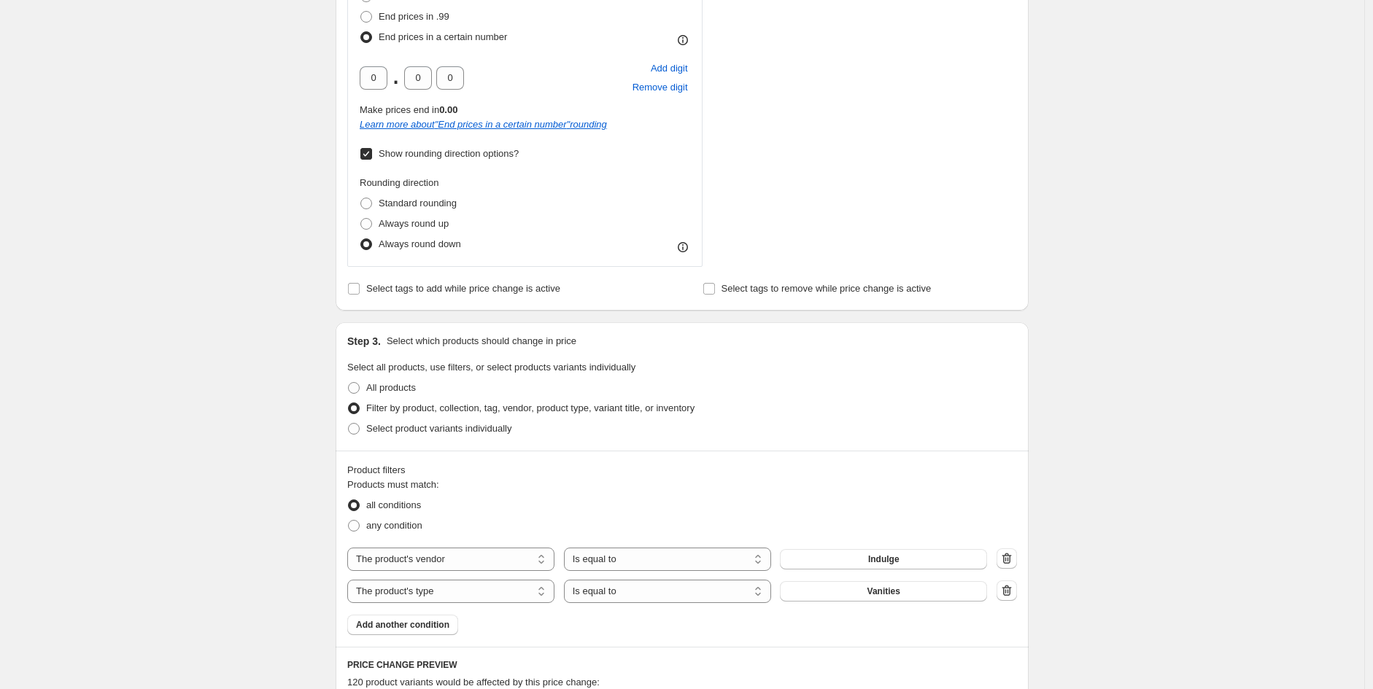
scroll to position [751, 0]
click at [440, 629] on span "Add another condition" at bounding box center [402, 623] width 93 height 12
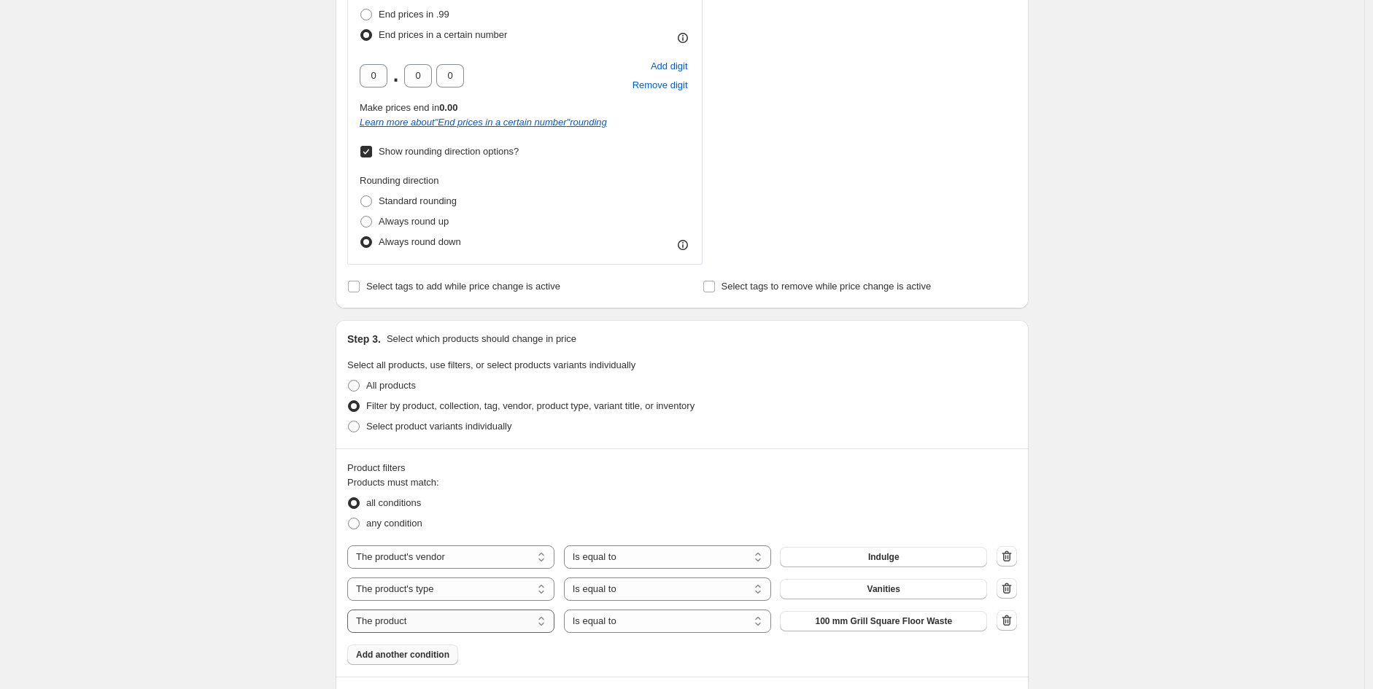
click at [453, 621] on select "The product The product's collection The product's tag The product's vendor The…" at bounding box center [450, 621] width 207 height 23
select select "tag"
click at [858, 621] on span "#100-BestSellers-90days" at bounding box center [883, 622] width 103 height 12
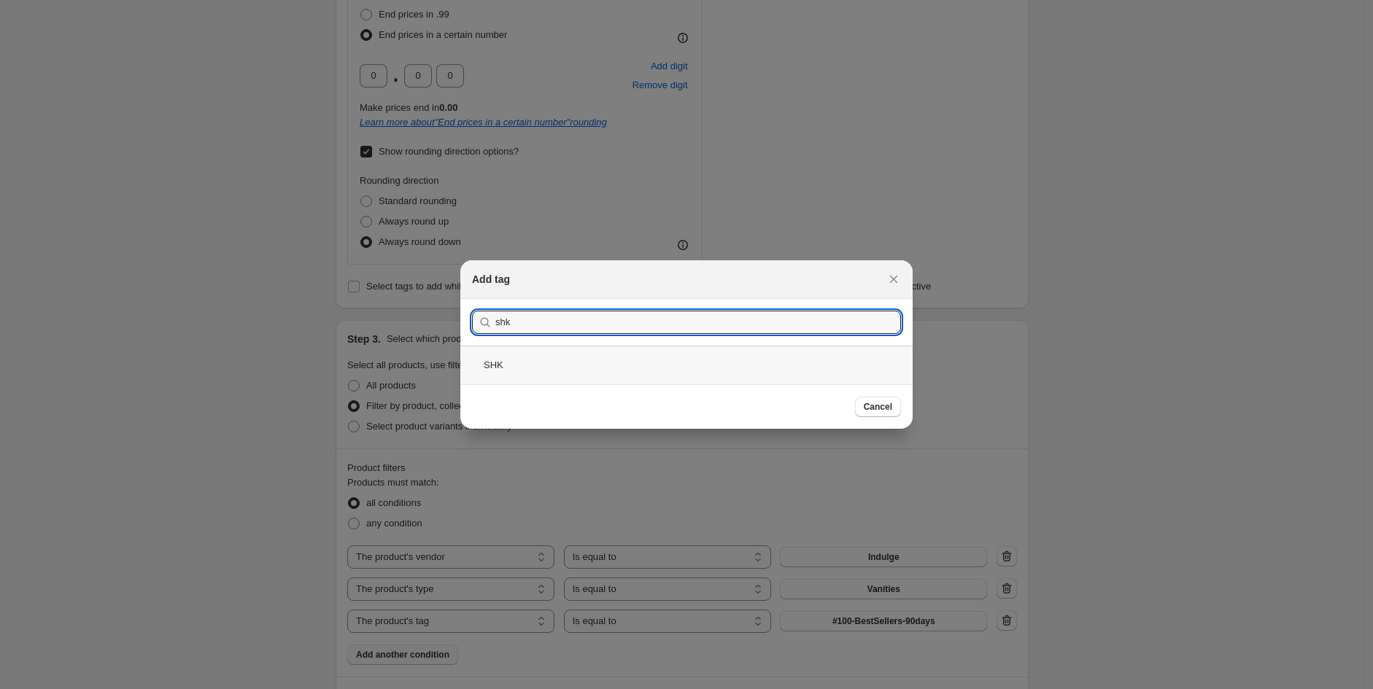
type input "shk"
click at [557, 371] on div "SHK" at bounding box center [686, 365] width 452 height 39
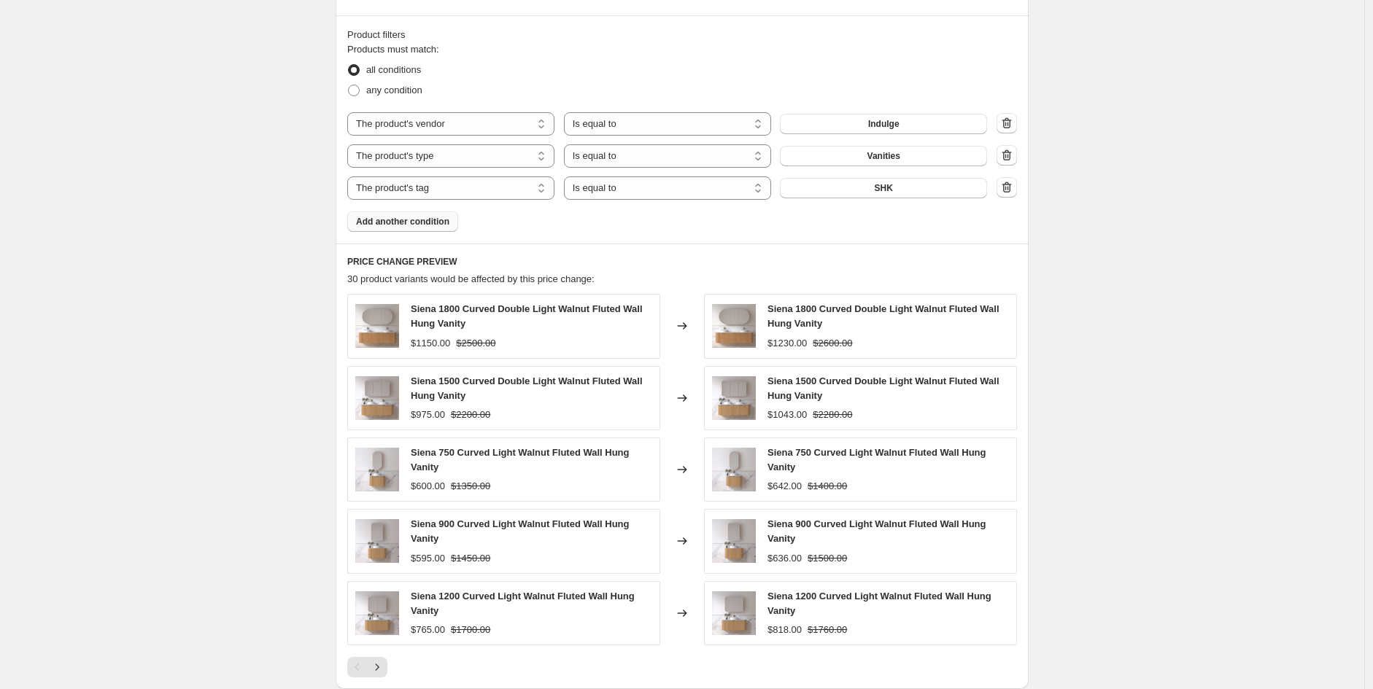
scroll to position [1186, 0]
click at [381, 670] on icon "Next" at bounding box center [377, 666] width 15 height 15
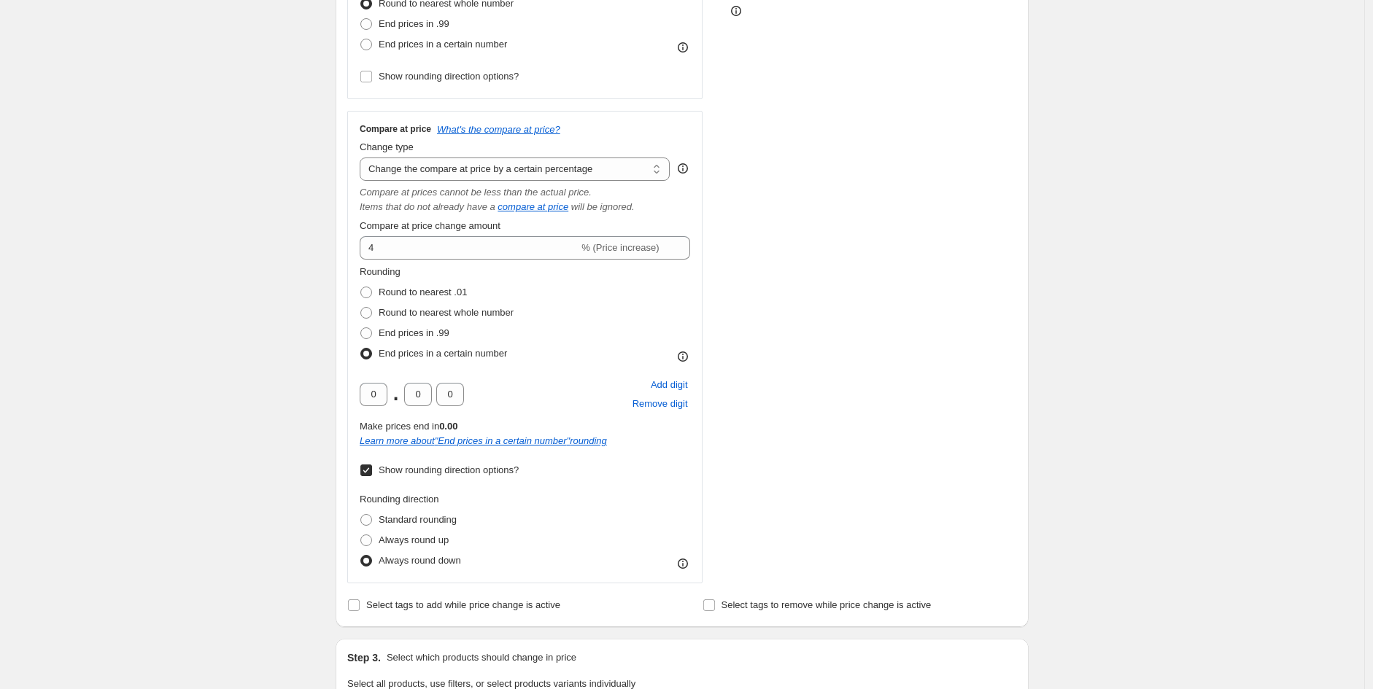
scroll to position [432, 0]
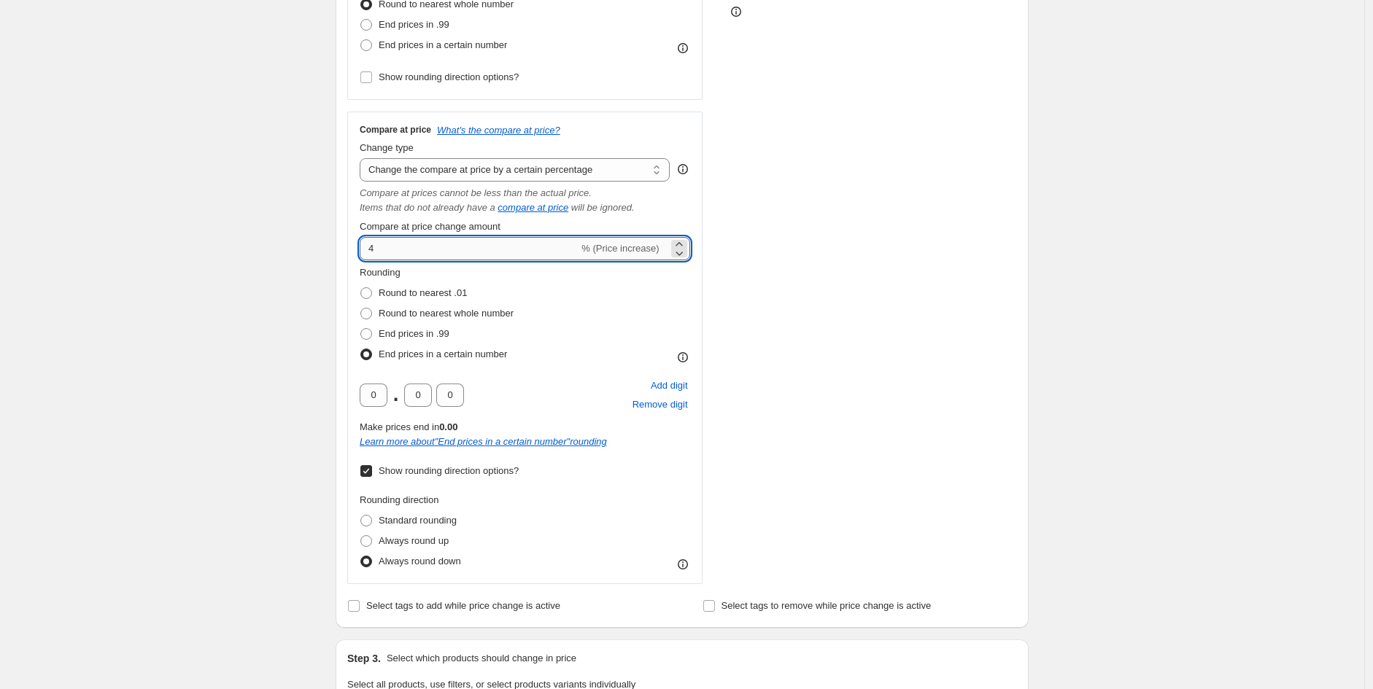
click at [527, 248] on input "4" at bounding box center [469, 248] width 219 height 23
click at [449, 244] on input "4" at bounding box center [469, 248] width 219 height 23
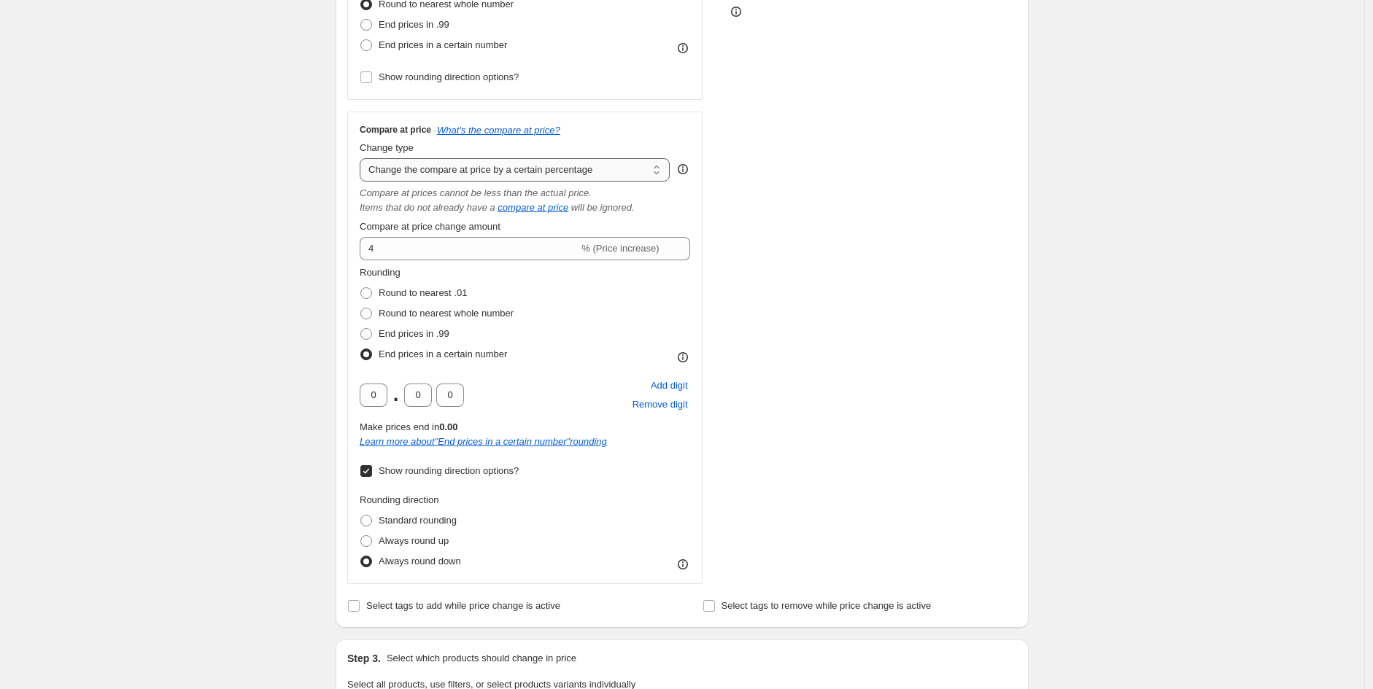
click at [474, 174] on select "Change the compare at price to the current price (sale) Change the compare at p…" at bounding box center [515, 169] width 310 height 23
select select "no_change"
click at [363, 159] on select "Change the compare at price to the current price (sale) Change the compare at p…" at bounding box center [515, 169] width 310 height 23
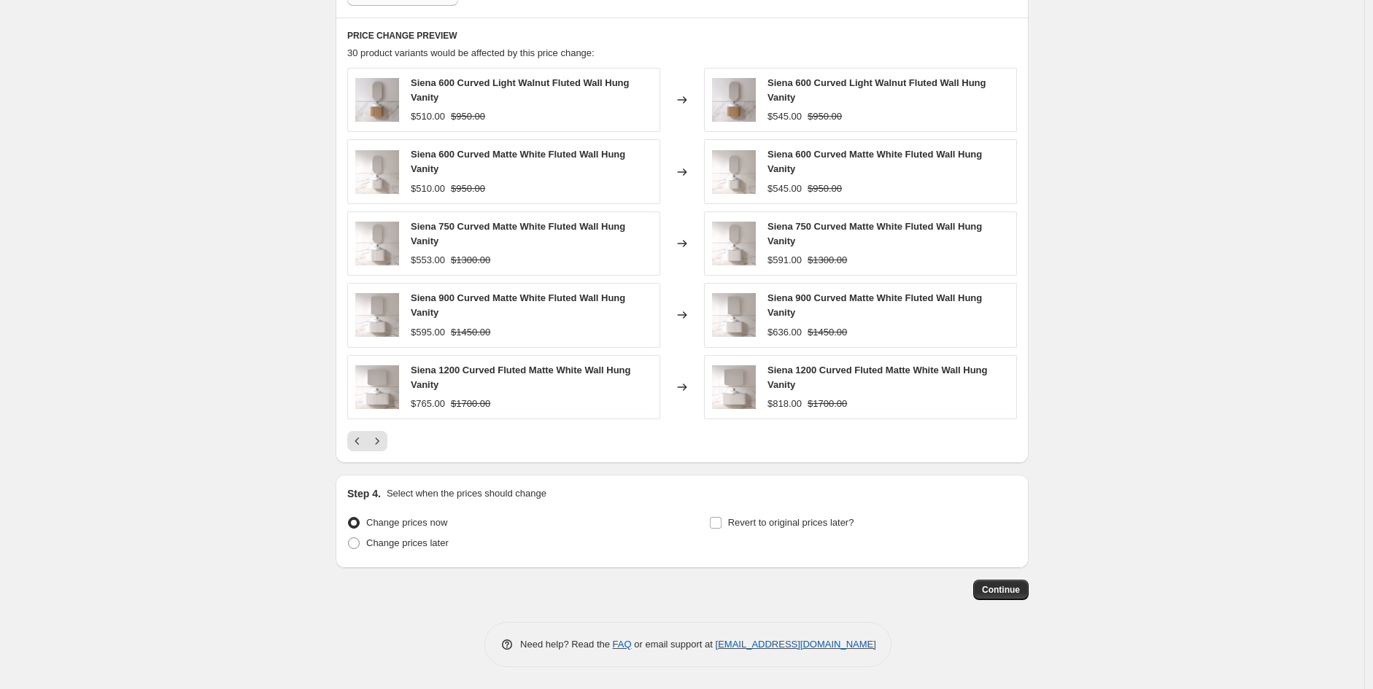
scroll to position [1022, 0]
click at [376, 446] on icon "Next" at bounding box center [377, 441] width 15 height 15
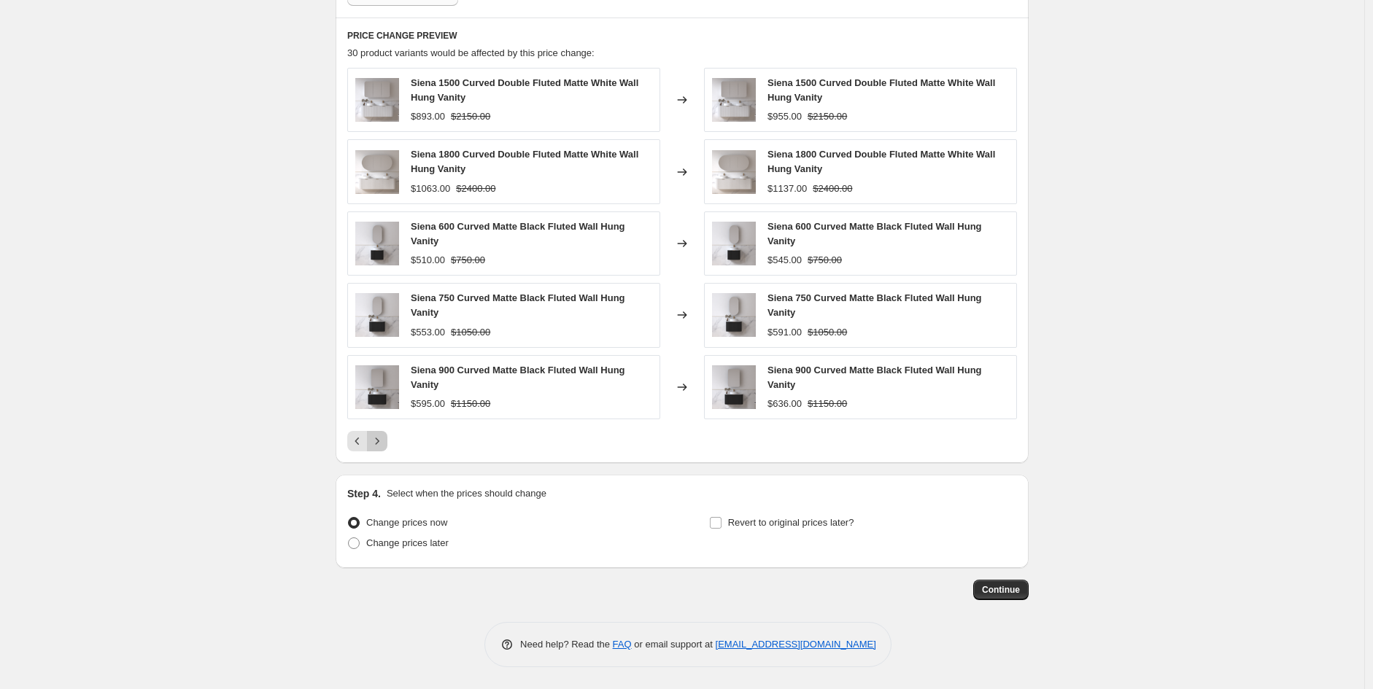
click at [384, 444] on icon "Next" at bounding box center [377, 441] width 15 height 15
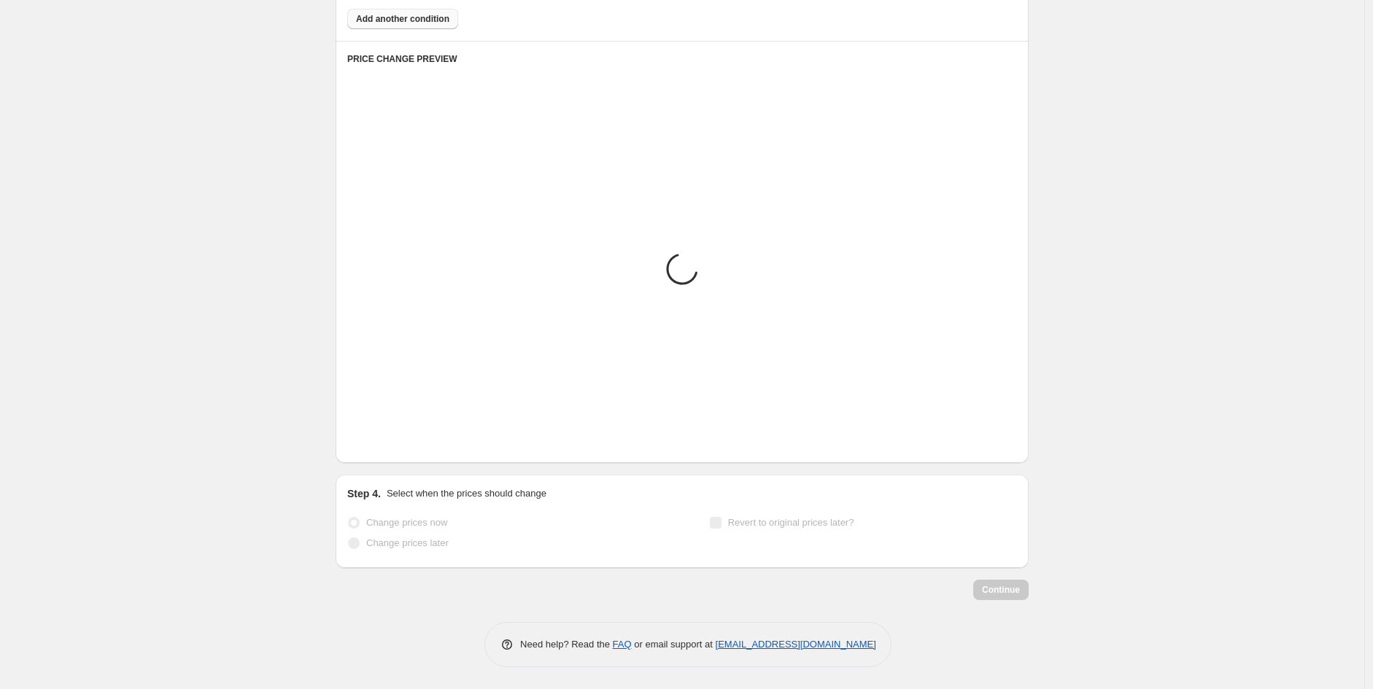
scroll to position [1008, 0]
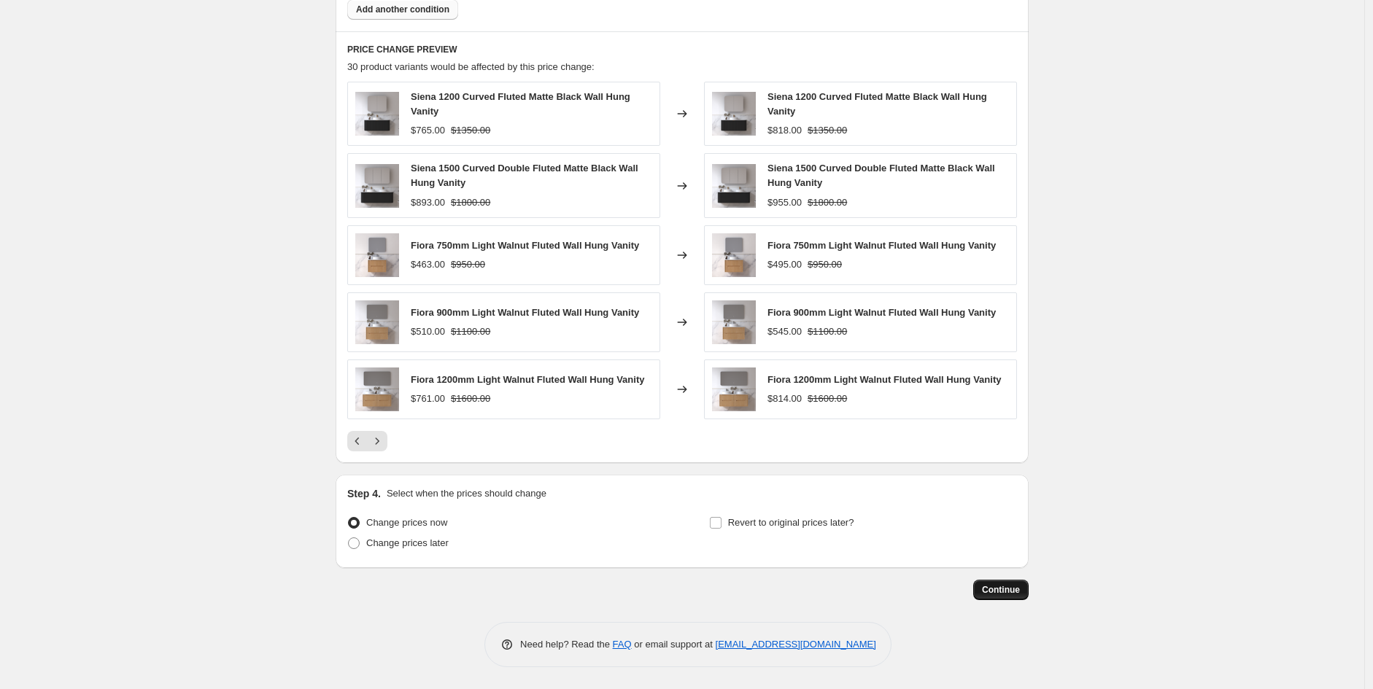
click at [1017, 590] on span "Continue" at bounding box center [1001, 590] width 38 height 12
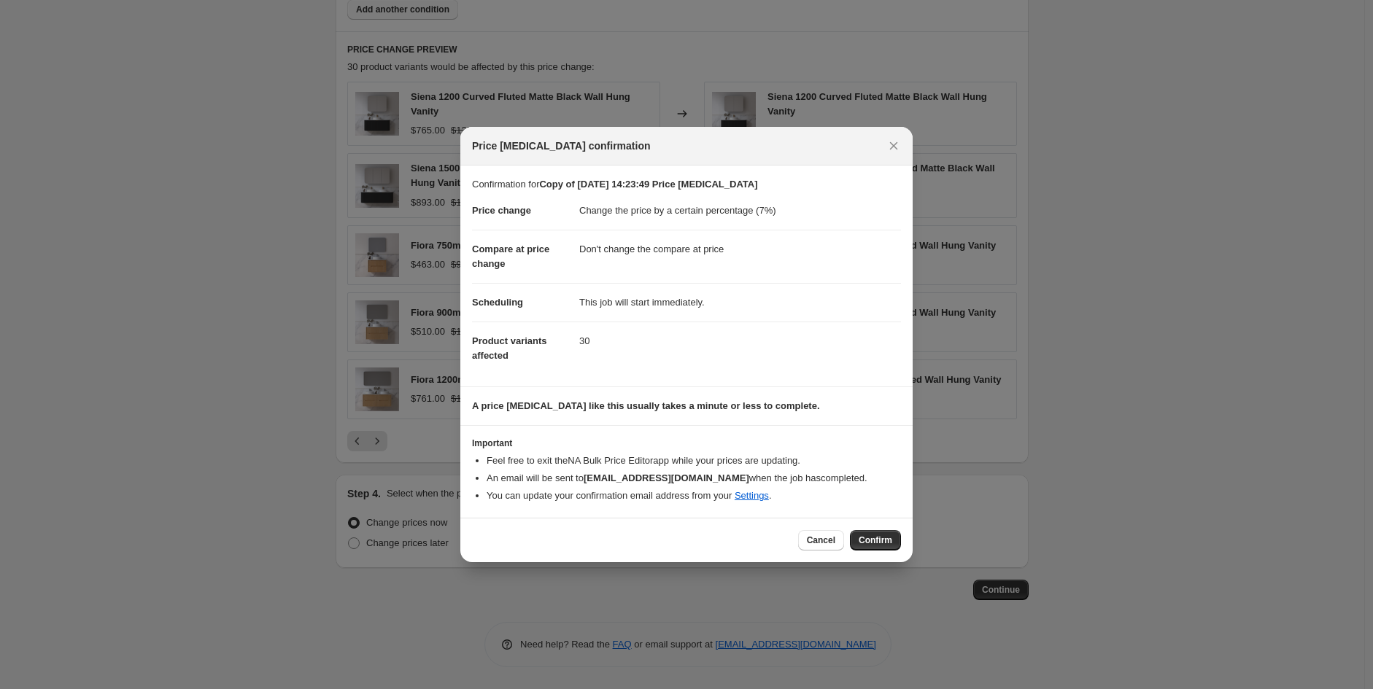
drag, startPoint x: 853, startPoint y: 524, endPoint x: 871, endPoint y: 525, distance: 17.6
click at [871, 525] on div "Cancel Confirm" at bounding box center [686, 540] width 452 height 44
click at [876, 536] on span "Confirm" at bounding box center [876, 541] width 34 height 12
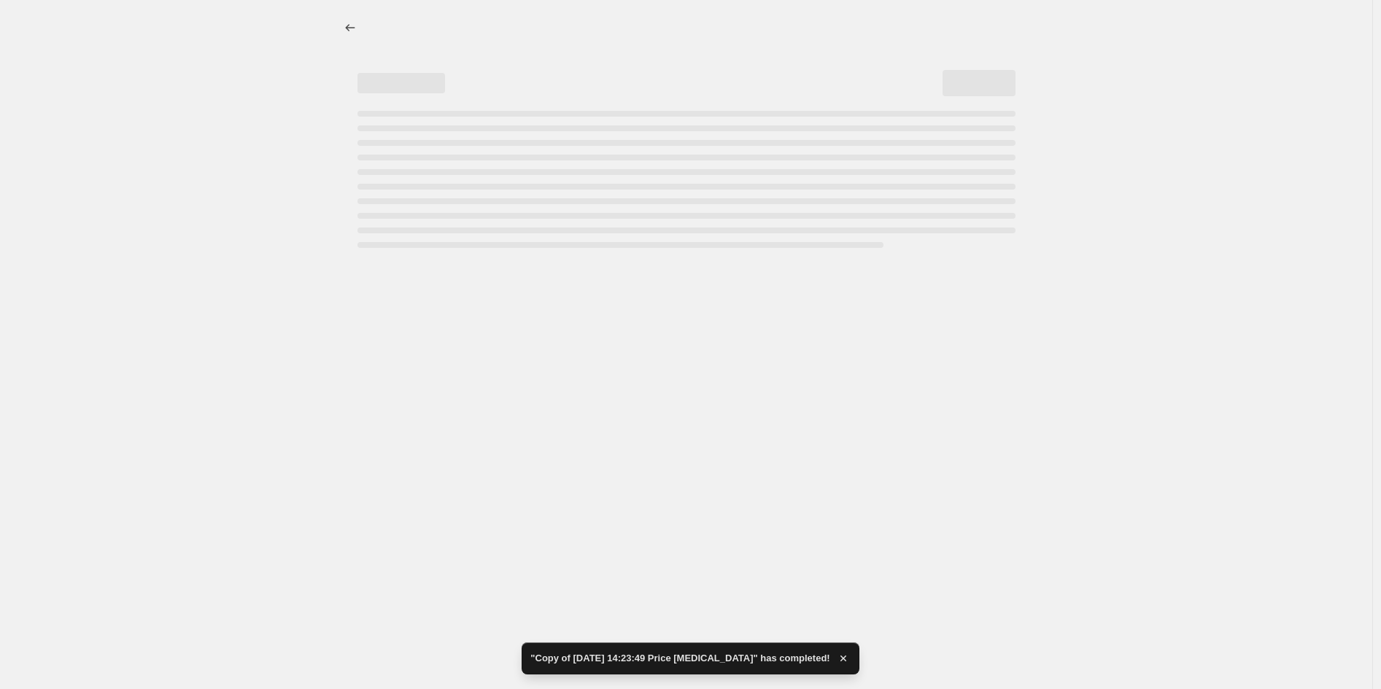
select select "percentage"
select select "no_change"
select select "vendor"
select select "product_type"
select select "tag"
